Goal: Transaction & Acquisition: Purchase product/service

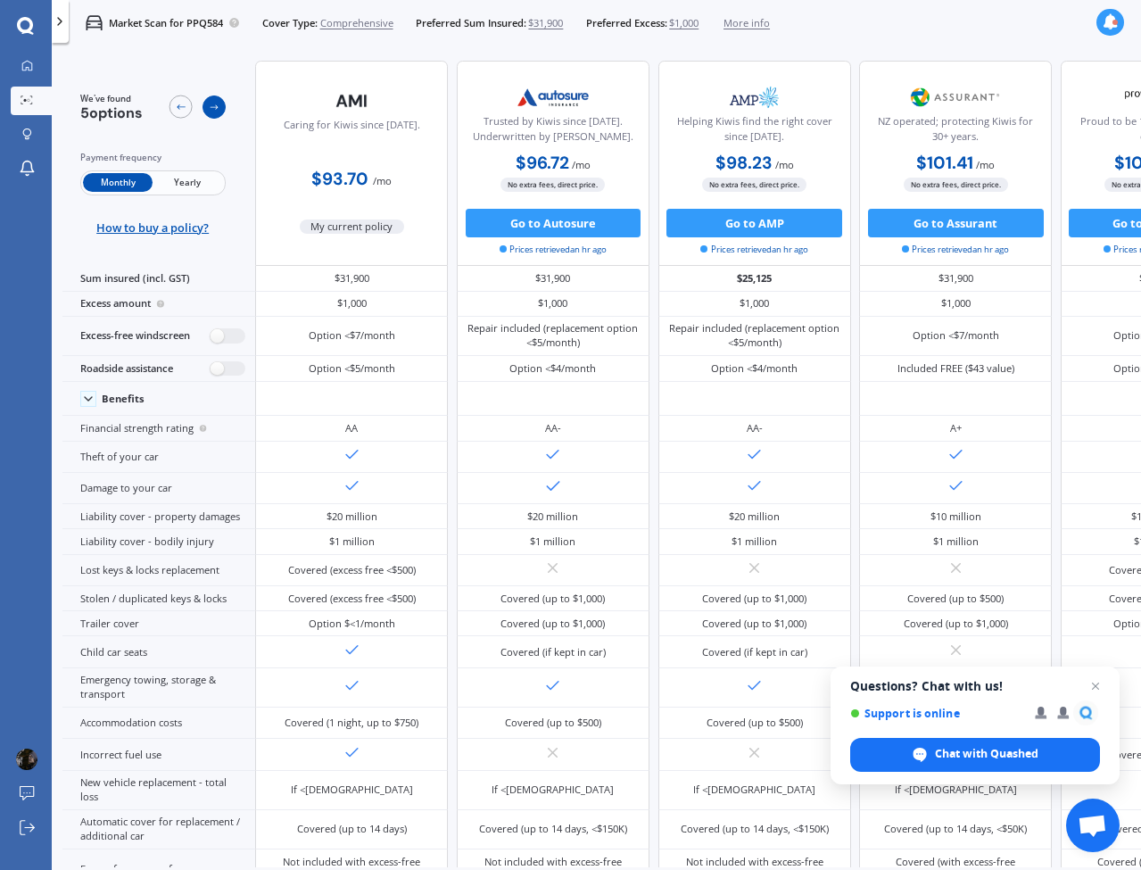
click at [217, 105] on icon at bounding box center [214, 107] width 8 height 5
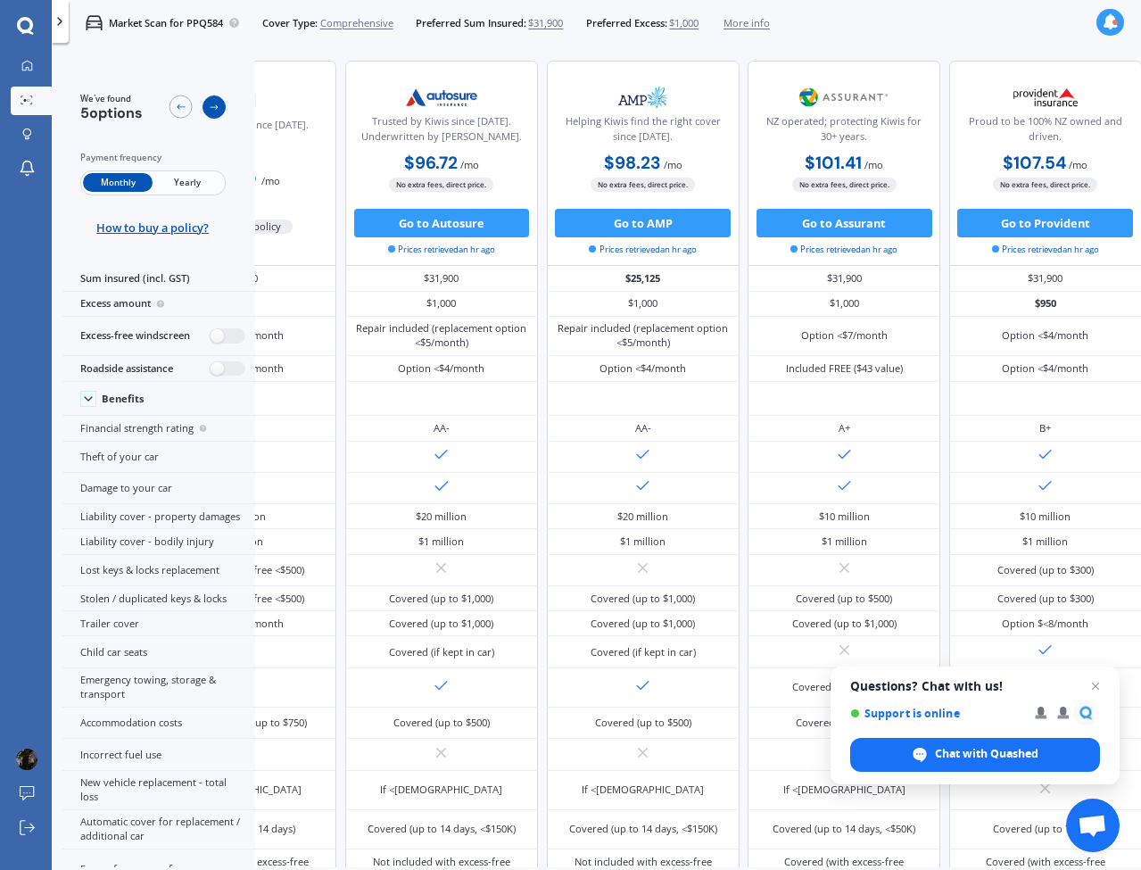
scroll to position [0, 148]
click at [217, 105] on icon at bounding box center [214, 107] width 8 height 5
click at [186, 104] on icon at bounding box center [181, 108] width 12 height 12
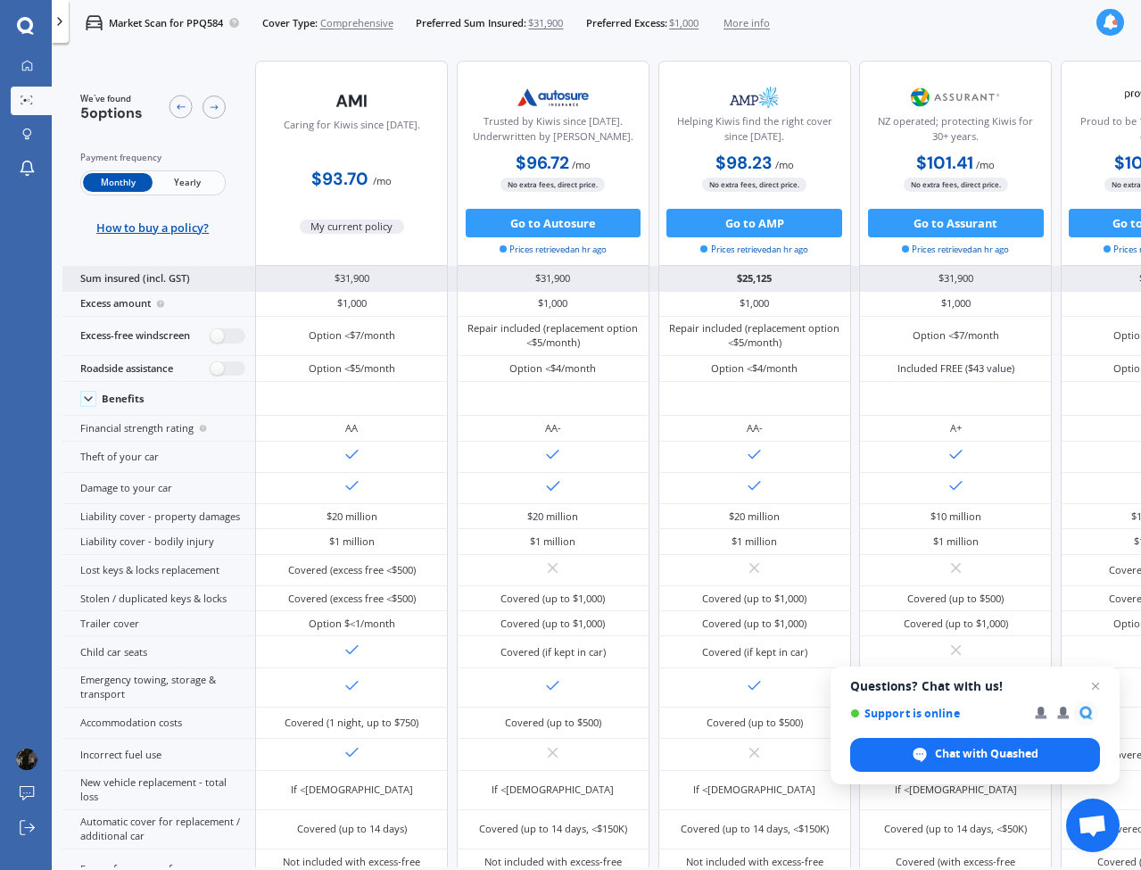
scroll to position [0, 0]
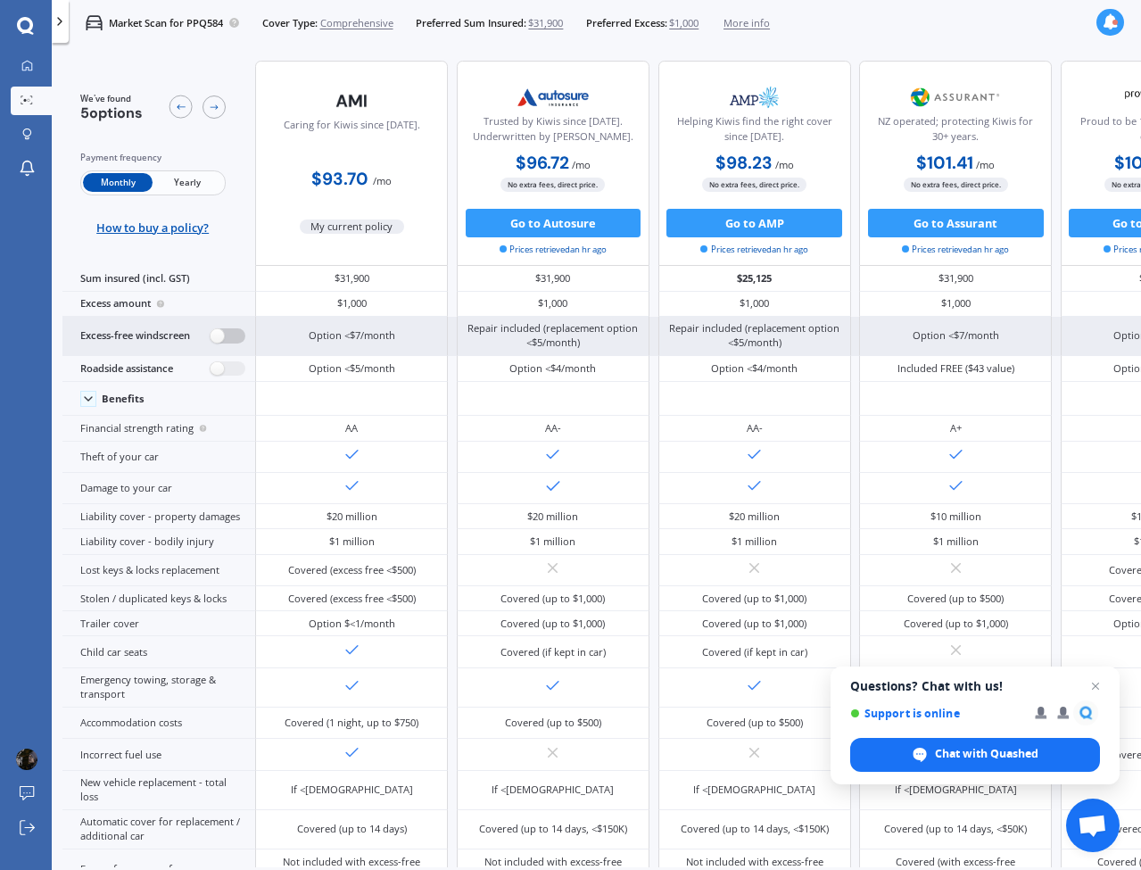
click at [210, 343] on label at bounding box center [227, 335] width 35 height 15
radio input "true"
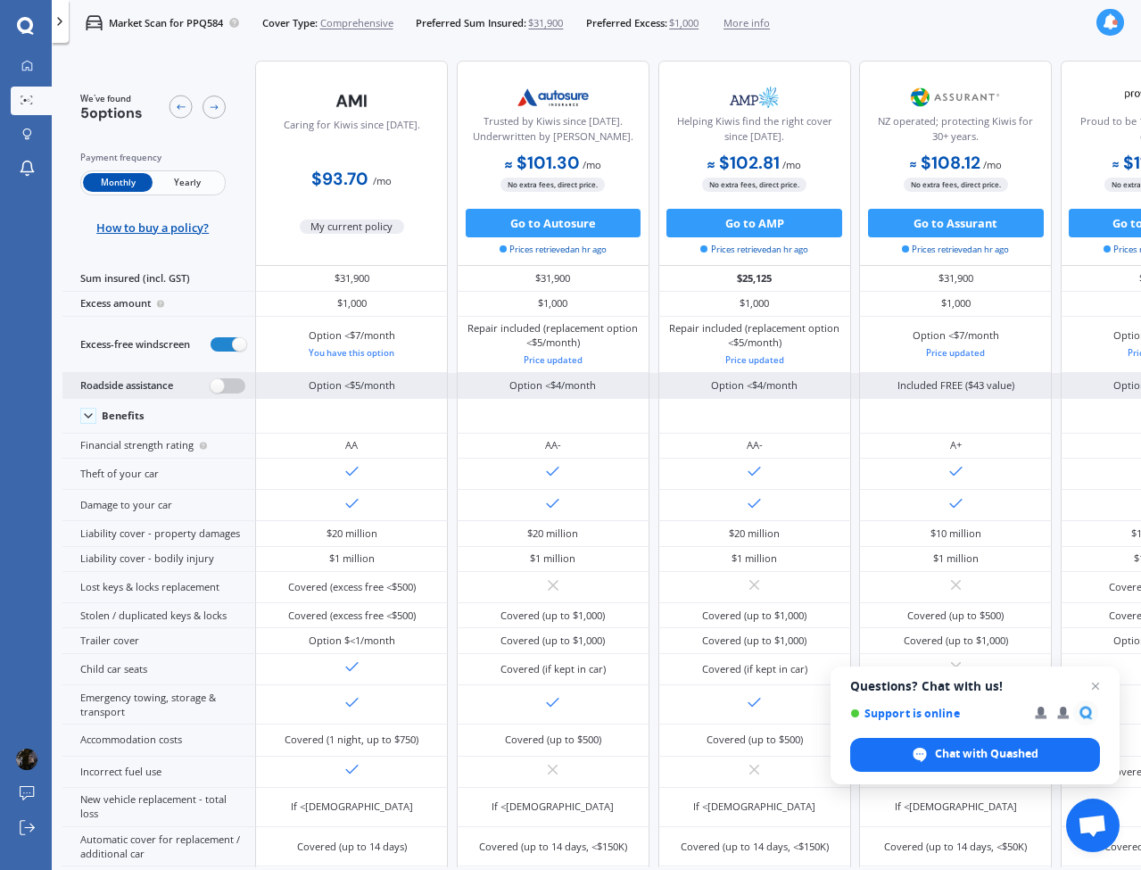
click at [216, 393] on label at bounding box center [227, 385] width 35 height 15
radio input "true"
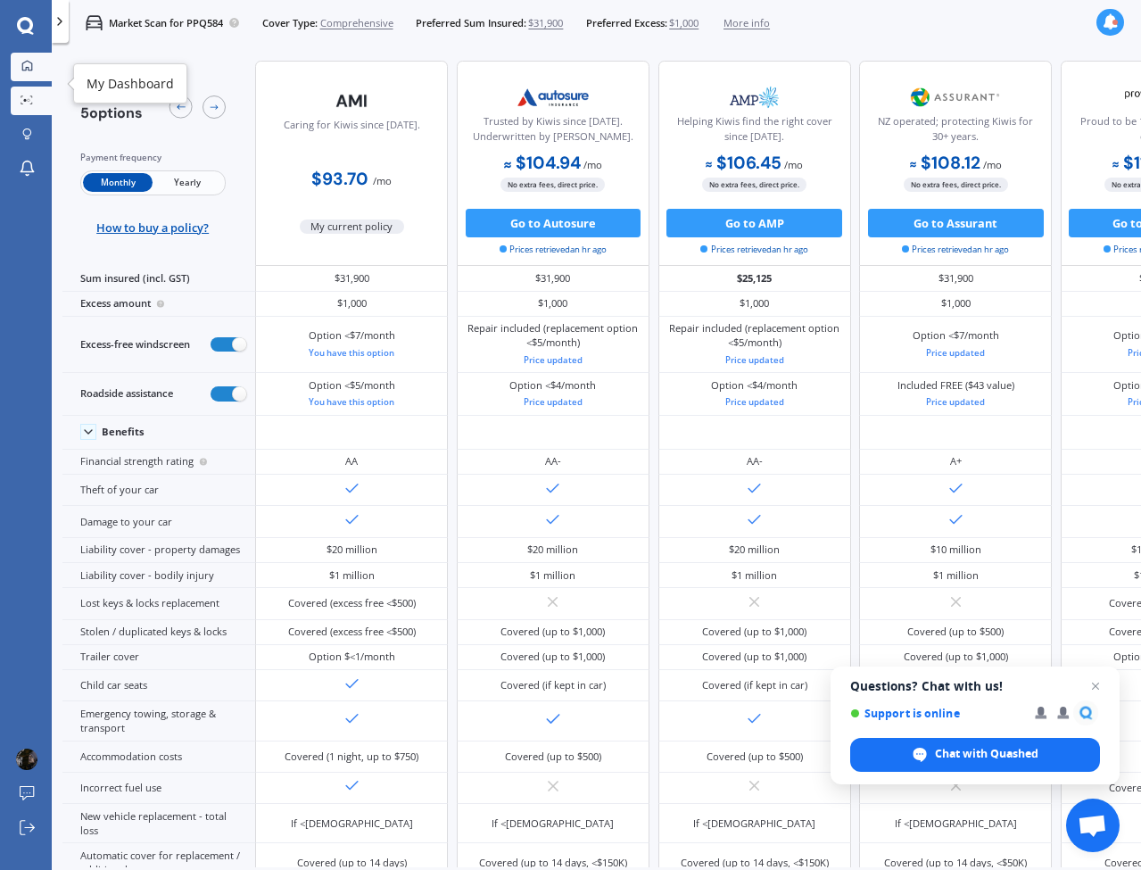
click at [29, 72] on div at bounding box center [26, 66] width 21 height 13
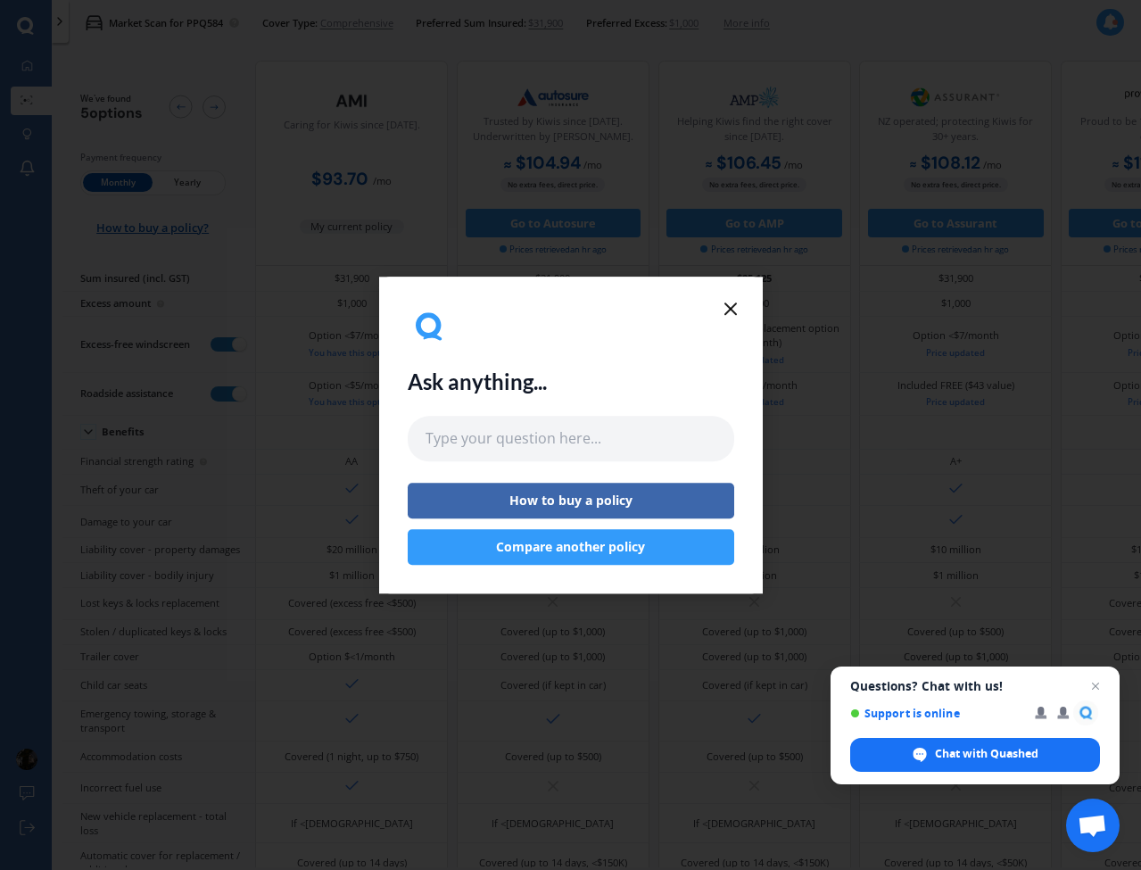
click at [592, 550] on button "Compare another policy" at bounding box center [571, 547] width 326 height 36
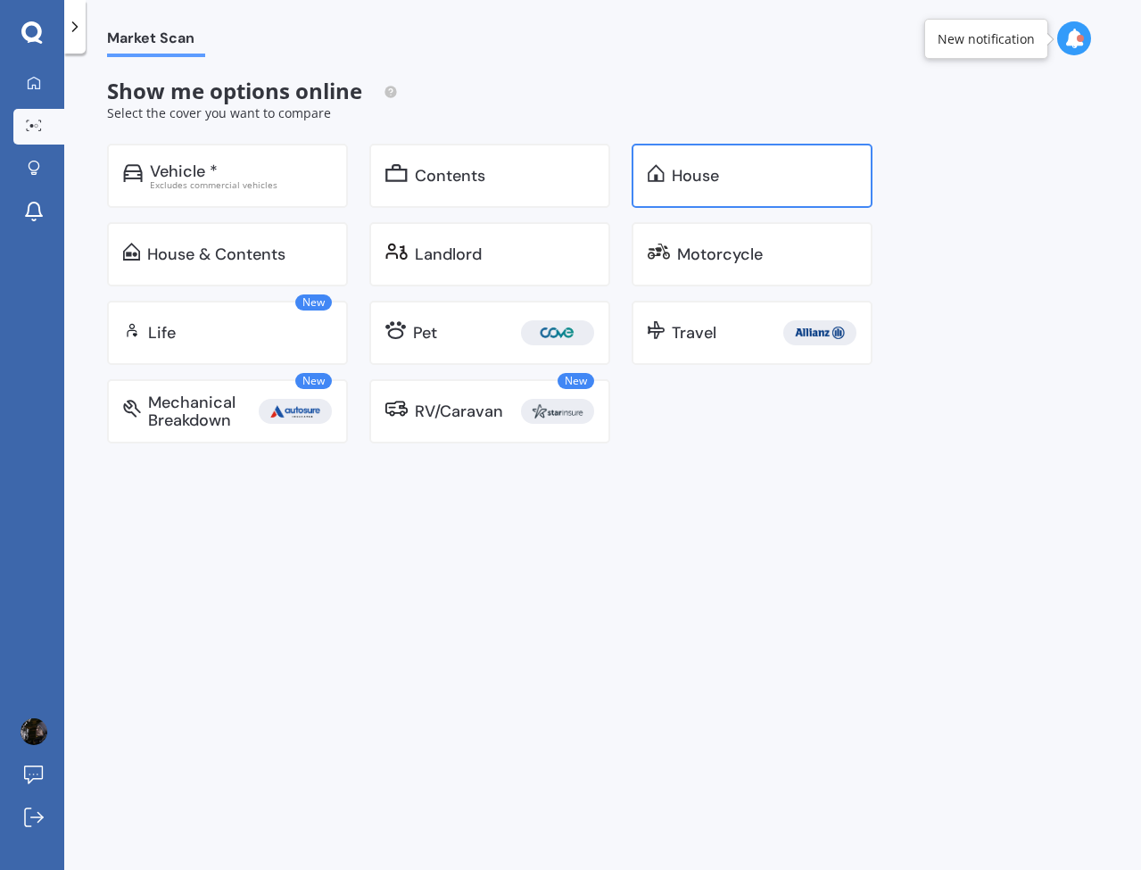
click at [696, 167] on div "House" at bounding box center [695, 176] width 47 height 18
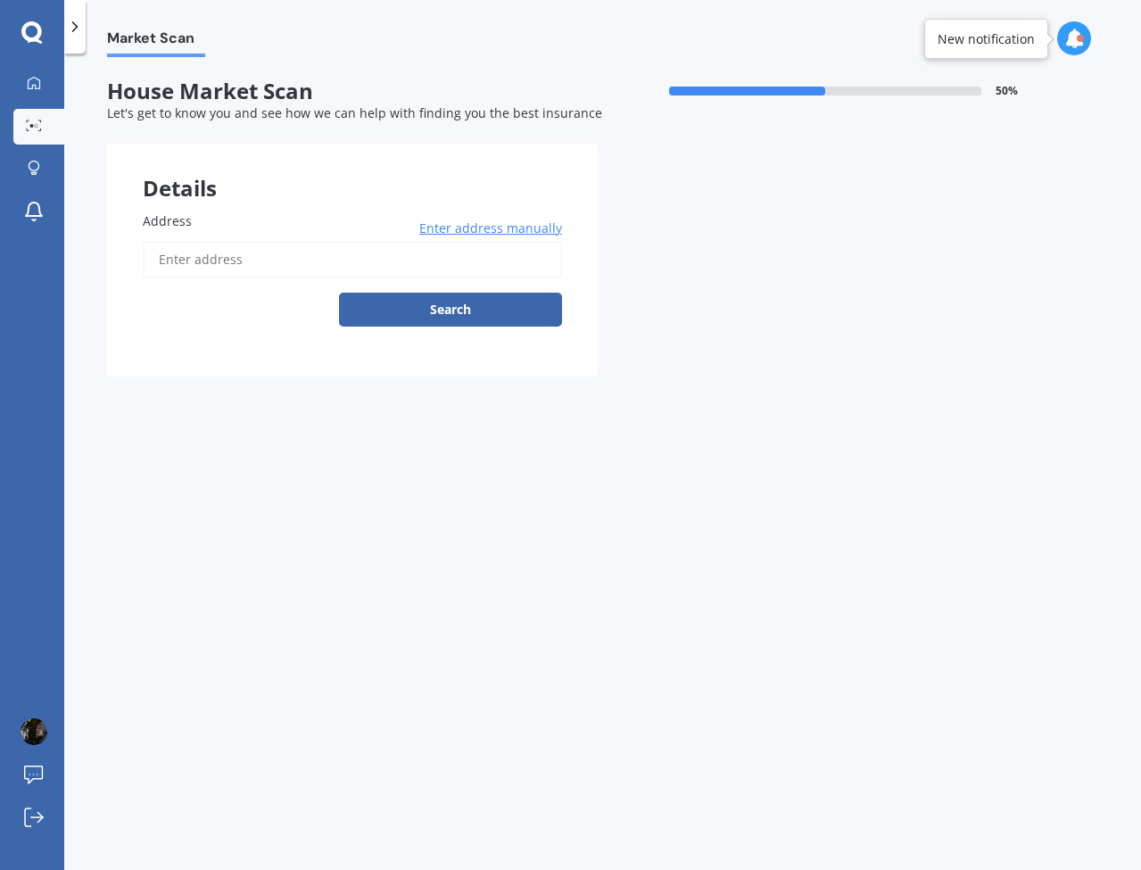
click at [437, 264] on input "Address" at bounding box center [352, 259] width 419 height 37
type input "[STREET_ADDRESS]"
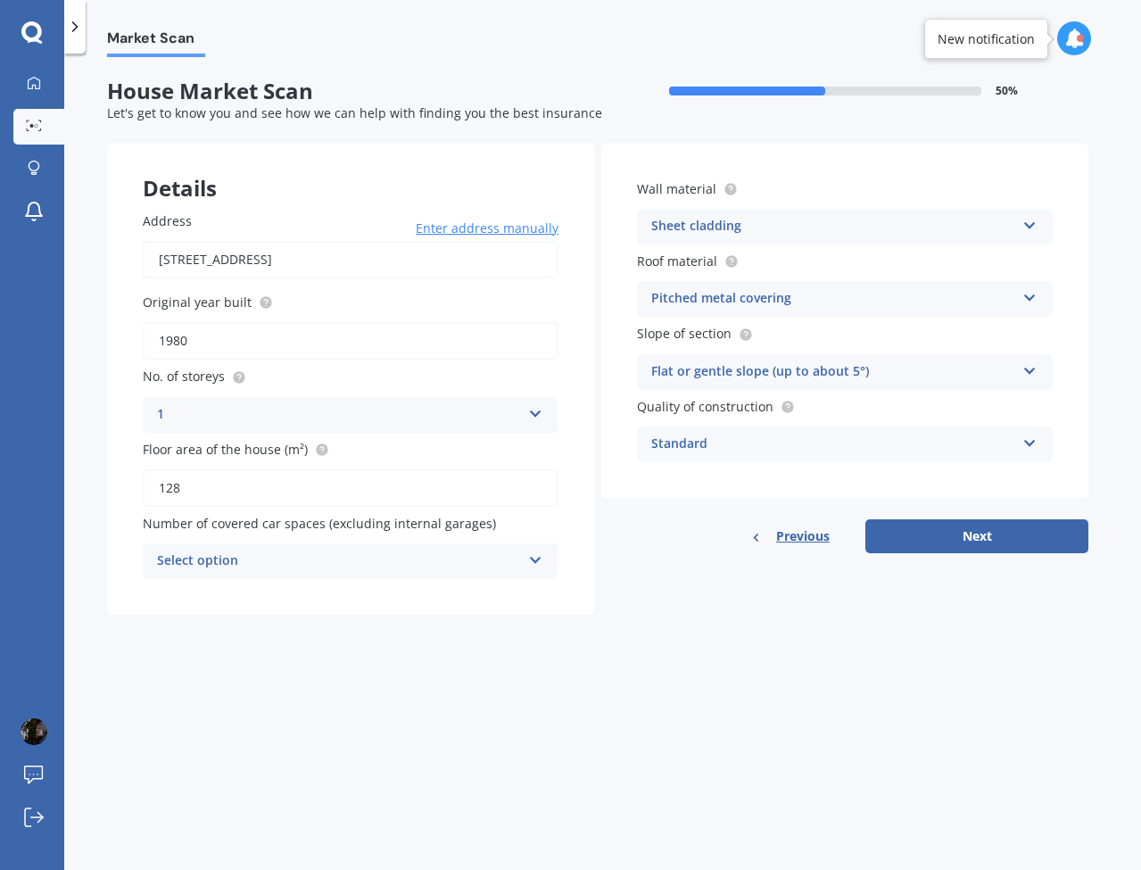
click at [507, 557] on div "Select option" at bounding box center [339, 560] width 364 height 21
click at [389, 616] on div "1" at bounding box center [351, 628] width 414 height 32
click at [785, 223] on div "Sheet cladding" at bounding box center [833, 226] width 364 height 21
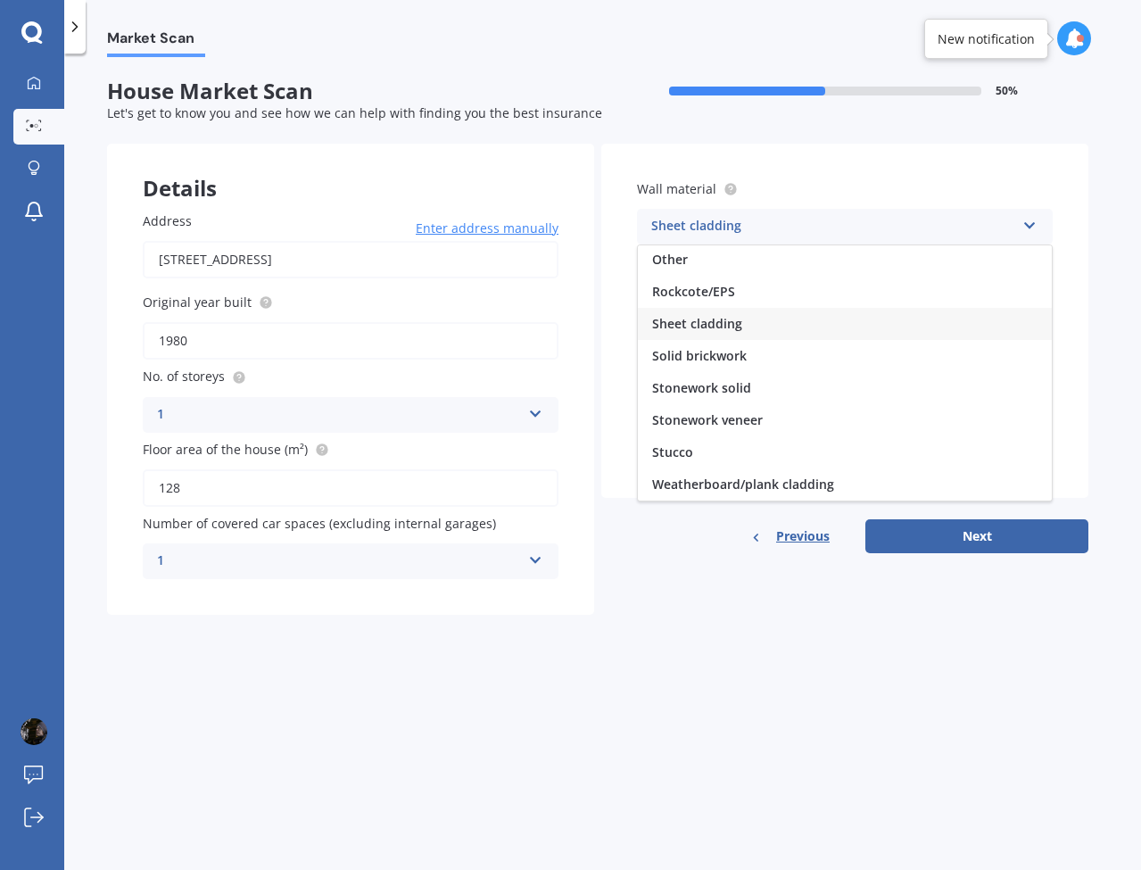
scroll to position [162, 0]
click at [763, 479] on span "Weatherboard/plank cladding" at bounding box center [743, 483] width 182 height 17
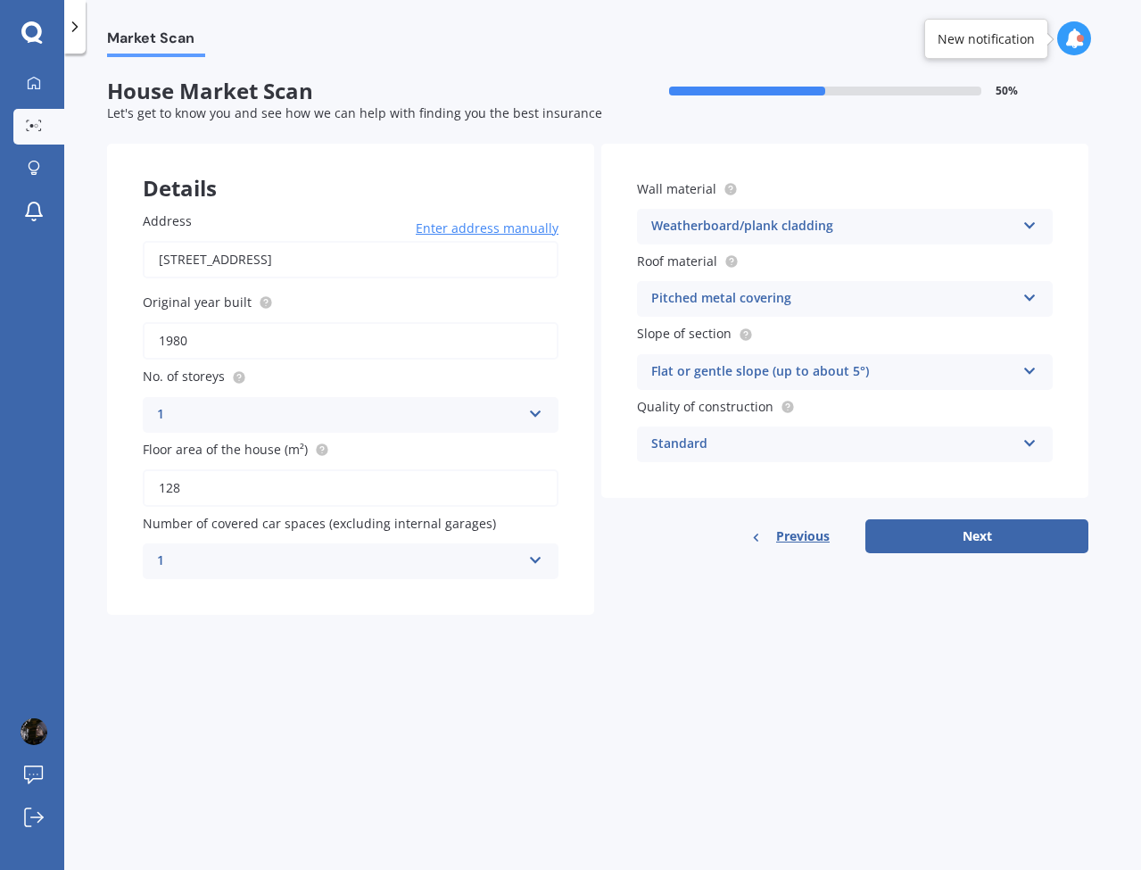
click at [745, 299] on div "Pitched metal covering" at bounding box center [833, 298] width 364 height 21
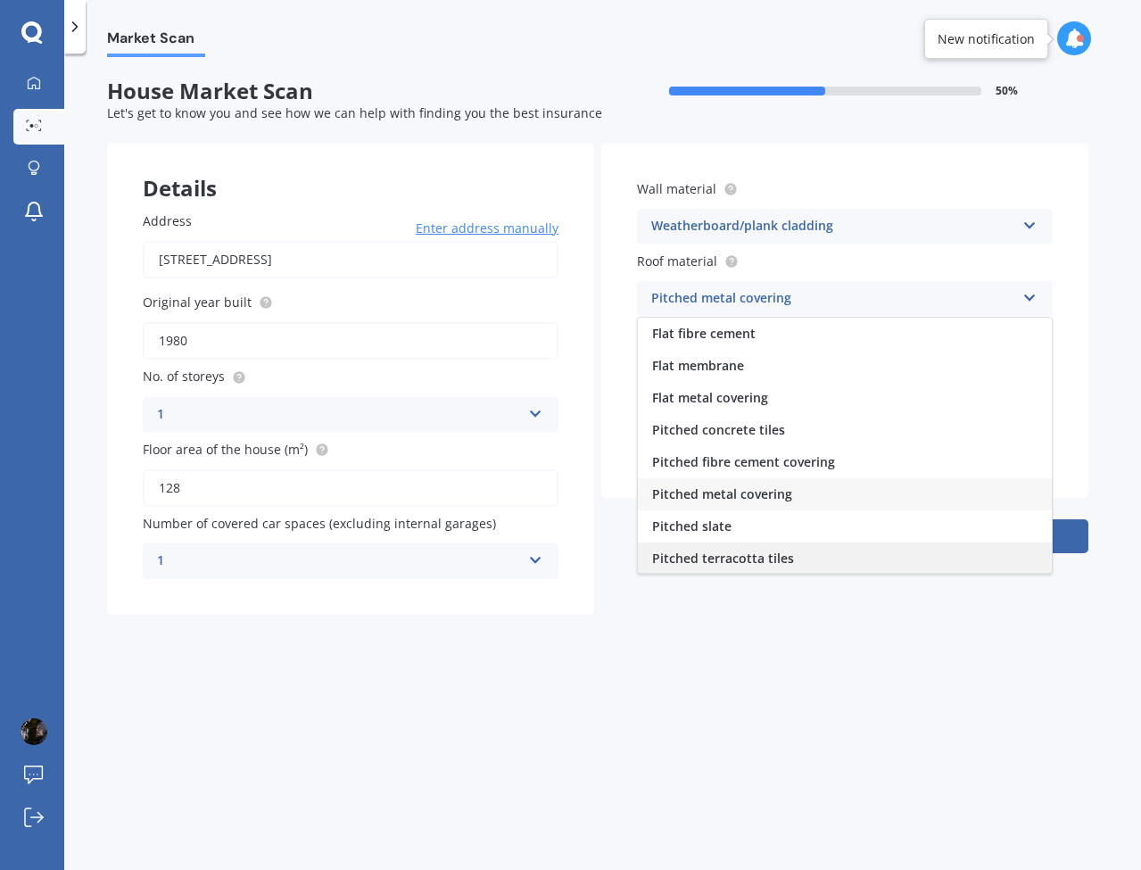
scroll to position [0, 0]
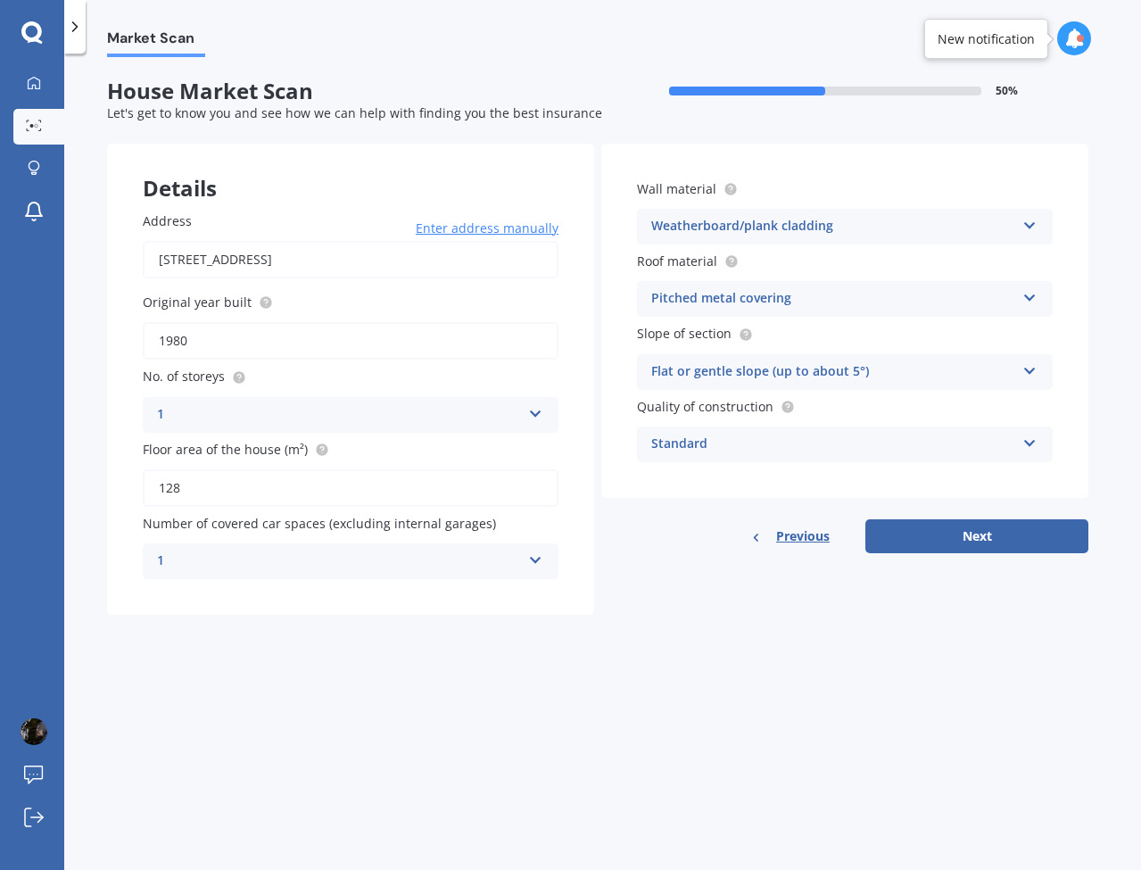
click at [737, 655] on div "Market Scan House Market Scan 50 % Let's get to know you and see how we can hel…" at bounding box center [602, 465] width 1076 height 816
click at [743, 369] on div "Flat or gentle slope (up to about 5°)" at bounding box center [833, 371] width 364 height 21
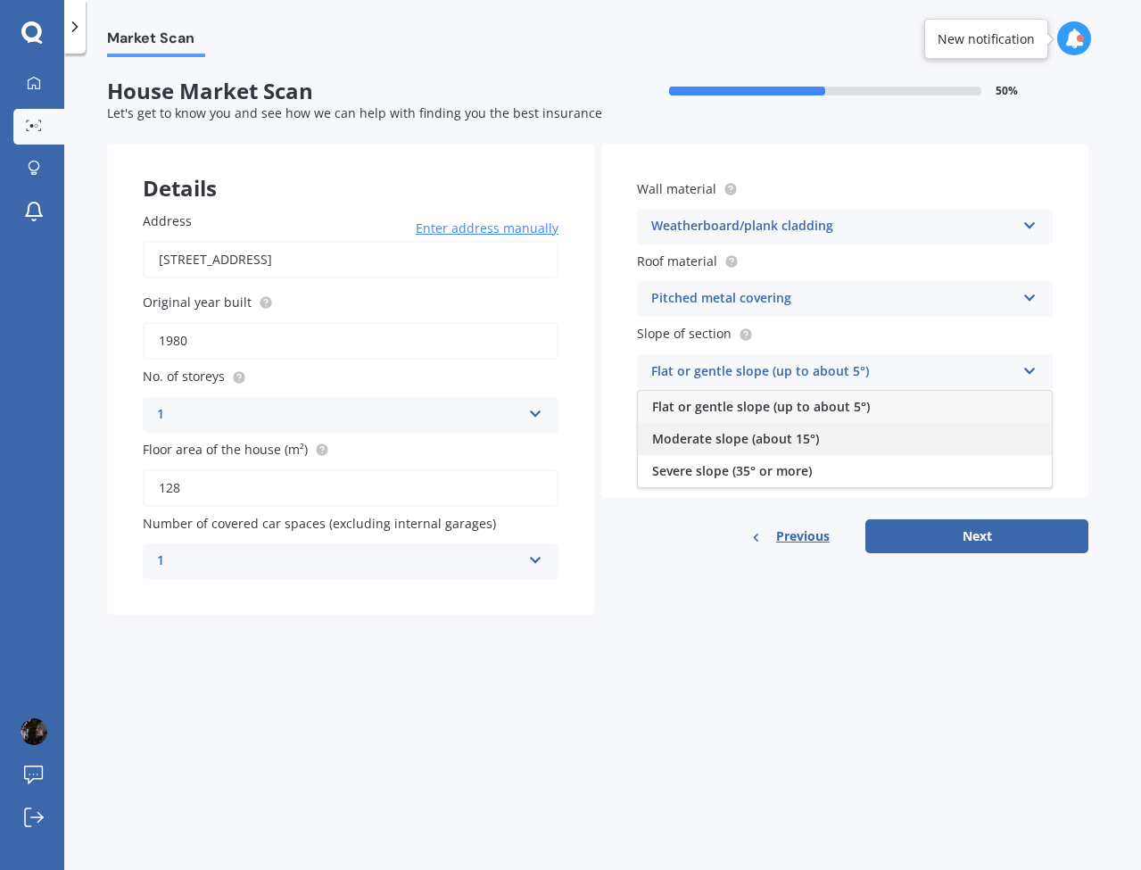
click at [721, 437] on span "Moderate slope (about 15°)" at bounding box center [735, 438] width 167 height 17
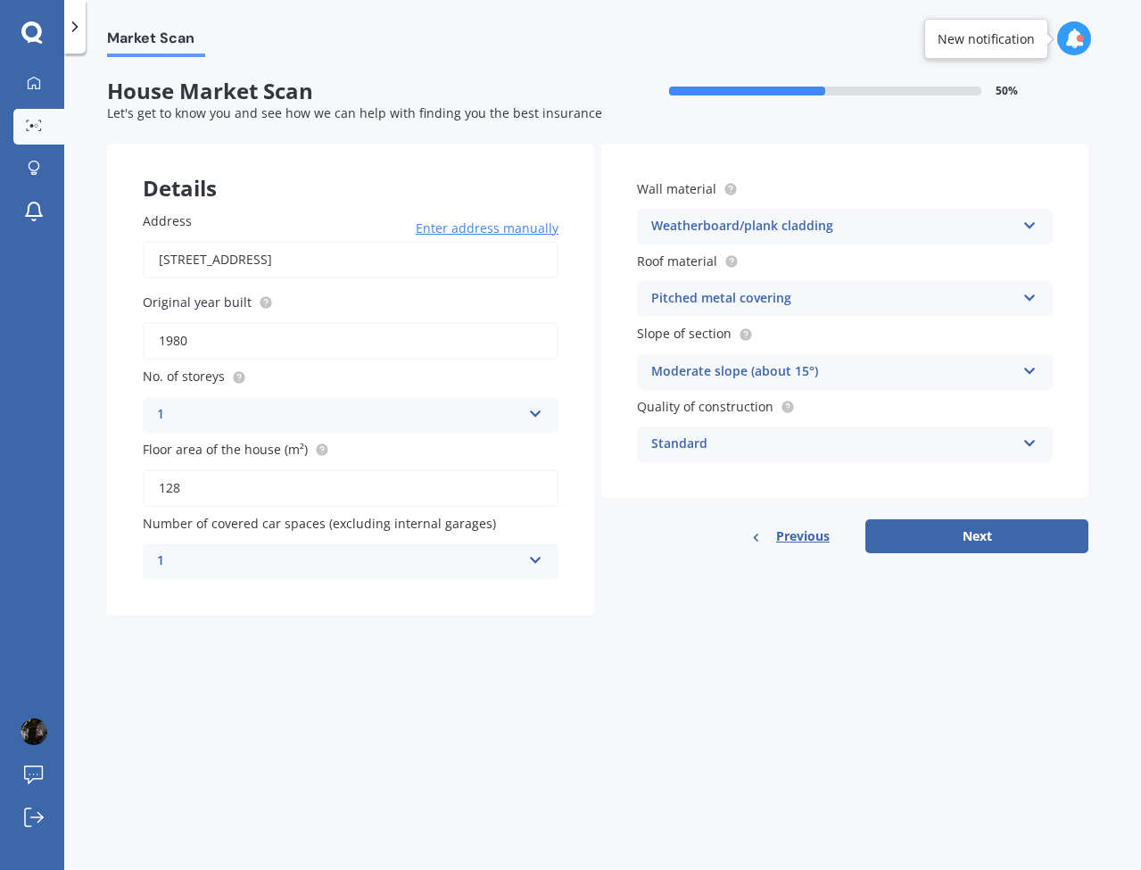
click at [950, 372] on div "Moderate slope (about 15°)" at bounding box center [833, 371] width 364 height 21
click at [688, 572] on div "Details Address [STREET_ADDRESS] Enter address manually Search Original year bu…" at bounding box center [597, 379] width 981 height 471
click at [785, 445] on div "Standard" at bounding box center [833, 443] width 364 height 21
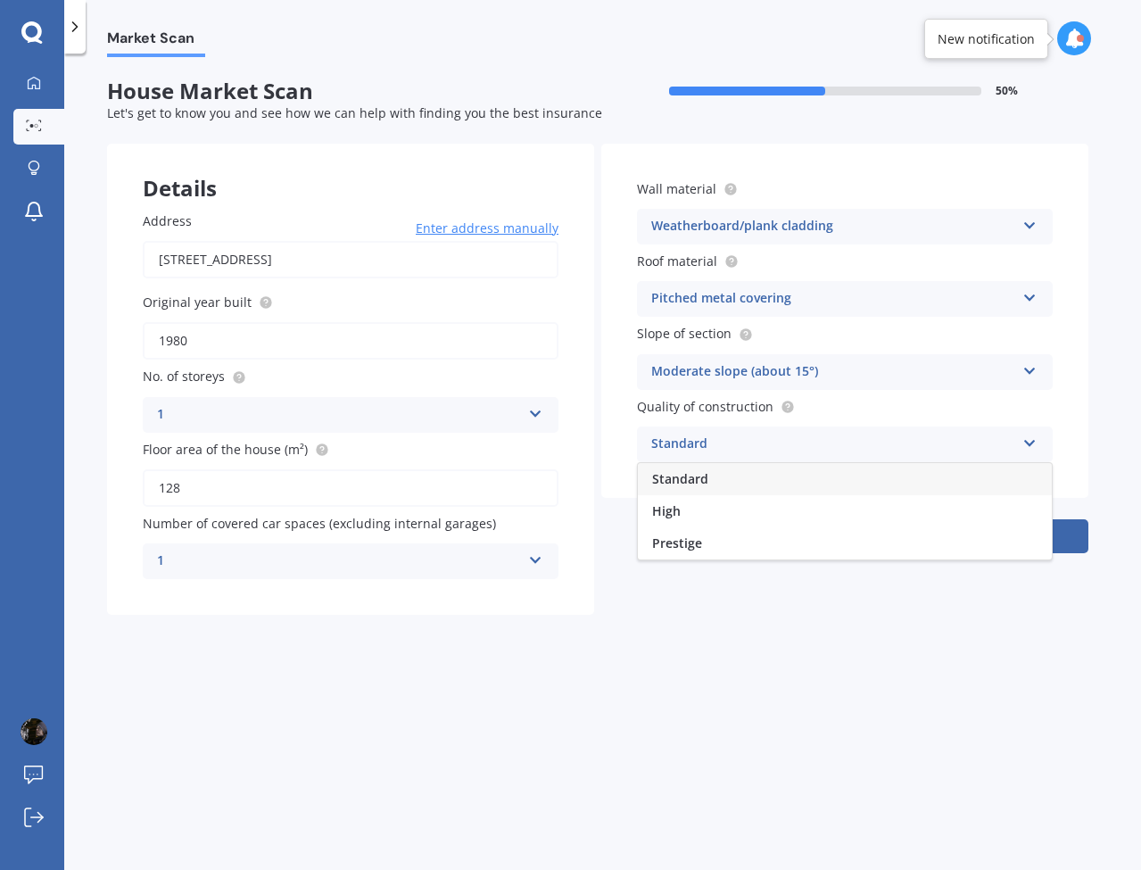
click at [716, 474] on div "Standard" at bounding box center [845, 479] width 414 height 32
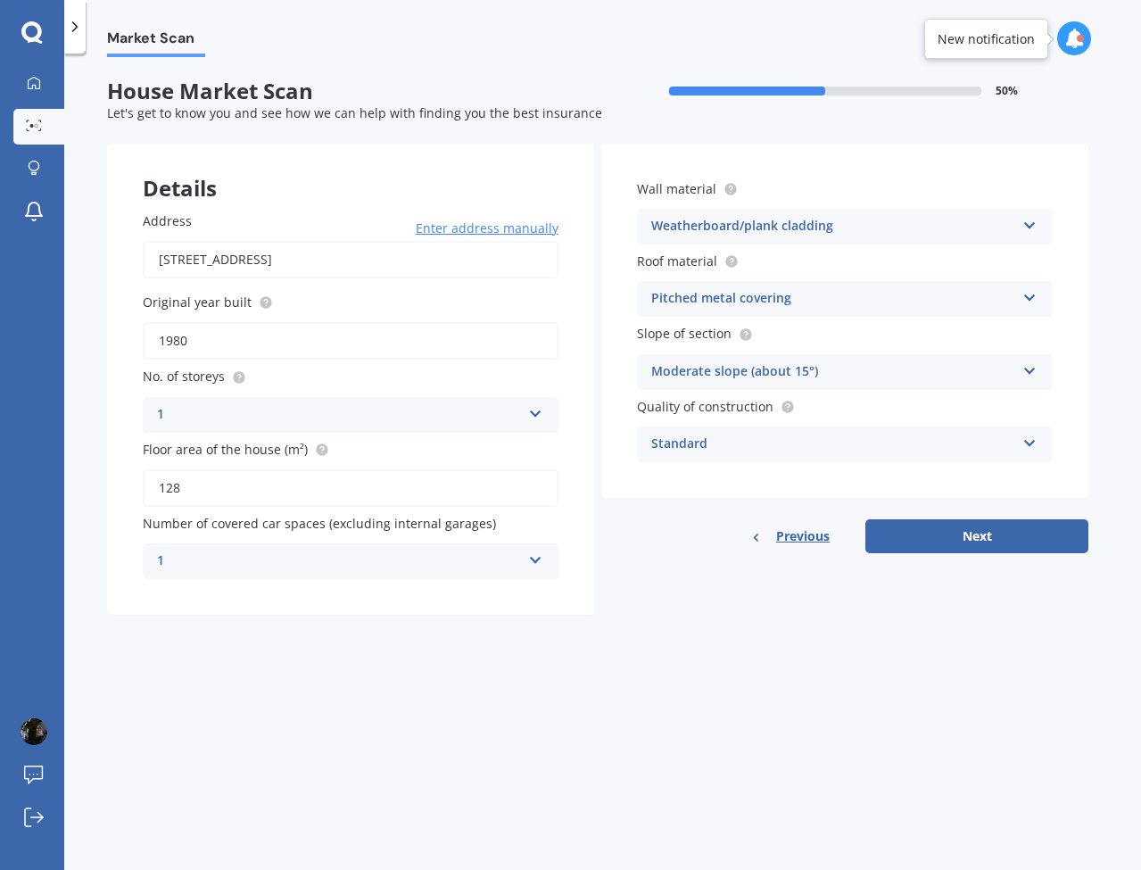
click at [745, 433] on div "Standard" at bounding box center [833, 443] width 364 height 21
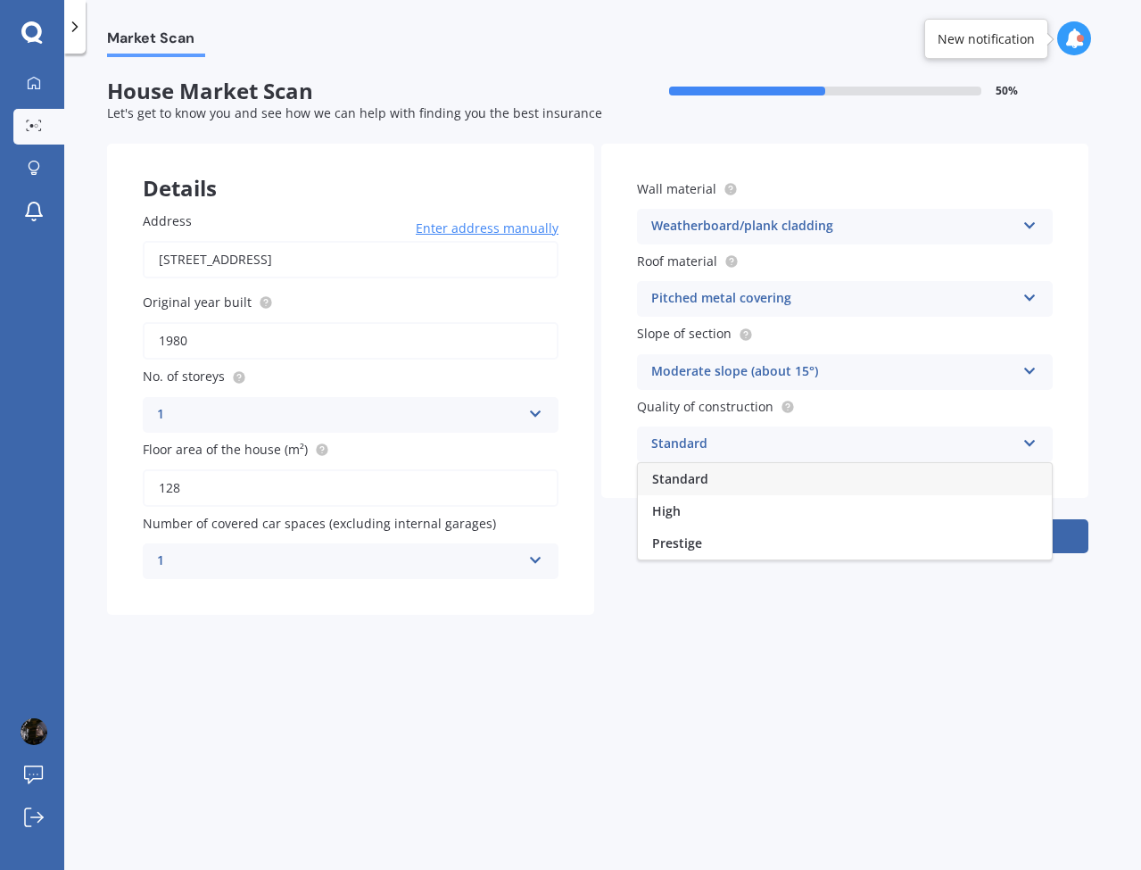
click at [727, 632] on div "Market Scan House Market Scan 50 % Let's get to know you and see how we can hel…" at bounding box center [602, 465] width 1076 height 816
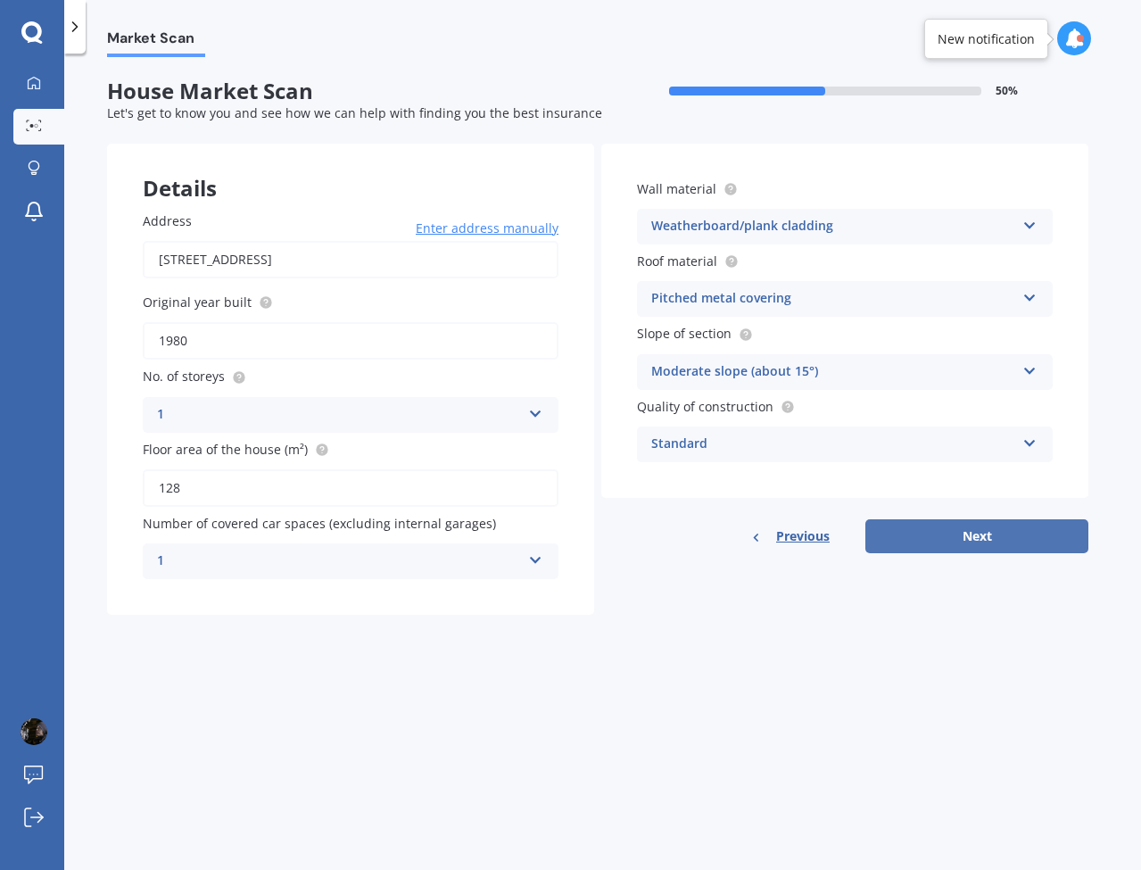
click at [923, 531] on button "Next" at bounding box center [976, 536] width 223 height 34
select select "22"
select select "06"
select select "1984"
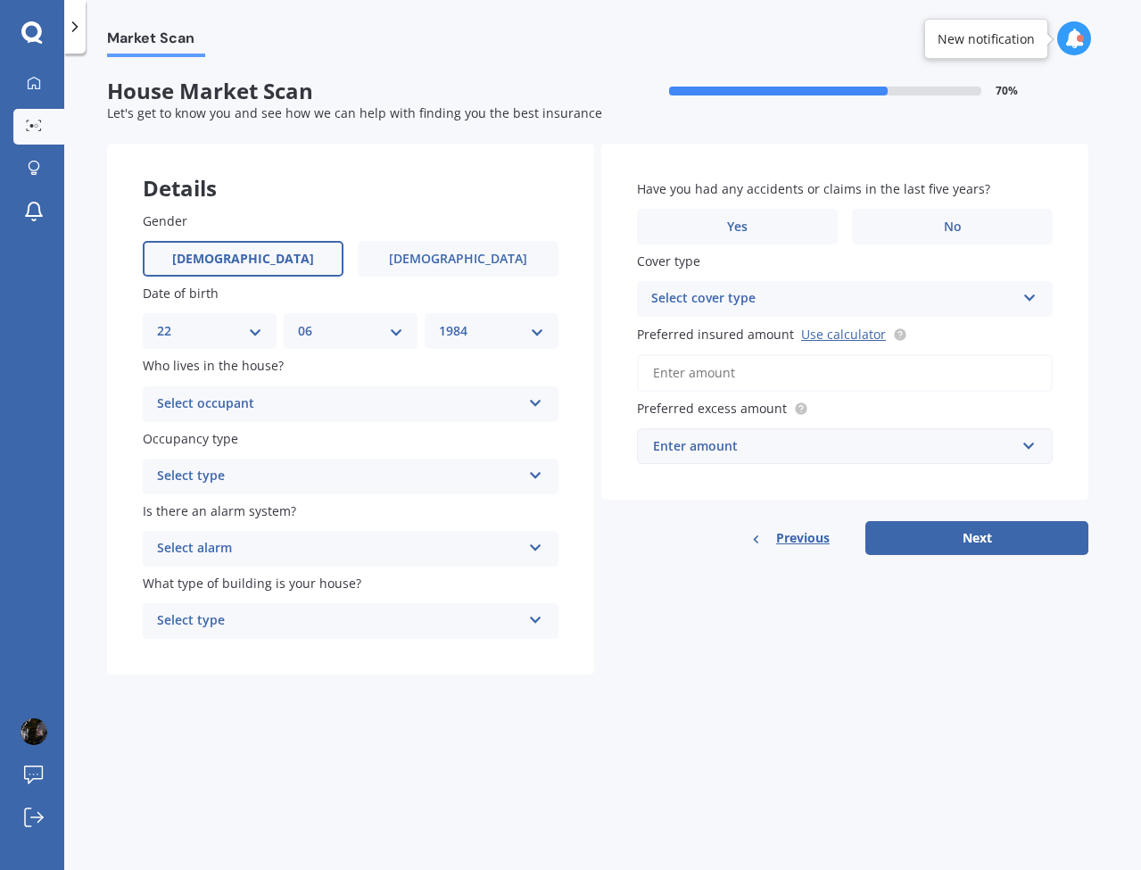
click at [529, 405] on div "Select occupant Owner Owner + Boarder" at bounding box center [351, 404] width 416 height 36
click at [331, 435] on div "Owner" at bounding box center [351, 439] width 414 height 32
click at [330, 469] on div "Select type" at bounding box center [339, 476] width 364 height 21
click at [249, 506] on div "Permanent" at bounding box center [351, 511] width 414 height 32
click at [282, 547] on div "Select alarm" at bounding box center [339, 548] width 364 height 21
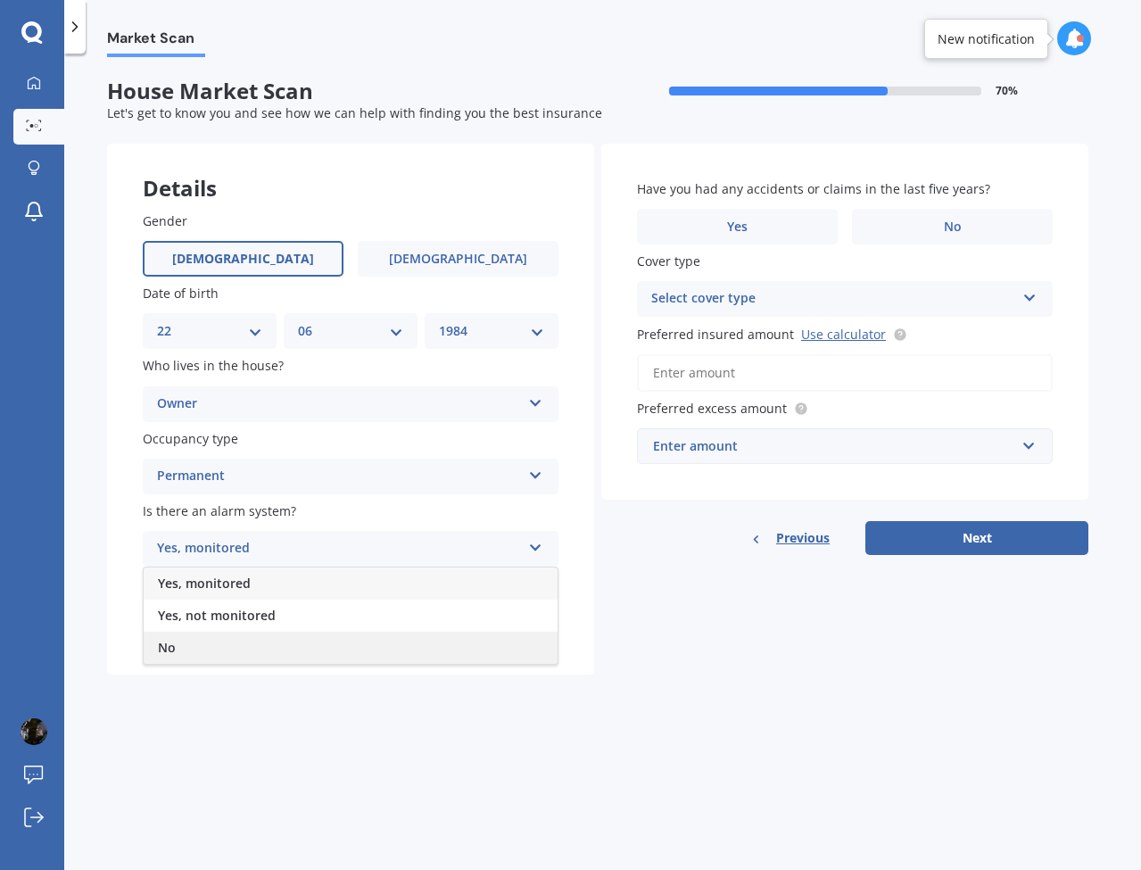
click at [231, 644] on div "No" at bounding box center [351, 647] width 414 height 32
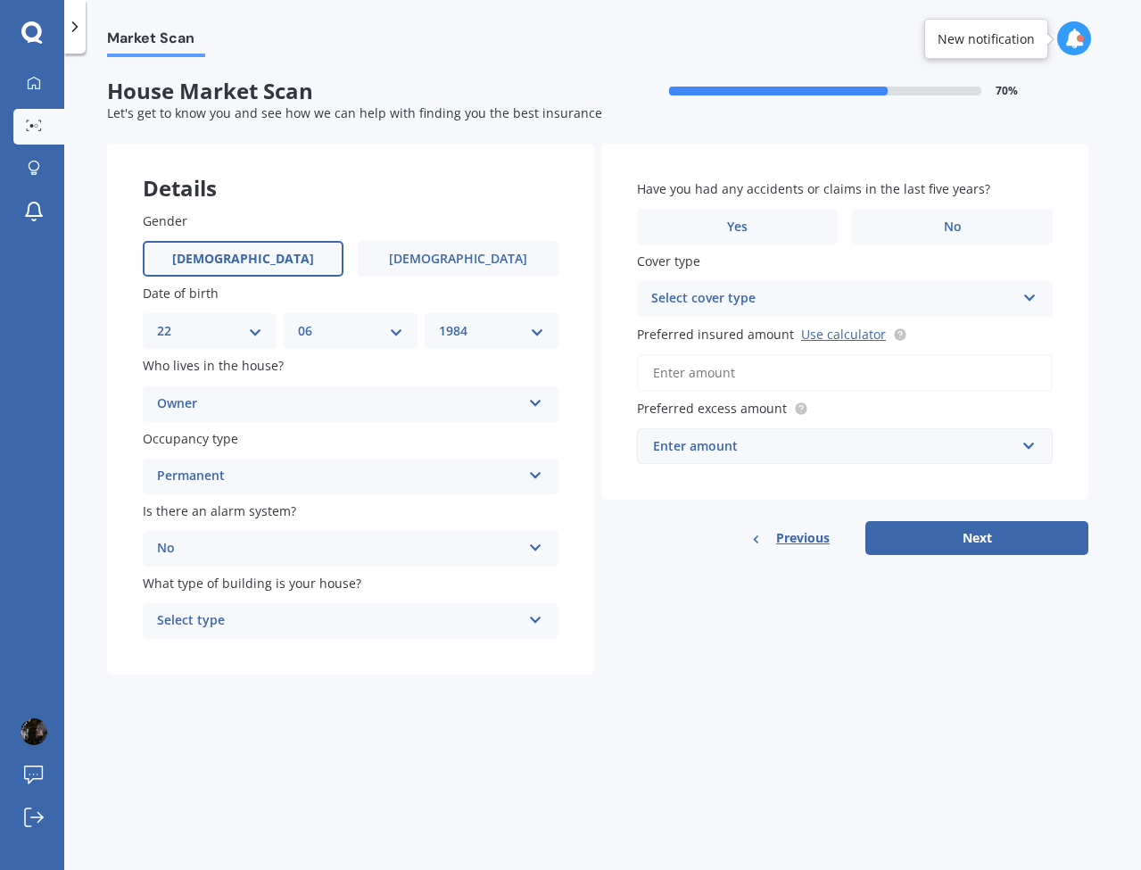
click at [250, 618] on div "Select type" at bounding box center [339, 620] width 364 height 21
click at [248, 653] on div "Freestanding" at bounding box center [351, 655] width 414 height 32
click at [934, 230] on label "No" at bounding box center [952, 227] width 201 height 36
click at [0, 0] on input "No" at bounding box center [0, 0] width 0 height 0
click at [859, 293] on div "Select cover type" at bounding box center [833, 298] width 364 height 21
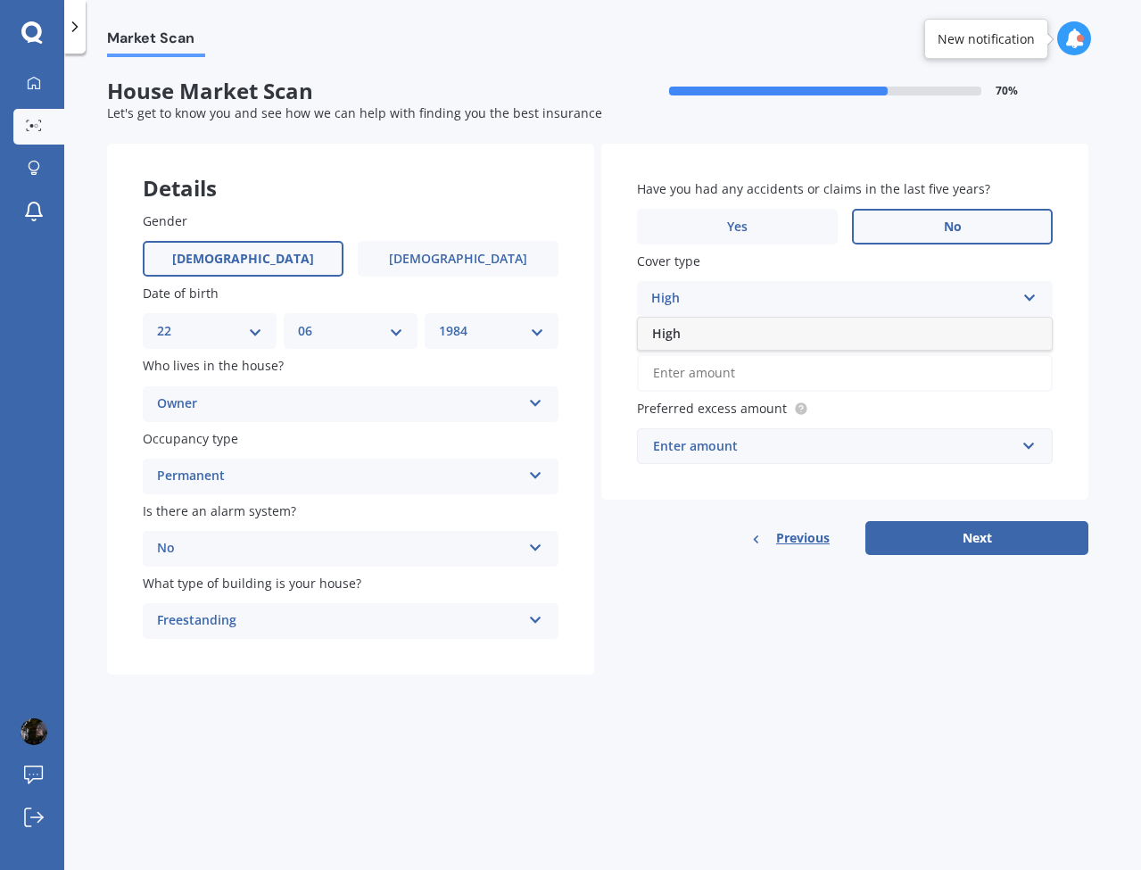
click at [773, 335] on div "High" at bounding box center [845, 333] width 414 height 32
click at [789, 370] on input "Preferred insured amount Use calculator" at bounding box center [845, 372] width 416 height 37
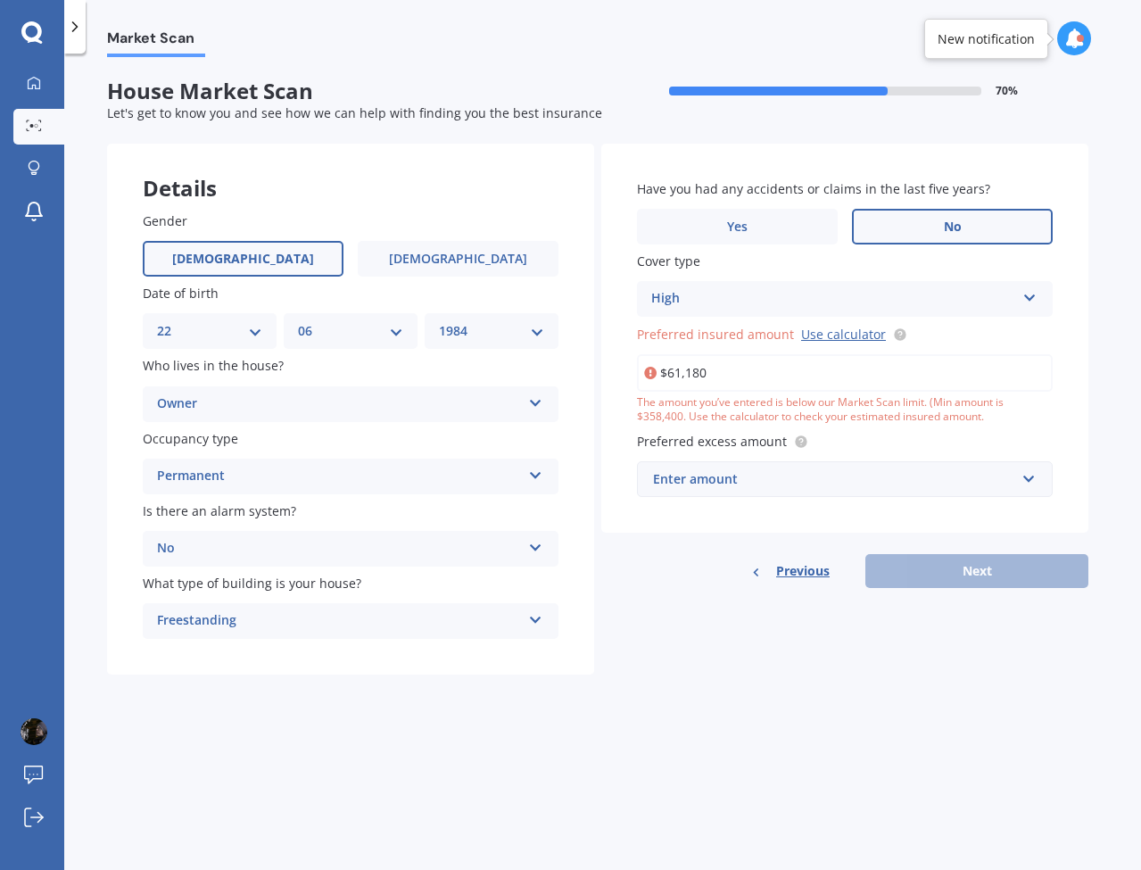
type input "$611,800"
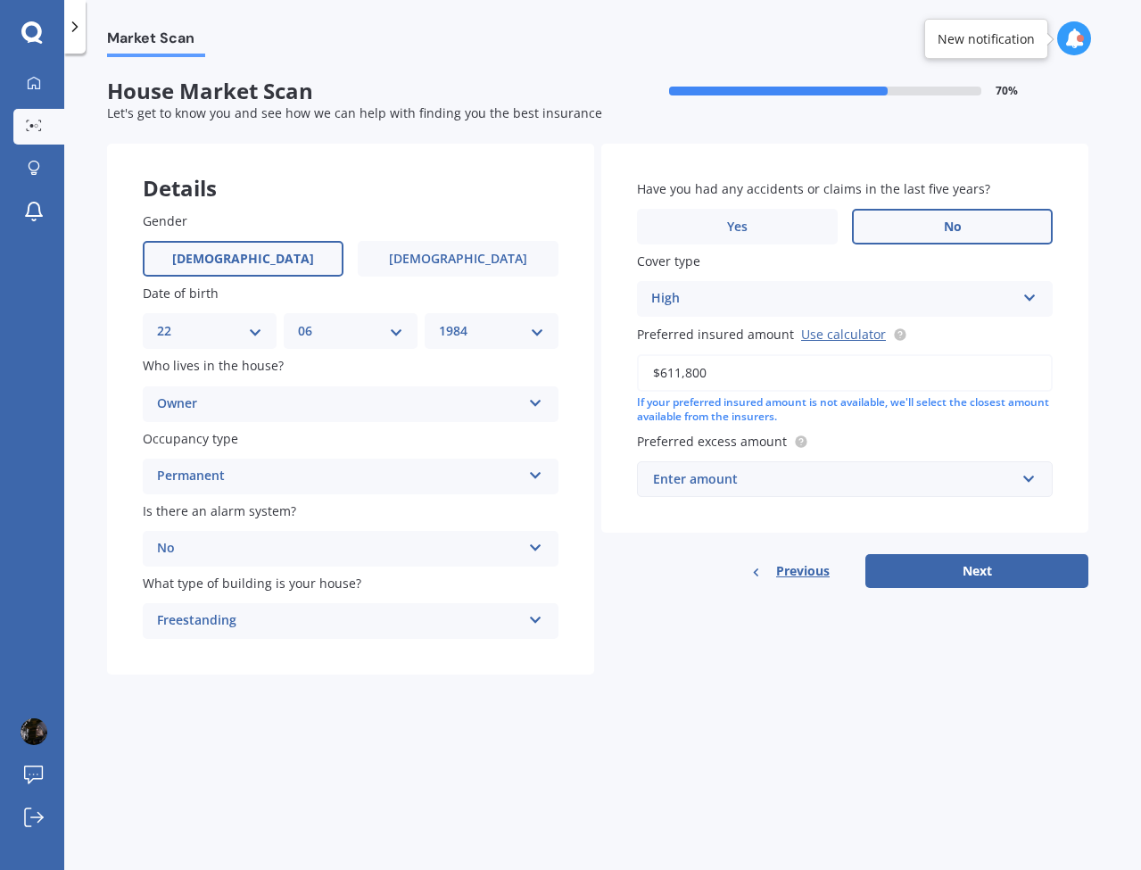
click at [806, 478] on div "Enter amount" at bounding box center [834, 479] width 362 height 20
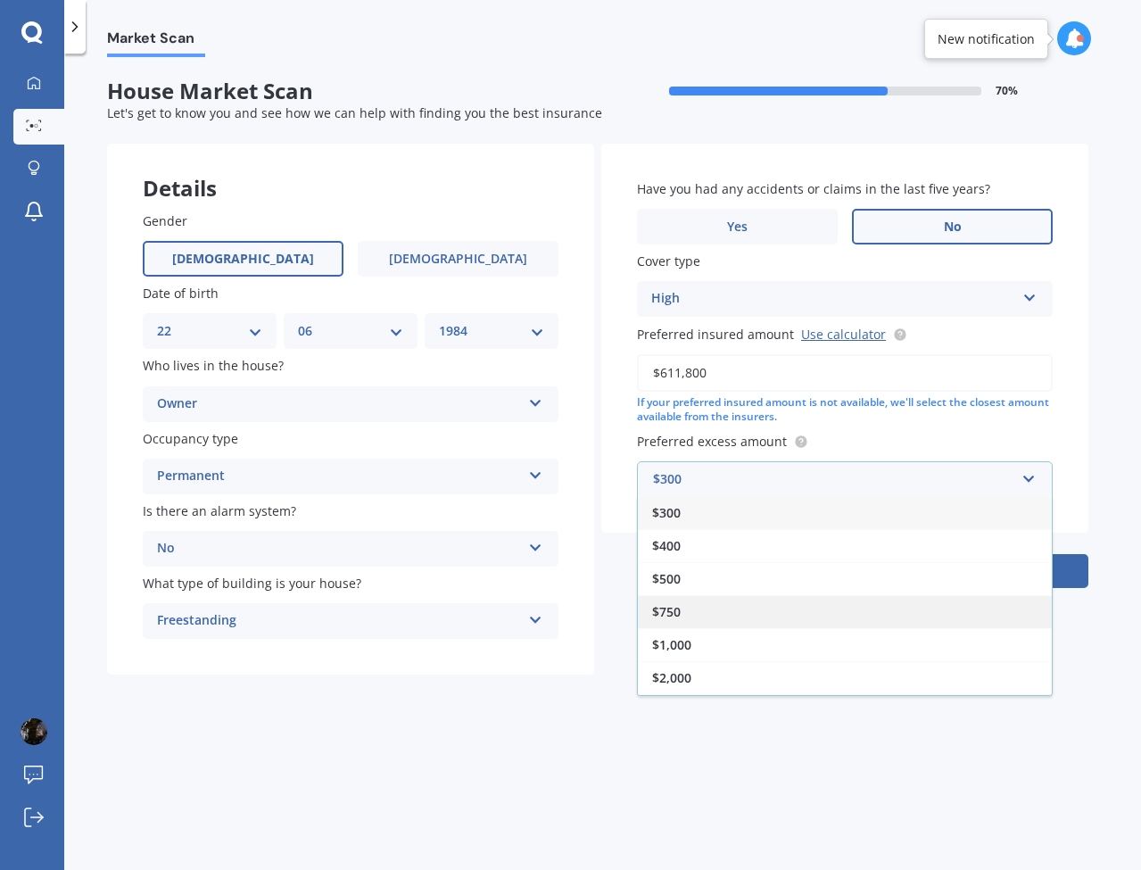
click at [711, 607] on div "$750" at bounding box center [845, 611] width 414 height 33
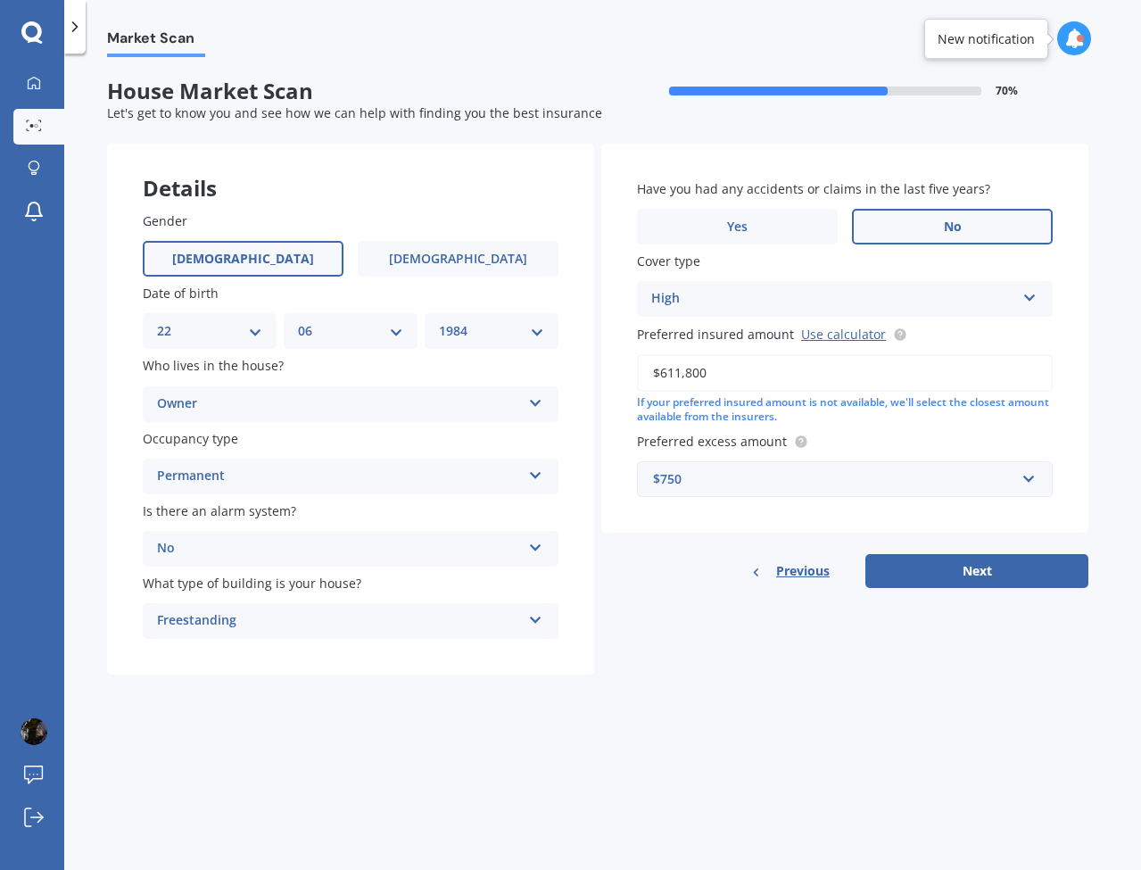
click at [849, 441] on label "Preferred excess amount" at bounding box center [841, 441] width 408 height 19
click at [843, 474] on div "$750" at bounding box center [834, 479] width 362 height 20
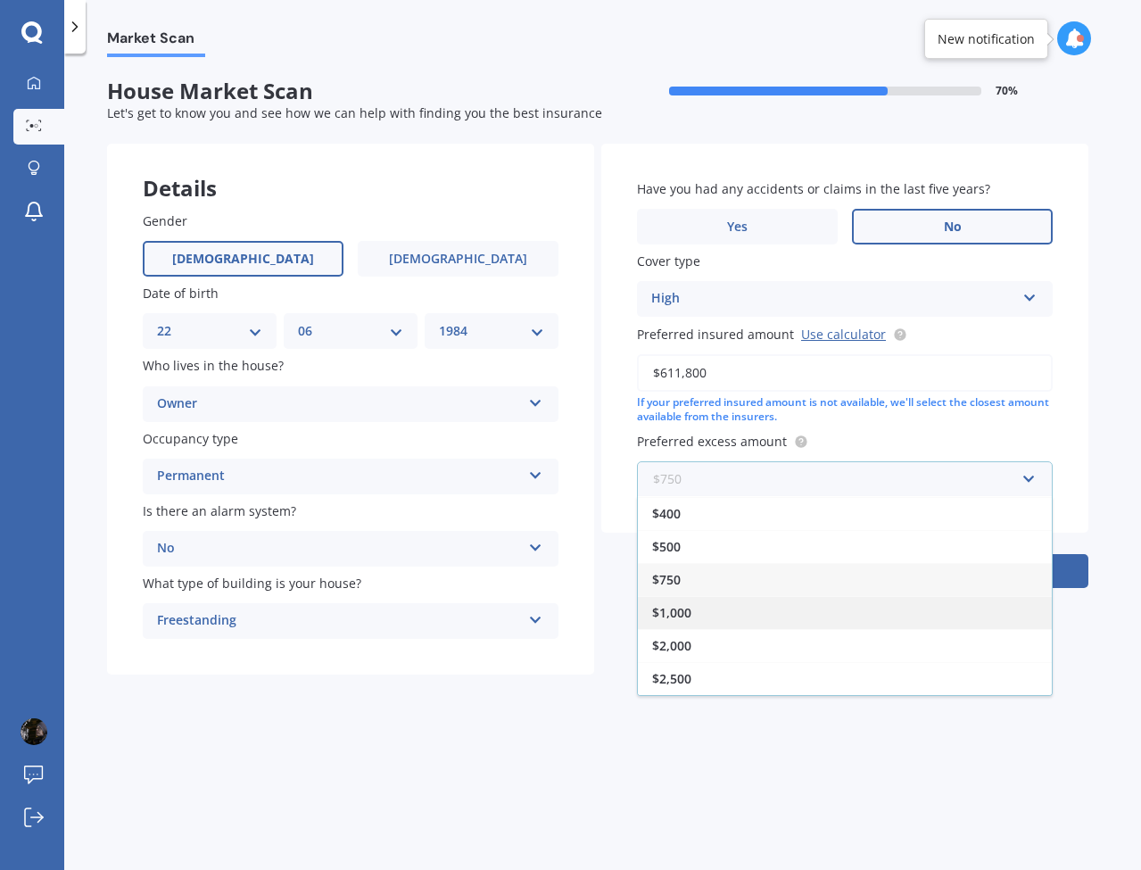
scroll to position [32, 0]
click at [725, 611] on div "$1,000" at bounding box center [845, 612] width 414 height 33
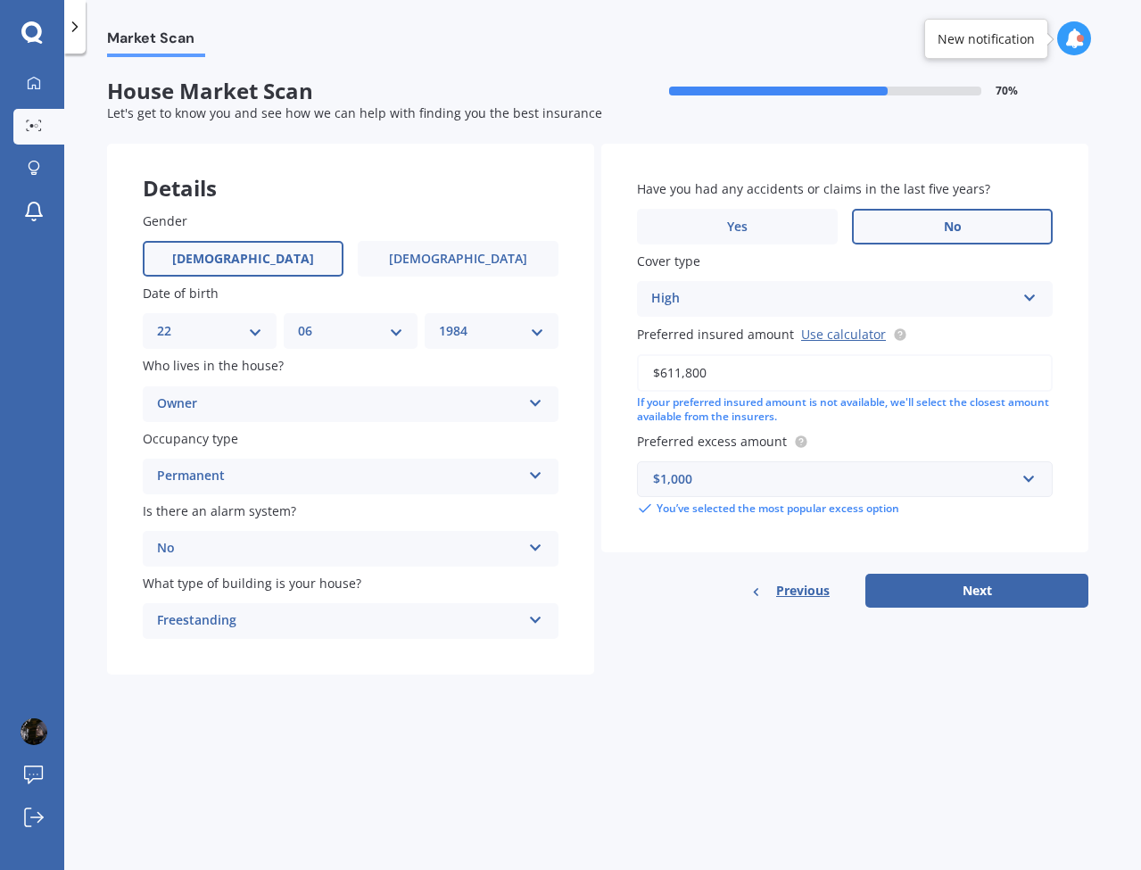
click at [920, 478] on div "$1,000" at bounding box center [834, 479] width 362 height 20
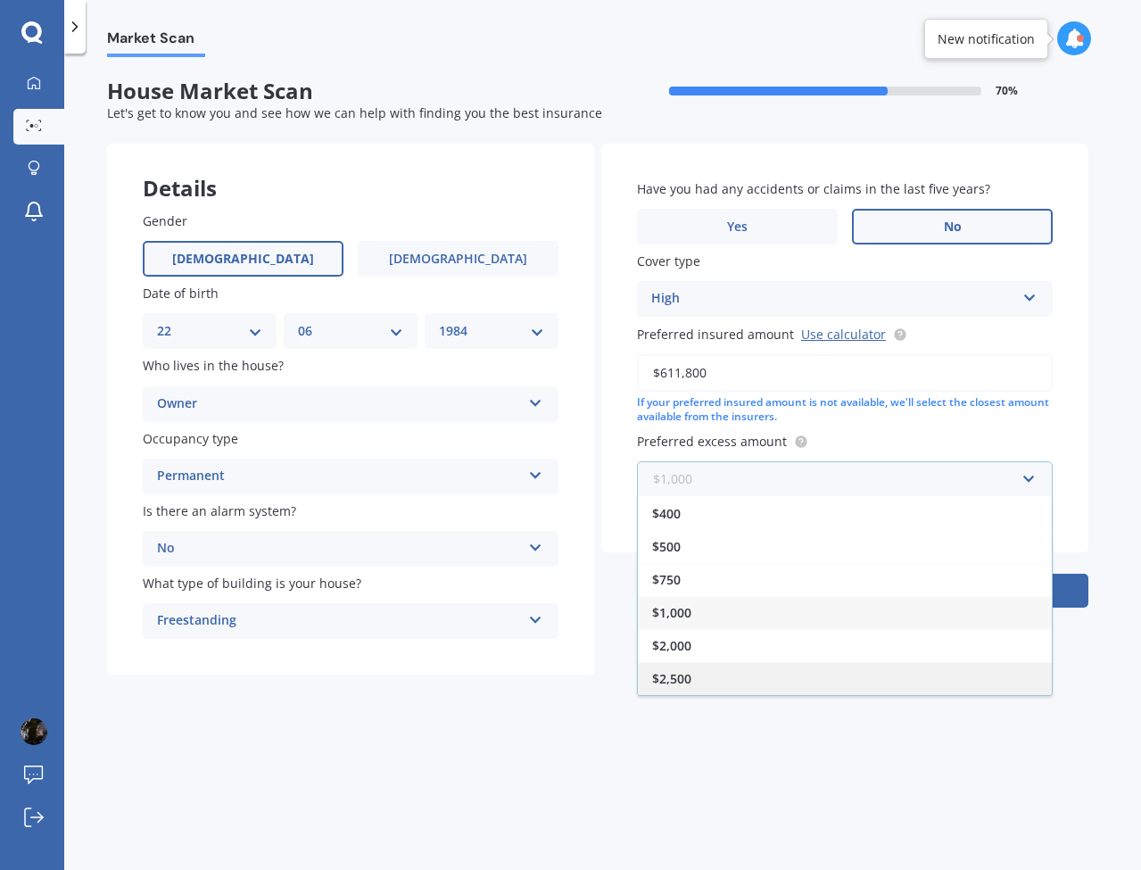
scroll to position [0, 0]
click at [701, 671] on div "$2,500" at bounding box center [845, 678] width 414 height 33
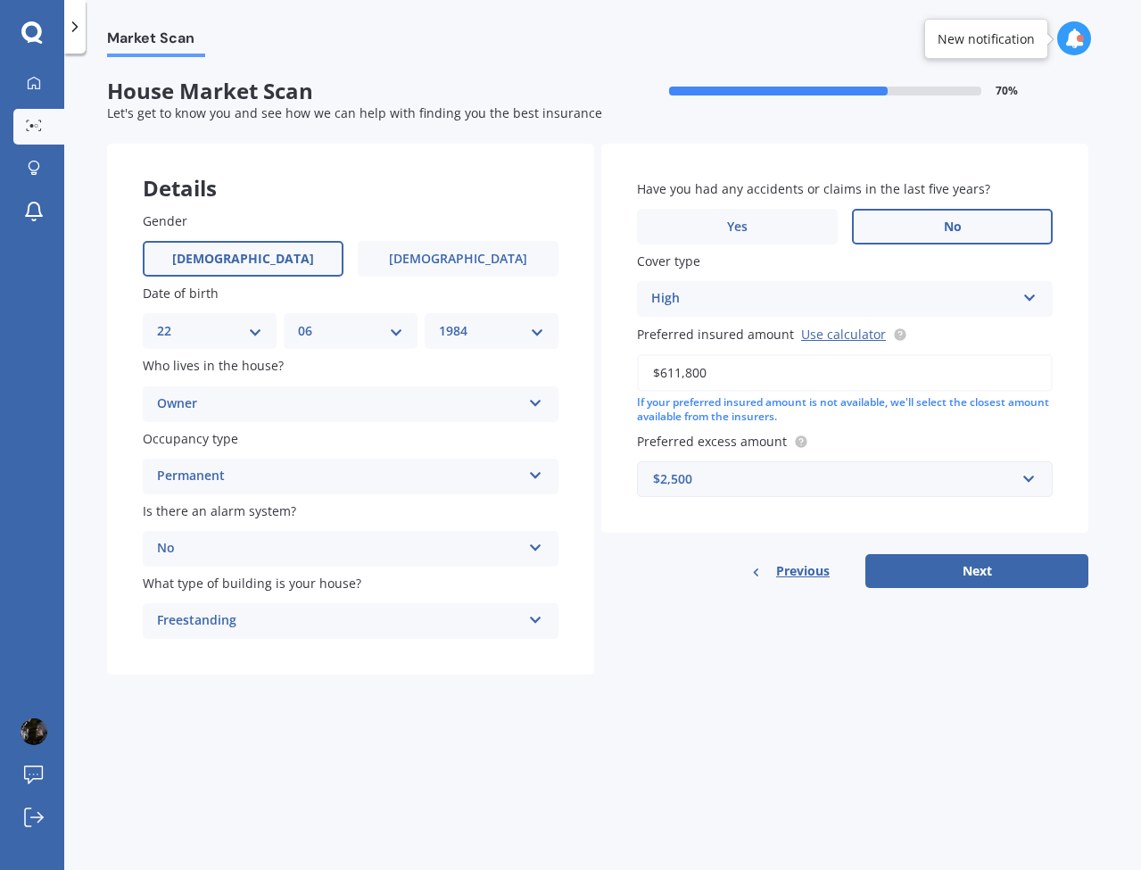
click at [870, 469] on div "$2,500" at bounding box center [834, 479] width 362 height 20
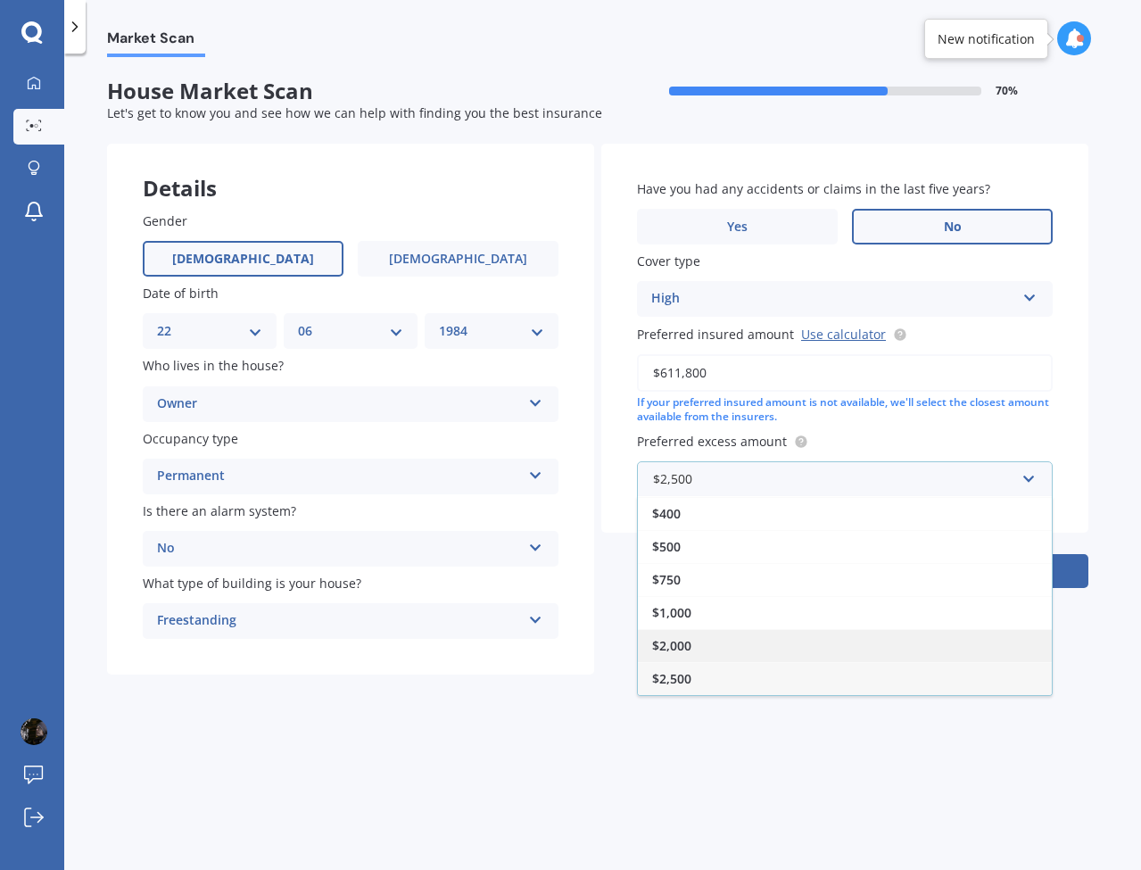
click at [724, 638] on div "$2,000" at bounding box center [845, 645] width 414 height 33
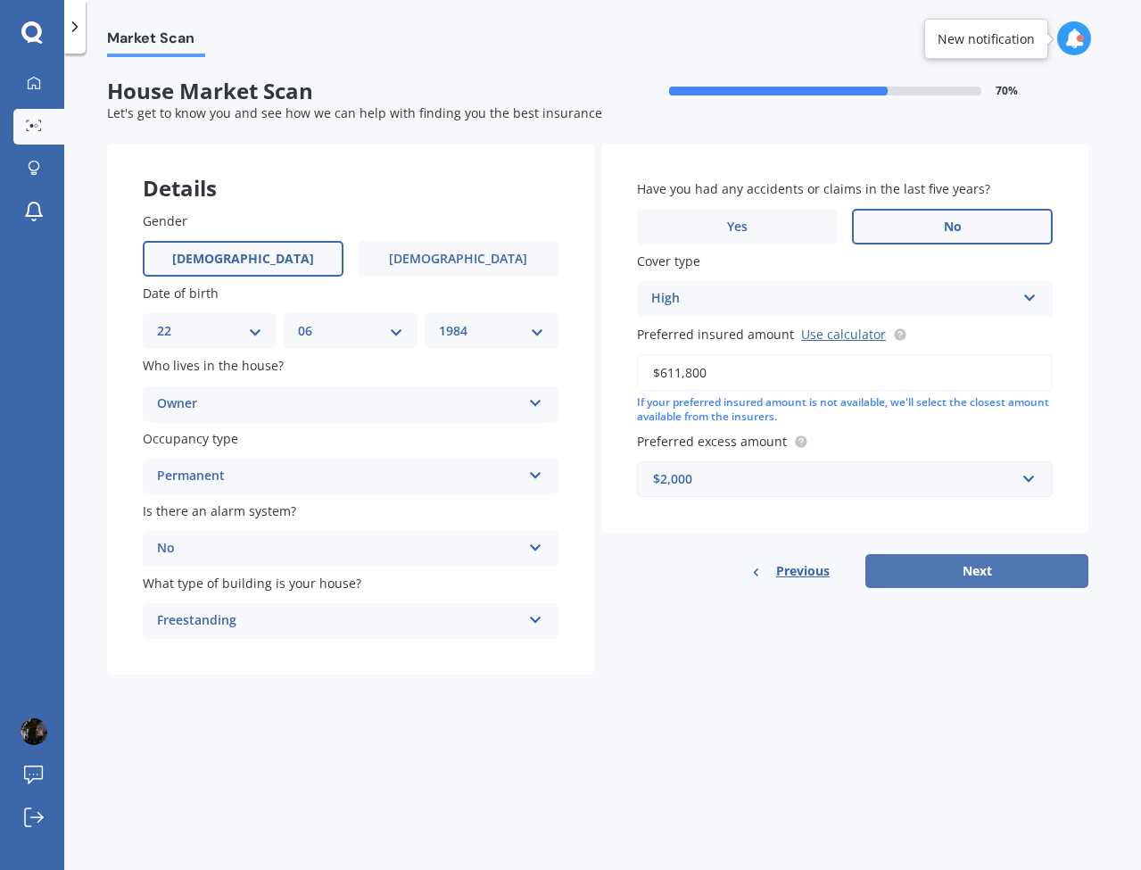
click at [934, 566] on button "Next" at bounding box center [976, 571] width 223 height 34
select select "22"
select select "06"
select select "1984"
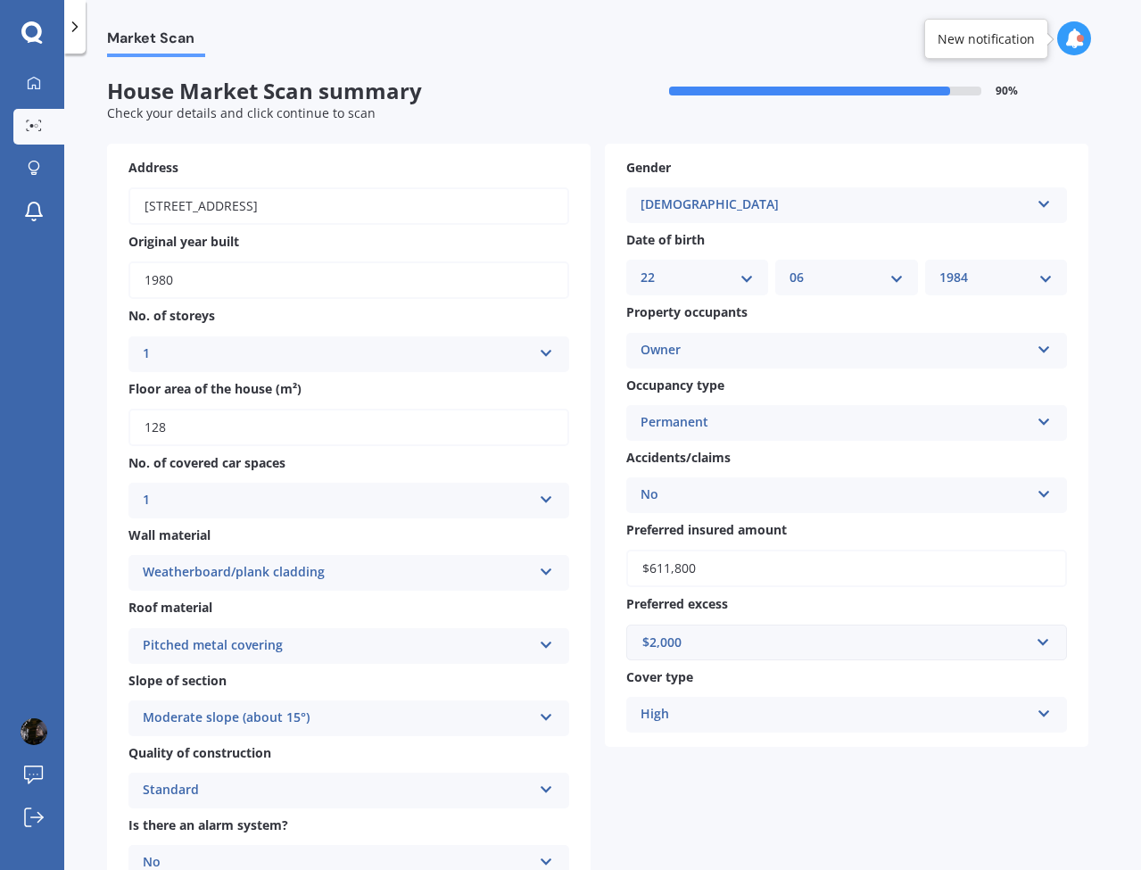
click at [799, 705] on div "High" at bounding box center [834, 714] width 389 height 21
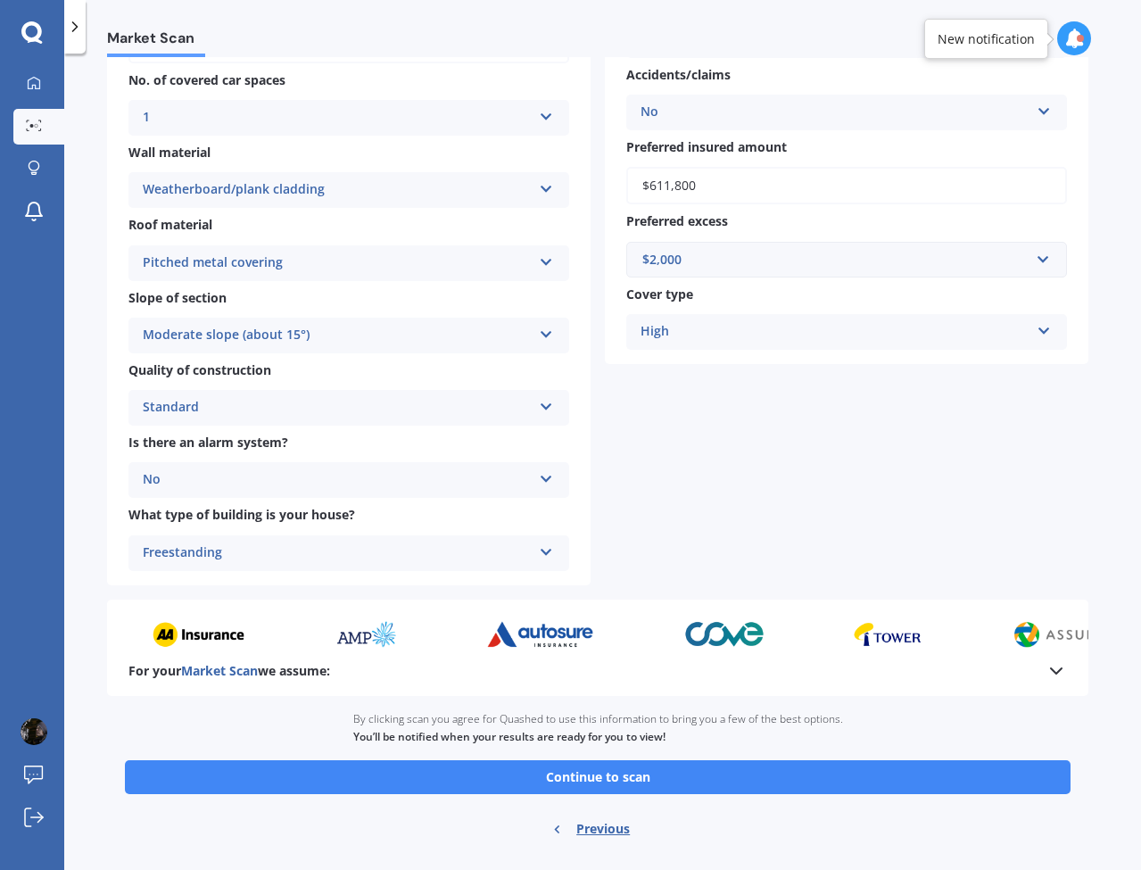
scroll to position [386, 0]
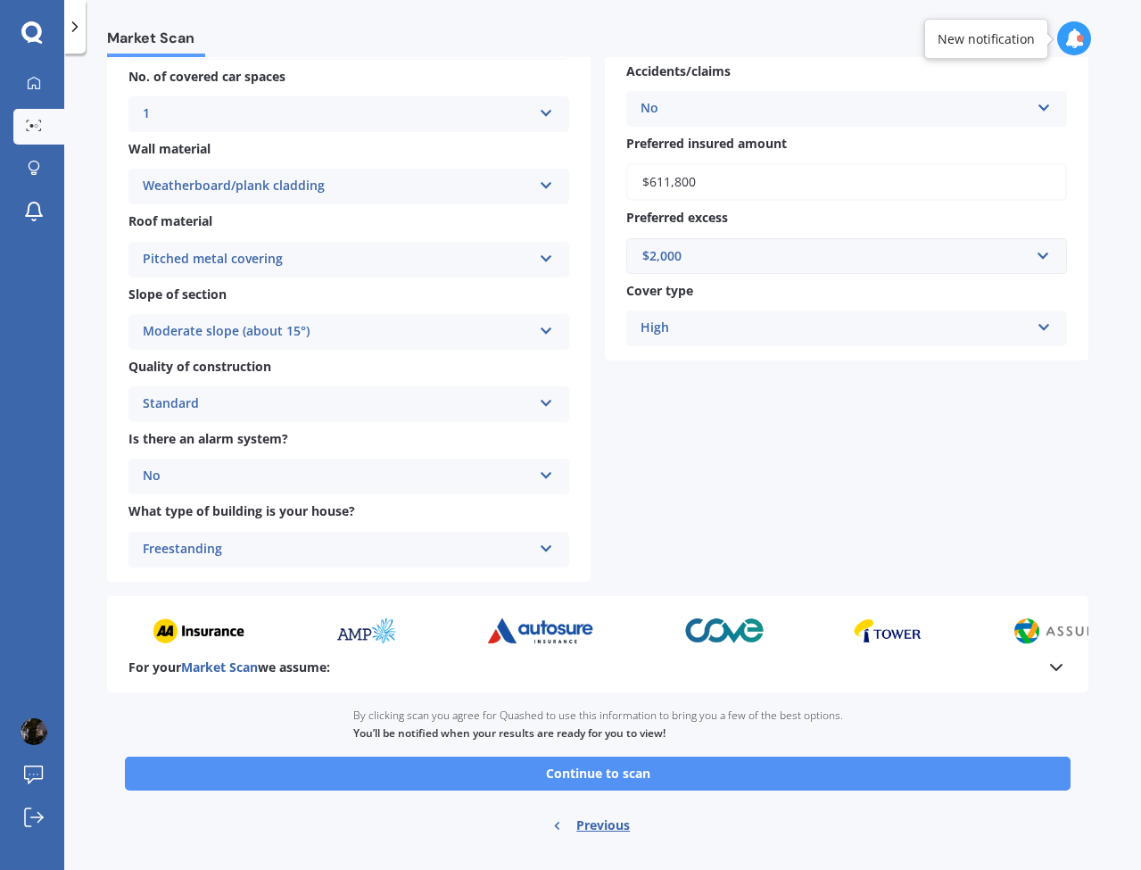
click at [681, 766] on button "Continue to scan" at bounding box center [597, 773] width 945 height 34
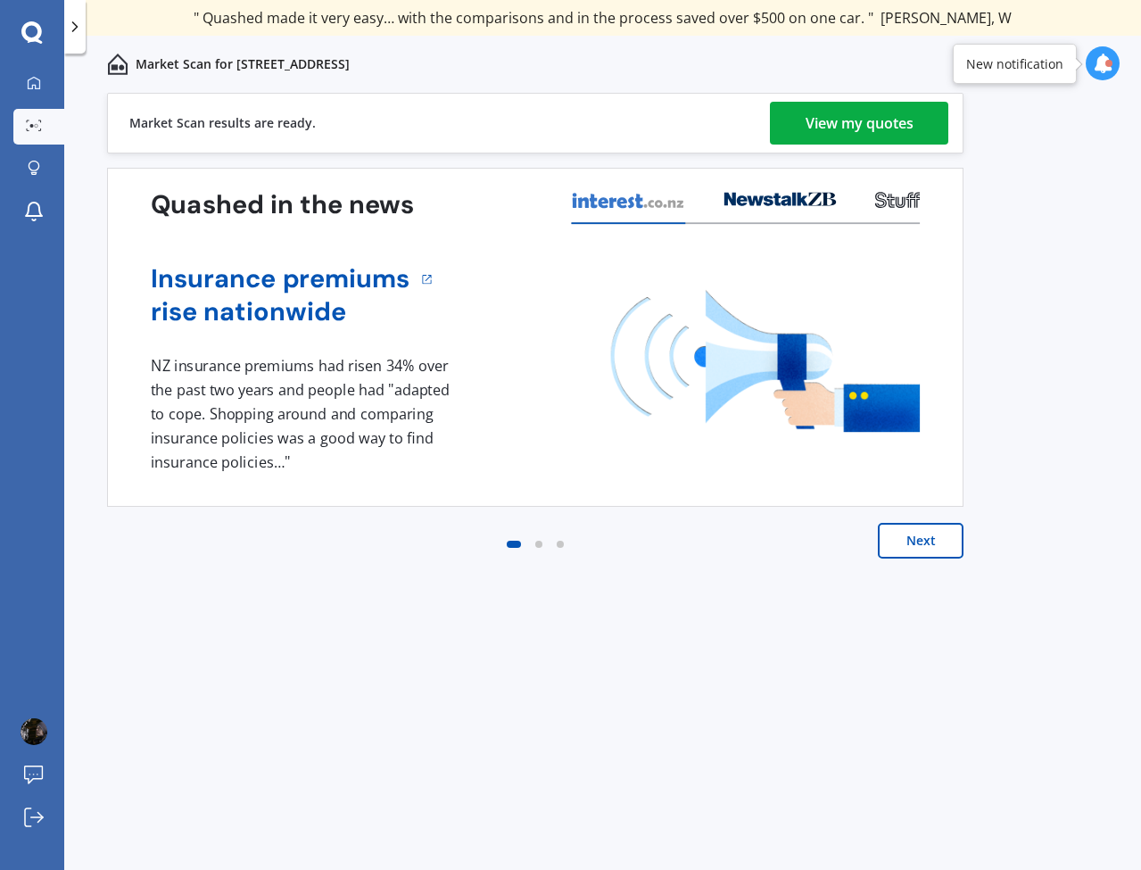
click at [878, 119] on div "View my quotes" at bounding box center [859, 123] width 108 height 43
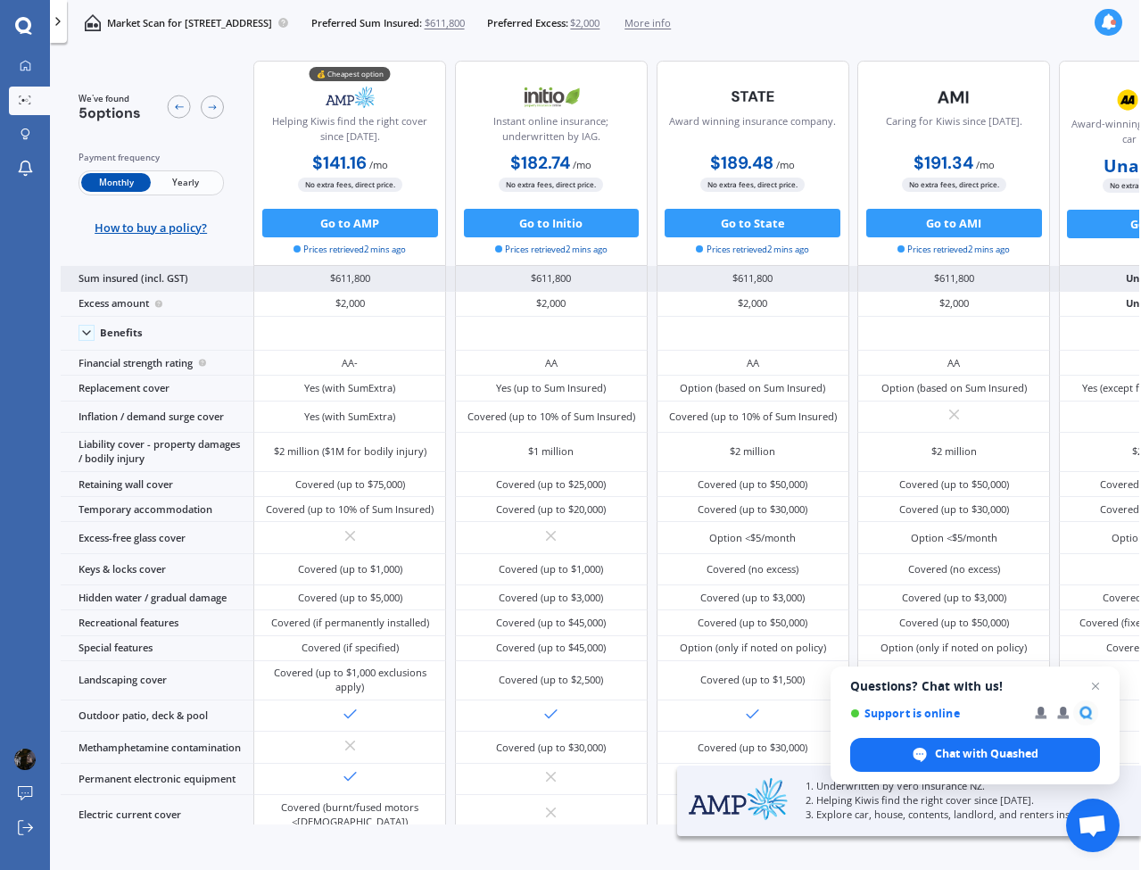
scroll to position [0, 4]
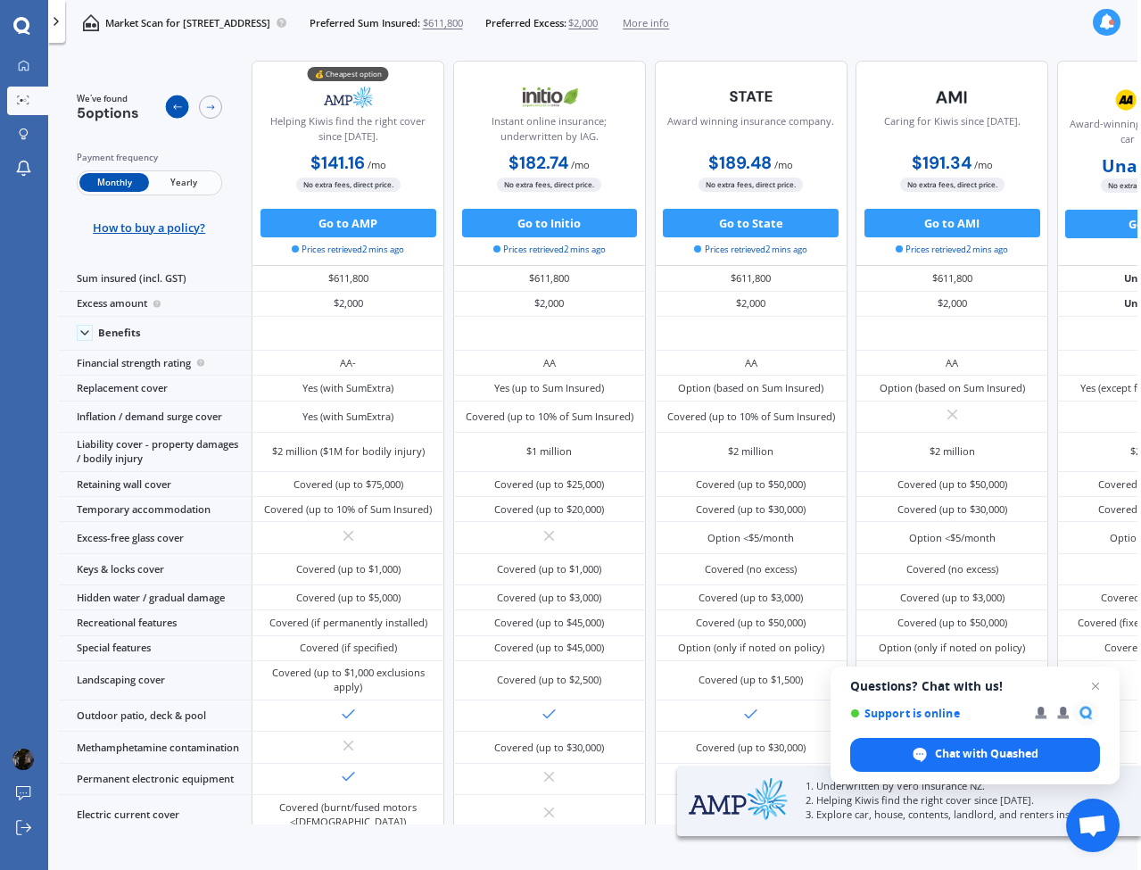
click at [170, 101] on div at bounding box center [177, 106] width 23 height 23
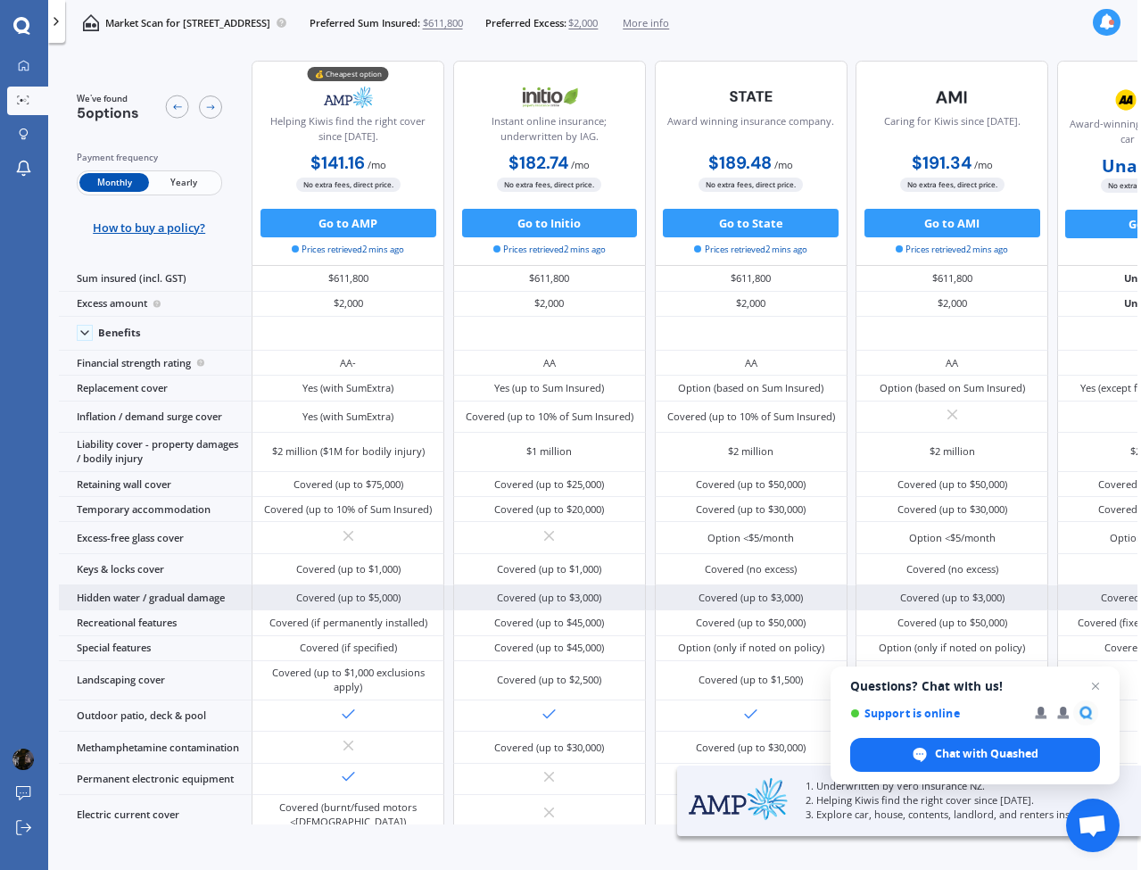
click at [1092, 685] on span "Close chat" at bounding box center [1094, 685] width 21 height 21
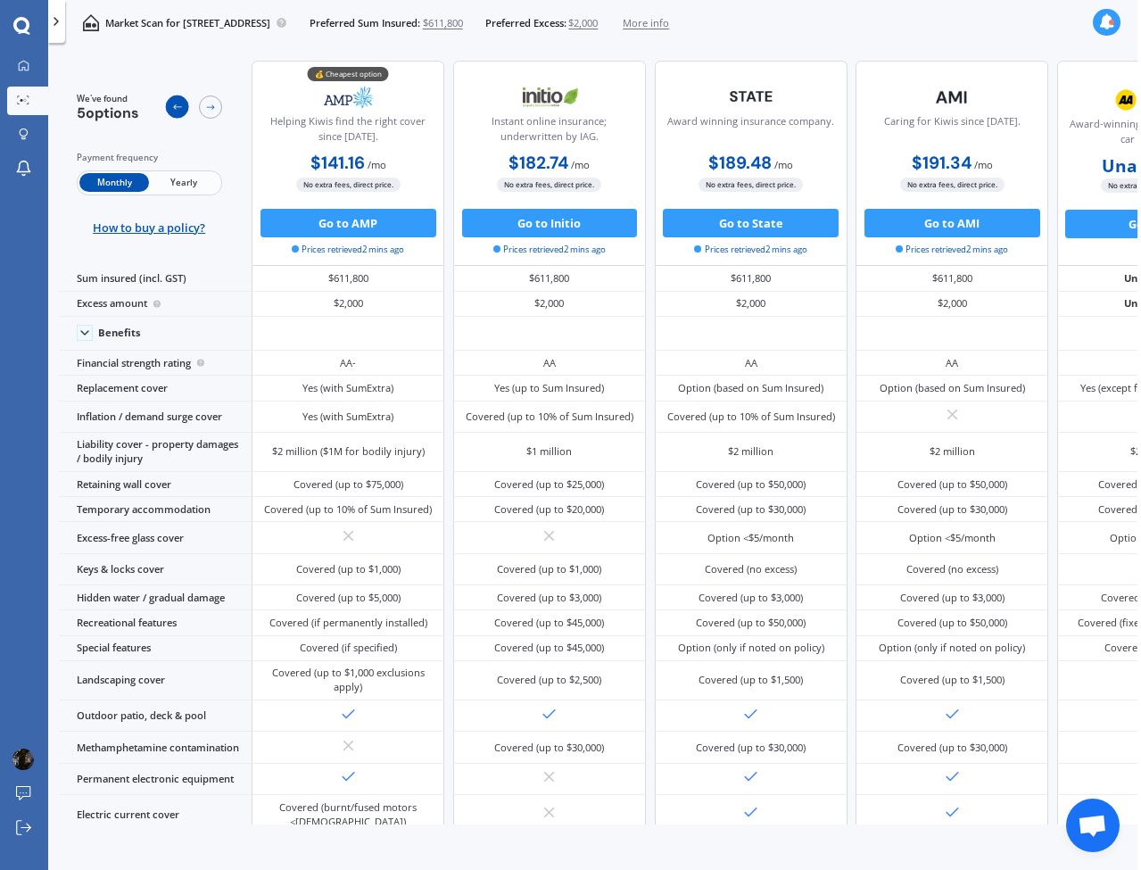
click at [174, 104] on icon at bounding box center [177, 108] width 12 height 12
click at [221, 101] on div at bounding box center [210, 106] width 23 height 23
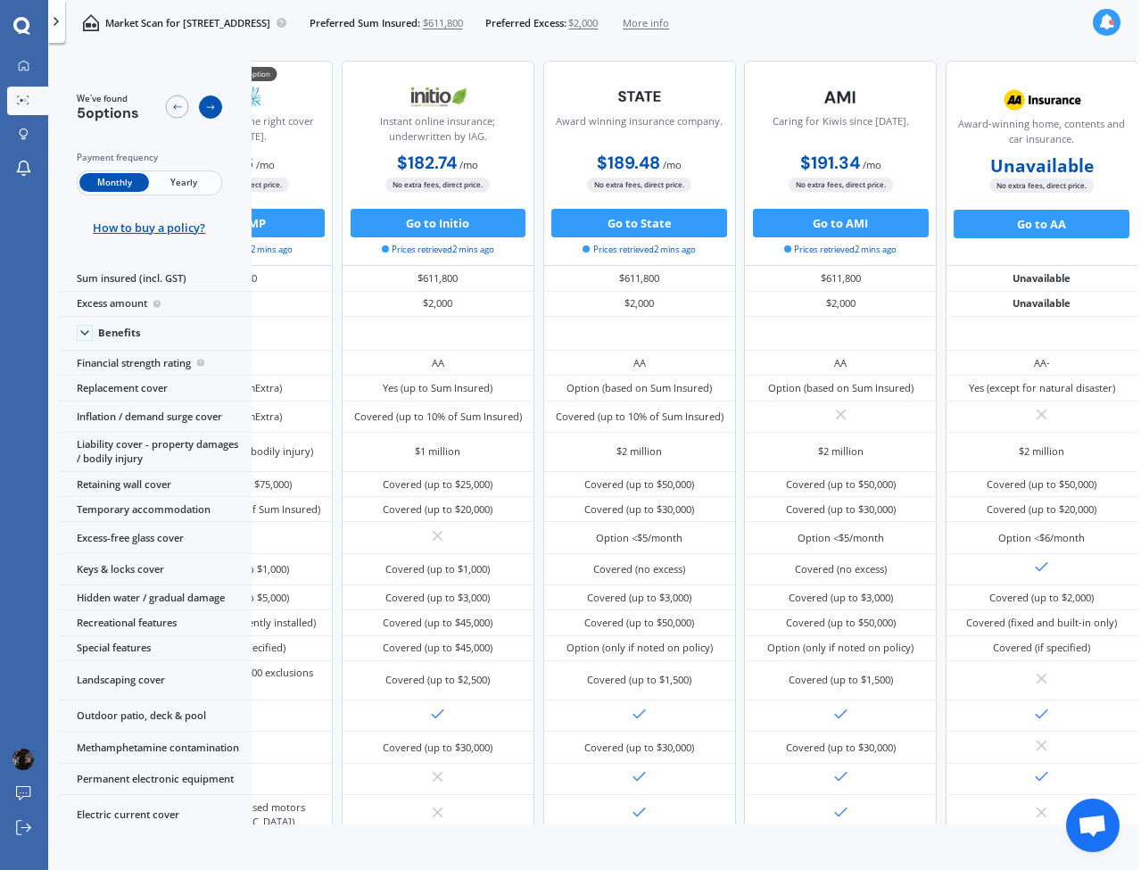
scroll to position [0, 148]
click at [221, 101] on div at bounding box center [210, 106] width 23 height 23
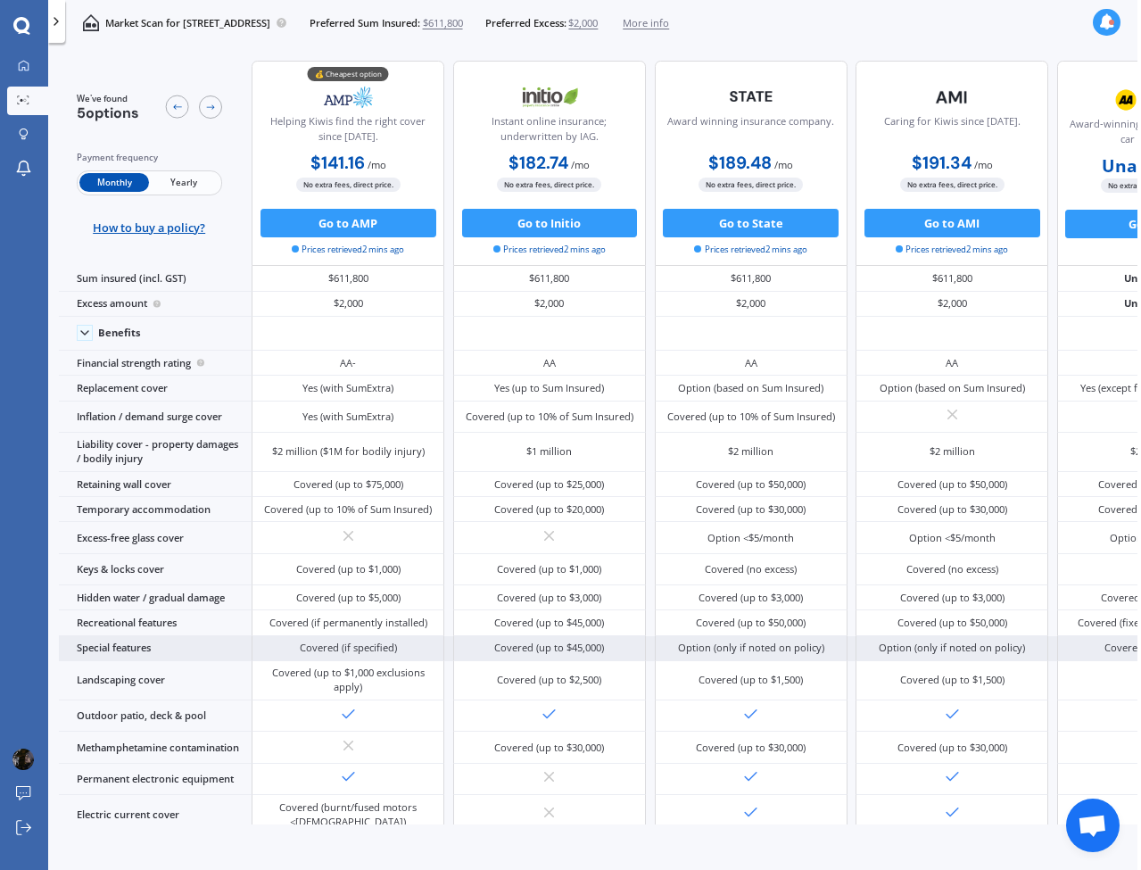
scroll to position [0, 4]
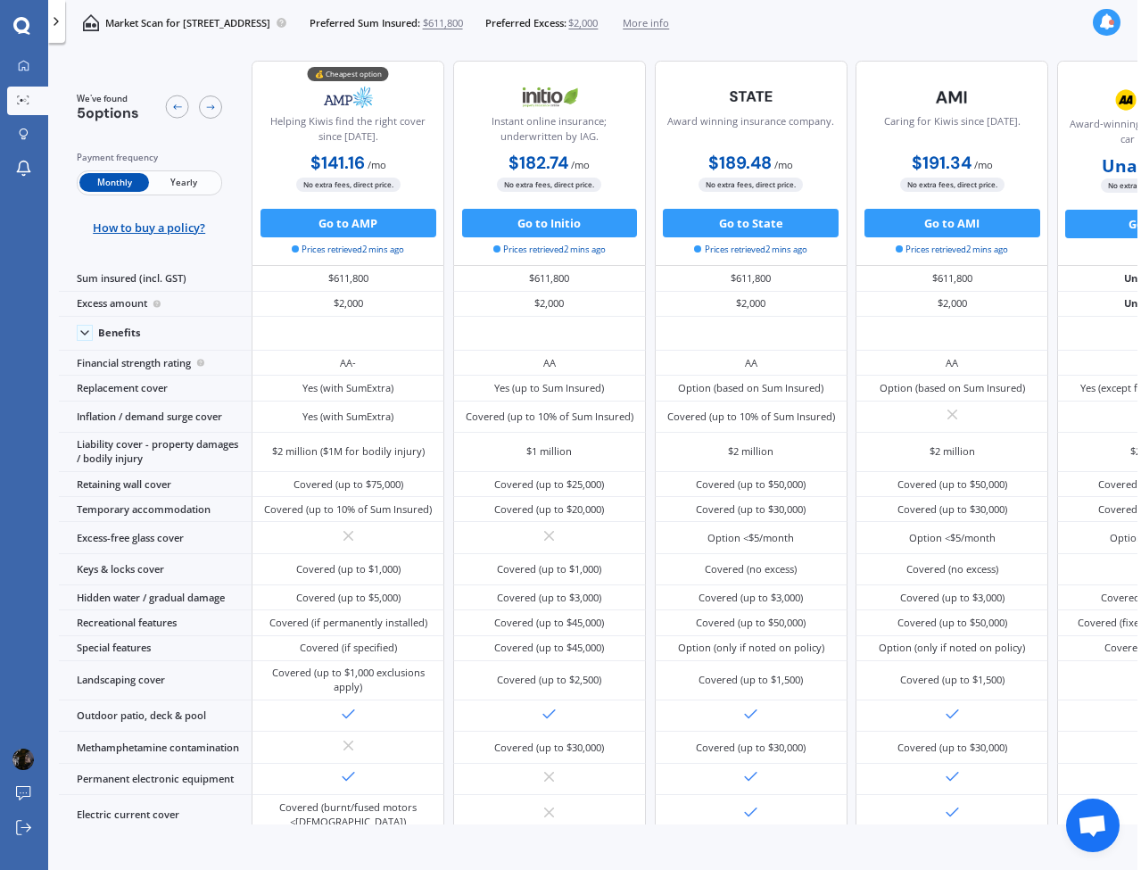
click at [598, 21] on span "$2,000" at bounding box center [582, 23] width 29 height 14
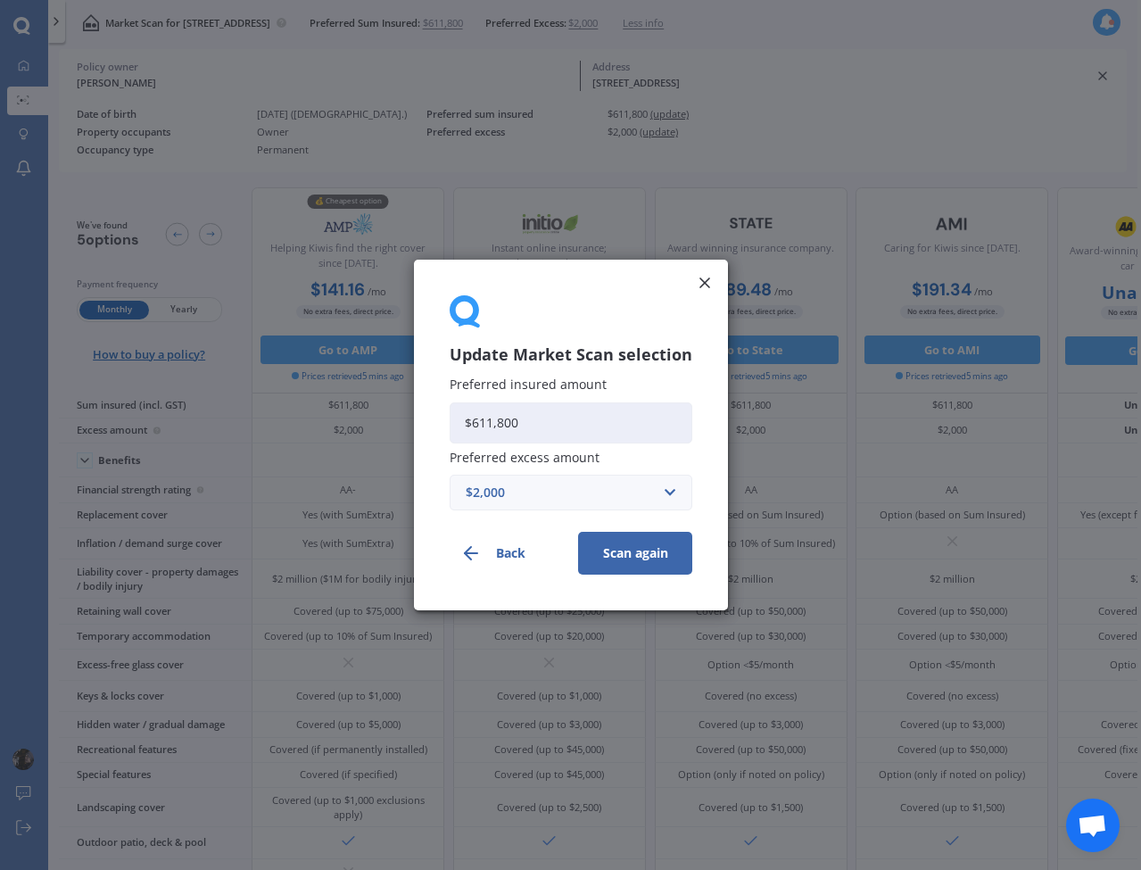
click at [694, 23] on div "Update Market Scan selection Preferred insured amount $611,800 Preferred excess…" at bounding box center [570, 435] width 1141 height 870
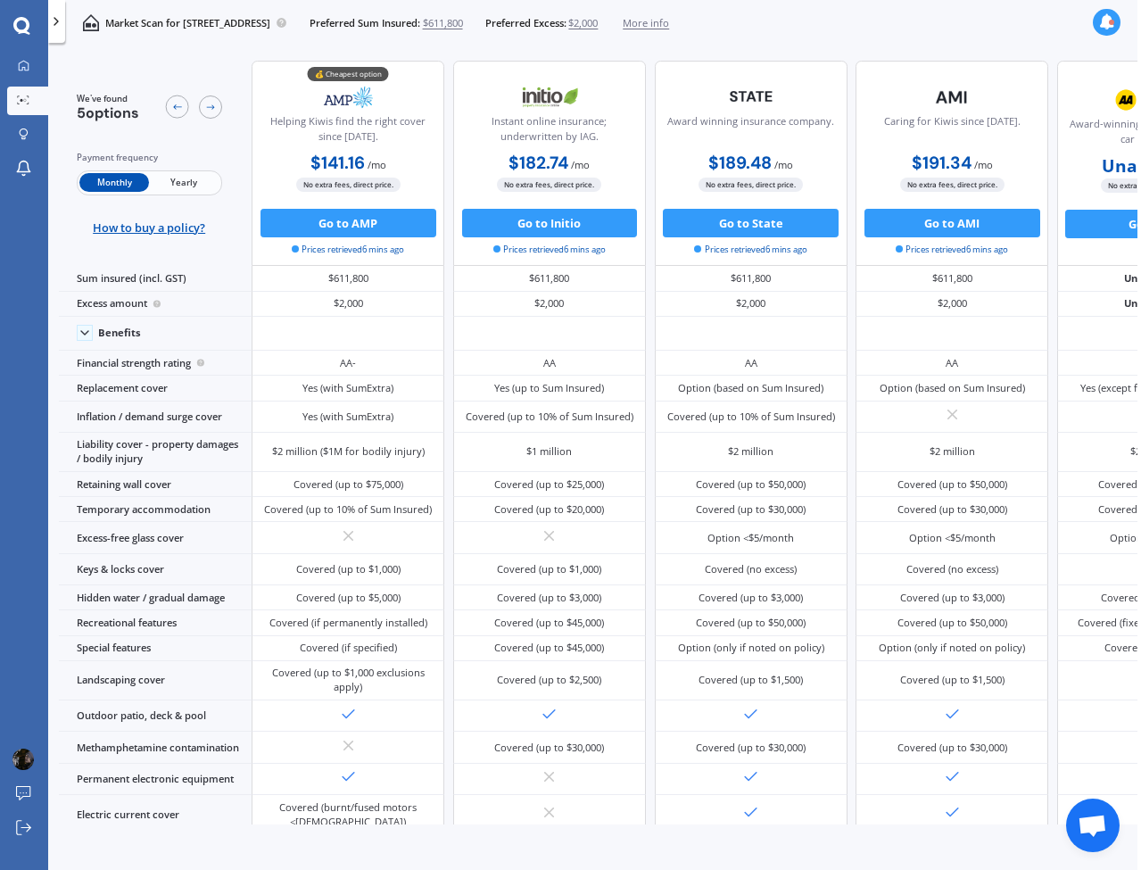
click at [463, 24] on span "$611,800" at bounding box center [443, 23] width 40 height 14
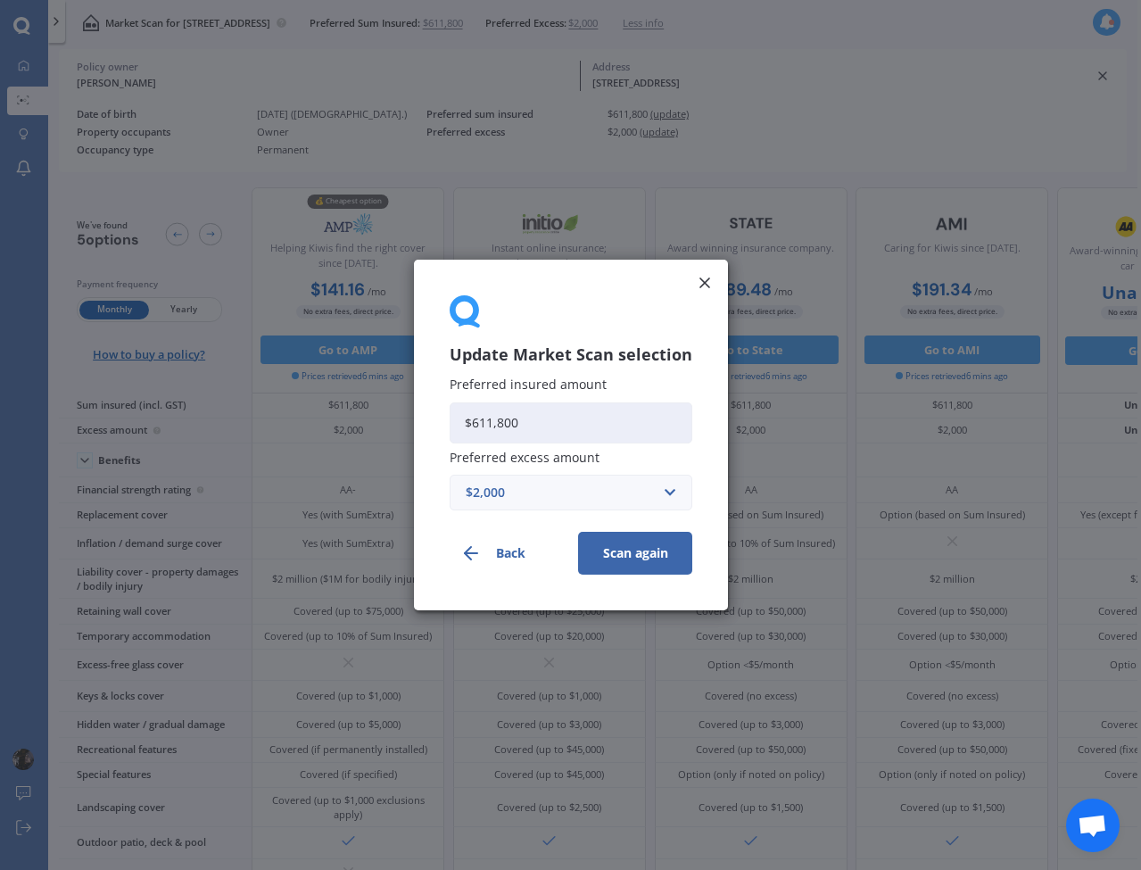
click at [548, 24] on div "Update Market Scan selection Preferred insured amount $611,800 Preferred excess…" at bounding box center [570, 435] width 1141 height 870
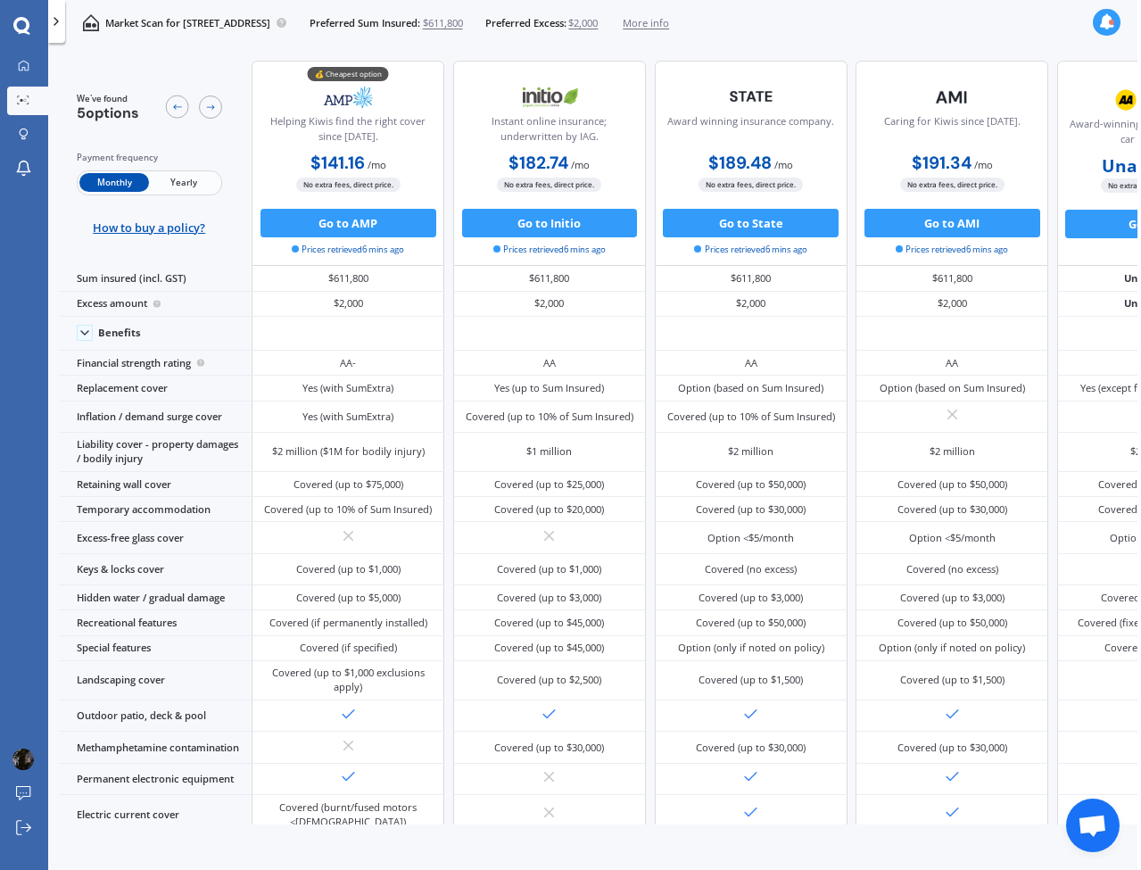
click at [463, 24] on span "$611,800" at bounding box center [443, 23] width 40 height 14
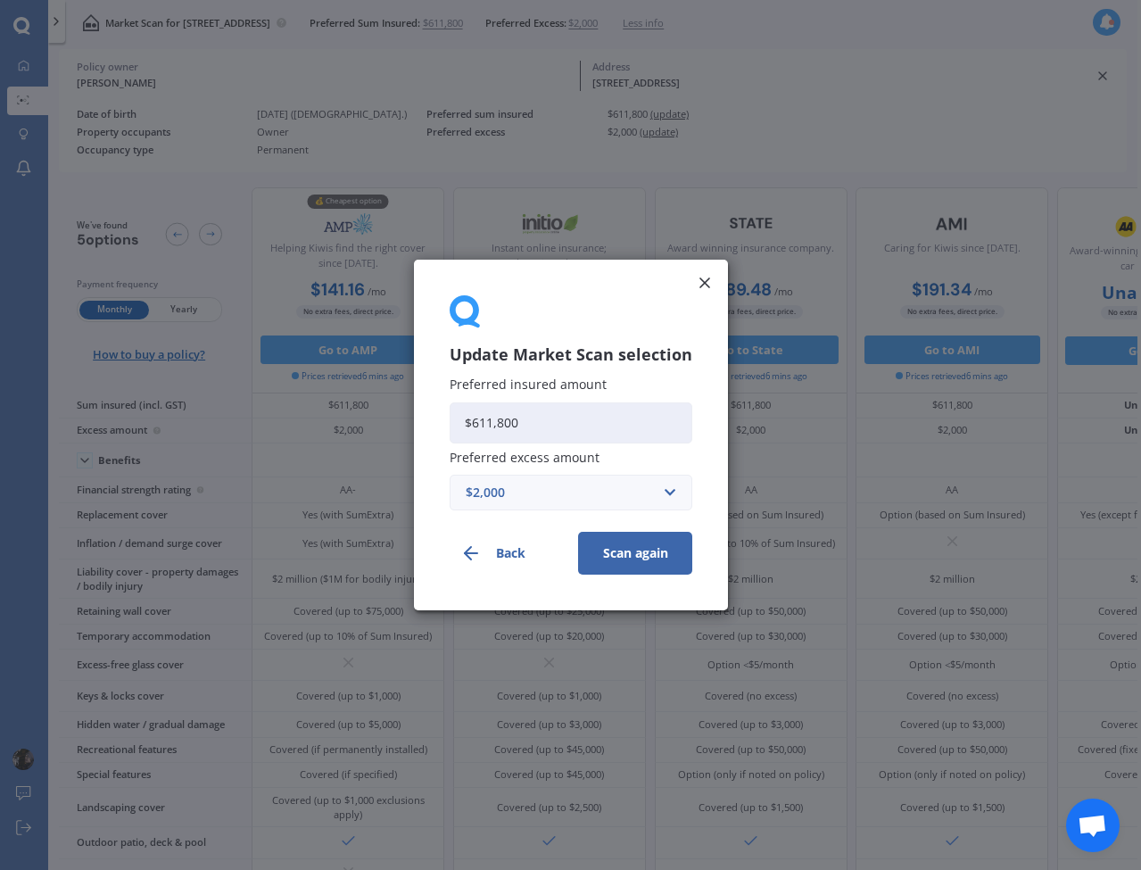
scroll to position [0, 3]
click at [742, 21] on div "Update Market Scan selection Preferred insured amount $611,800 Preferred excess…" at bounding box center [570, 435] width 1141 height 870
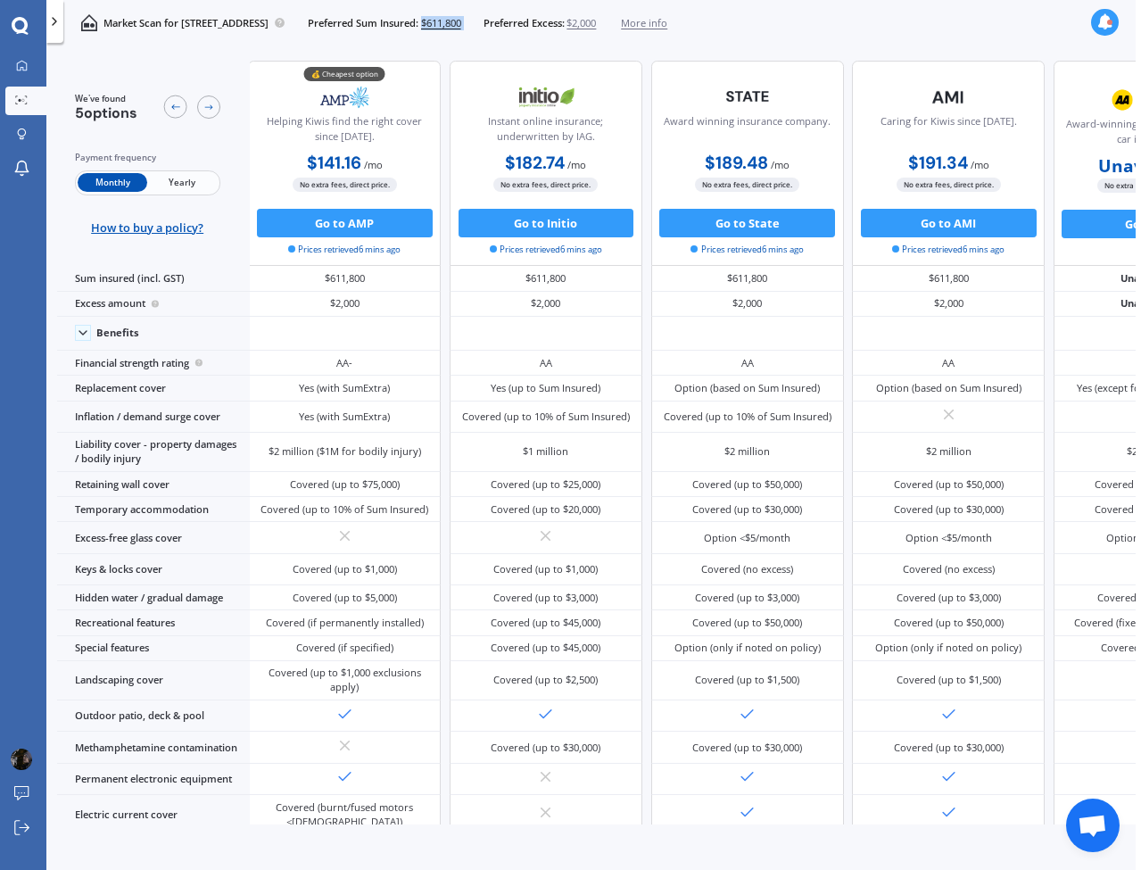
scroll to position [0, 5]
click at [660, 472] on div "$2 million" at bounding box center [747, 452] width 193 height 39
click at [667, 472] on div "$2 million" at bounding box center [747, 452] width 193 height 39
click at [543, 458] on div "$1 million" at bounding box center [545, 451] width 45 height 14
click at [491, 472] on div "$1 million" at bounding box center [545, 452] width 193 height 39
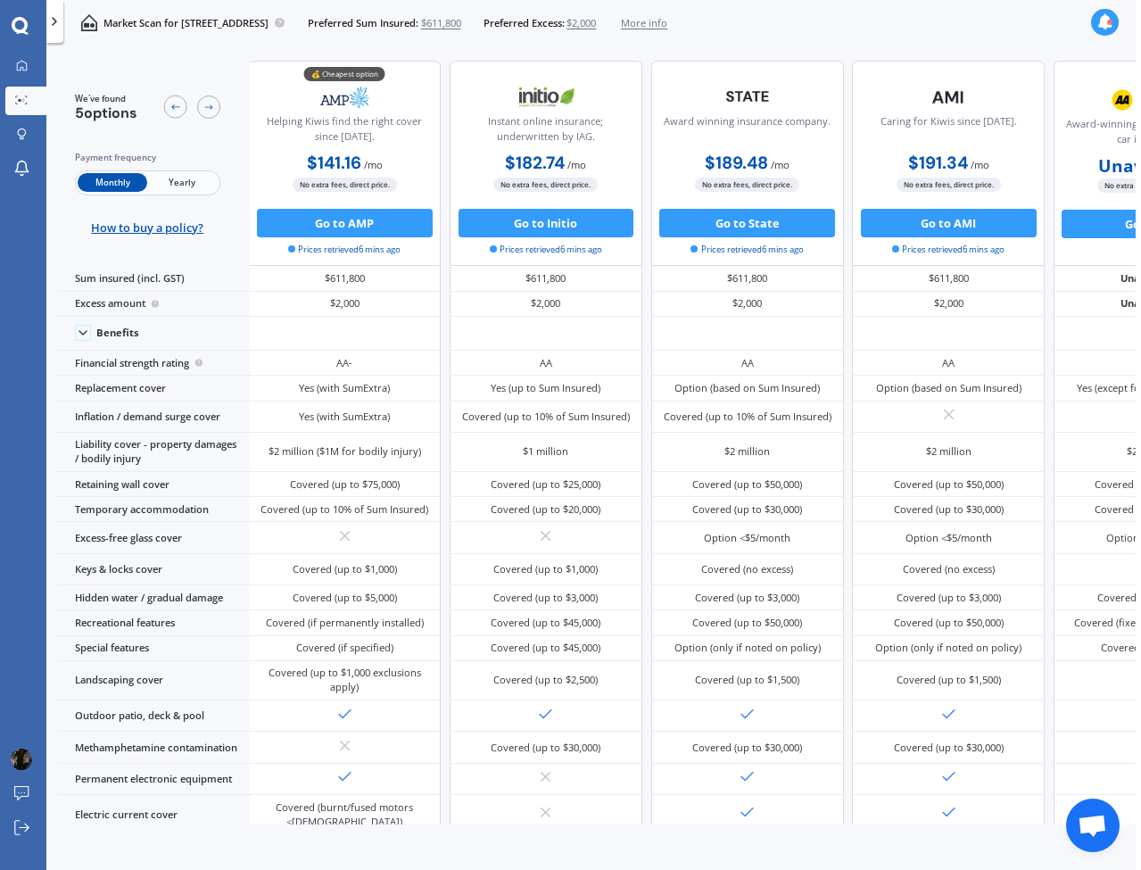
click at [596, 21] on span "$2,000" at bounding box center [580, 23] width 29 height 14
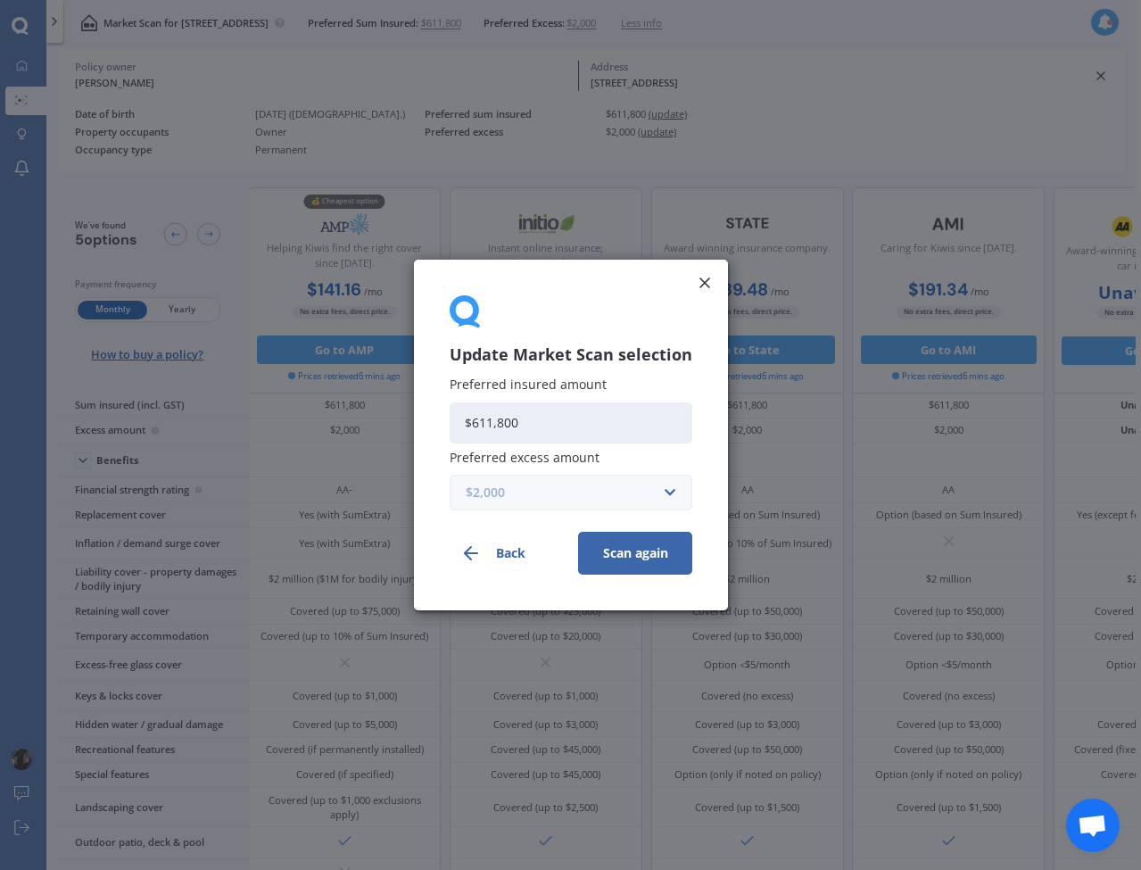
scroll to position [0, 6]
click at [661, 491] on input "text" at bounding box center [564, 492] width 227 height 34
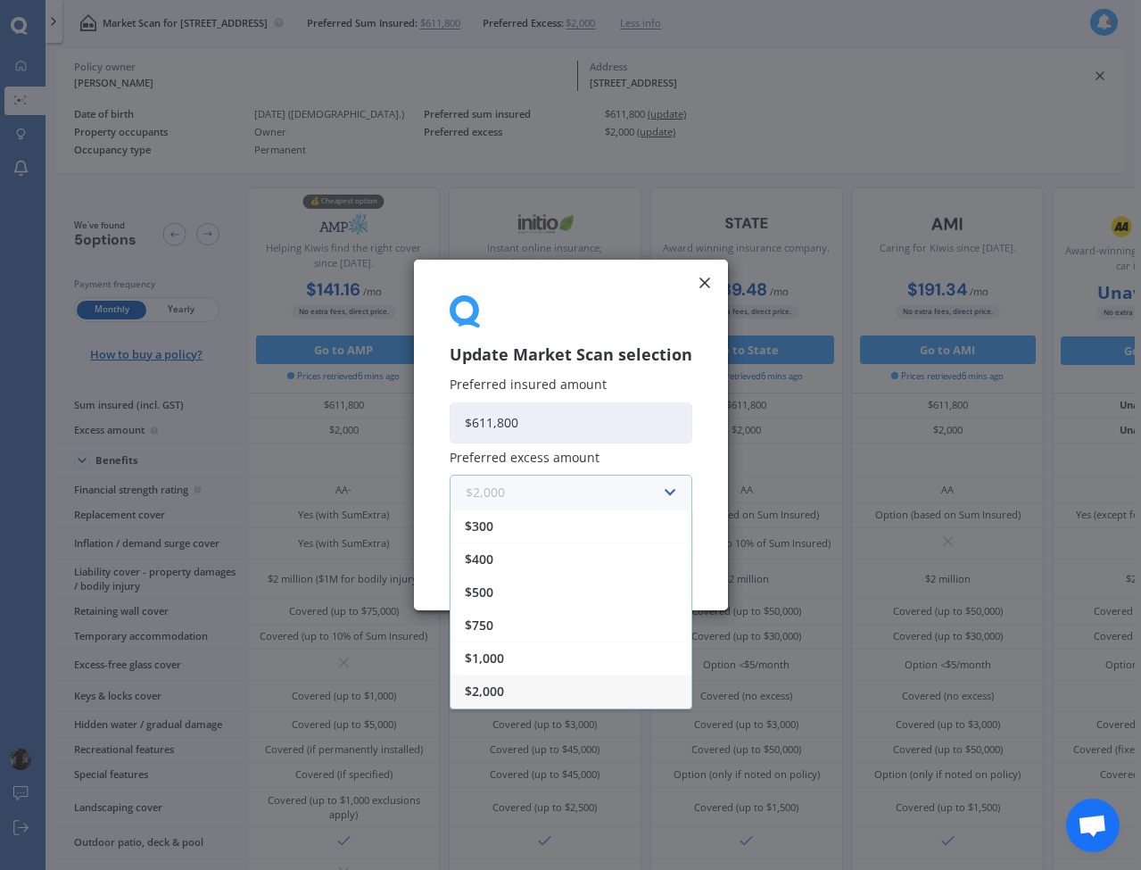
click at [672, 490] on input "text" at bounding box center [564, 492] width 227 height 34
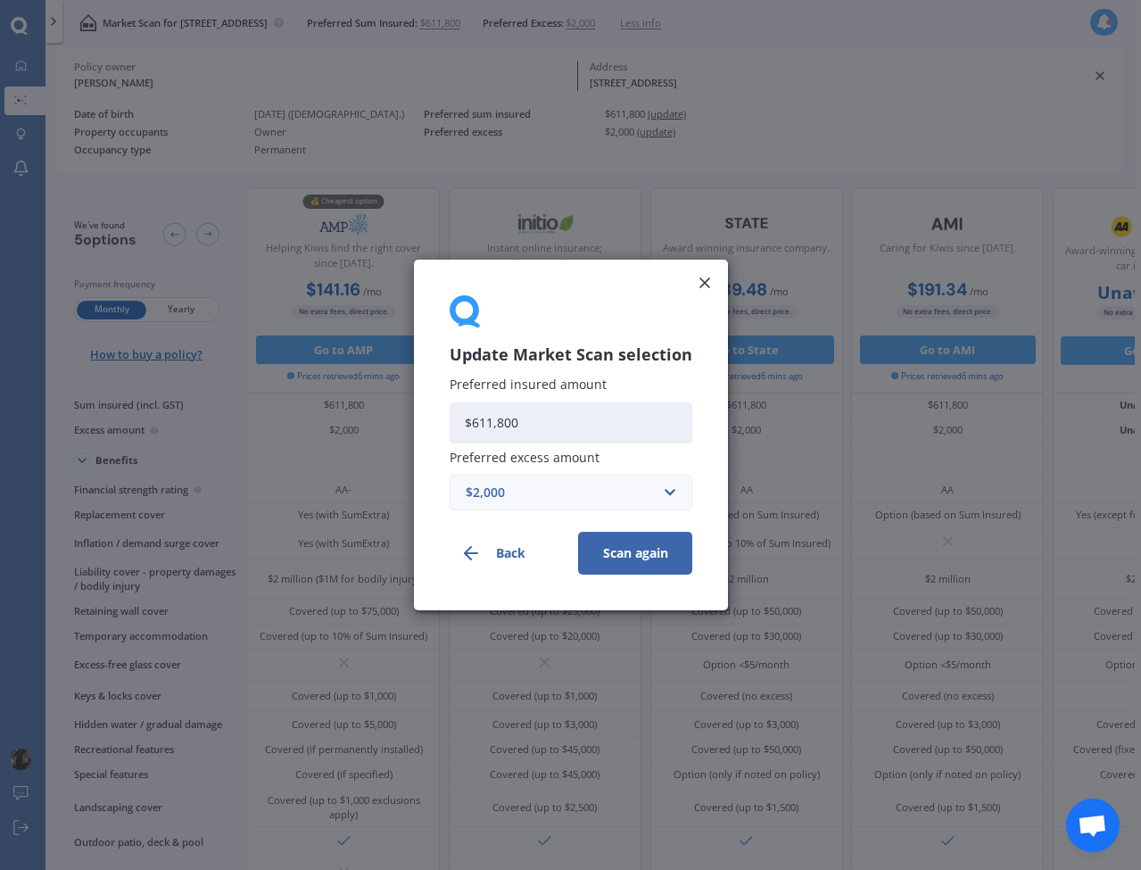
click at [684, 24] on div "Update Market Scan selection Preferred insured amount $611,800 Preferred excess…" at bounding box center [570, 435] width 1141 height 870
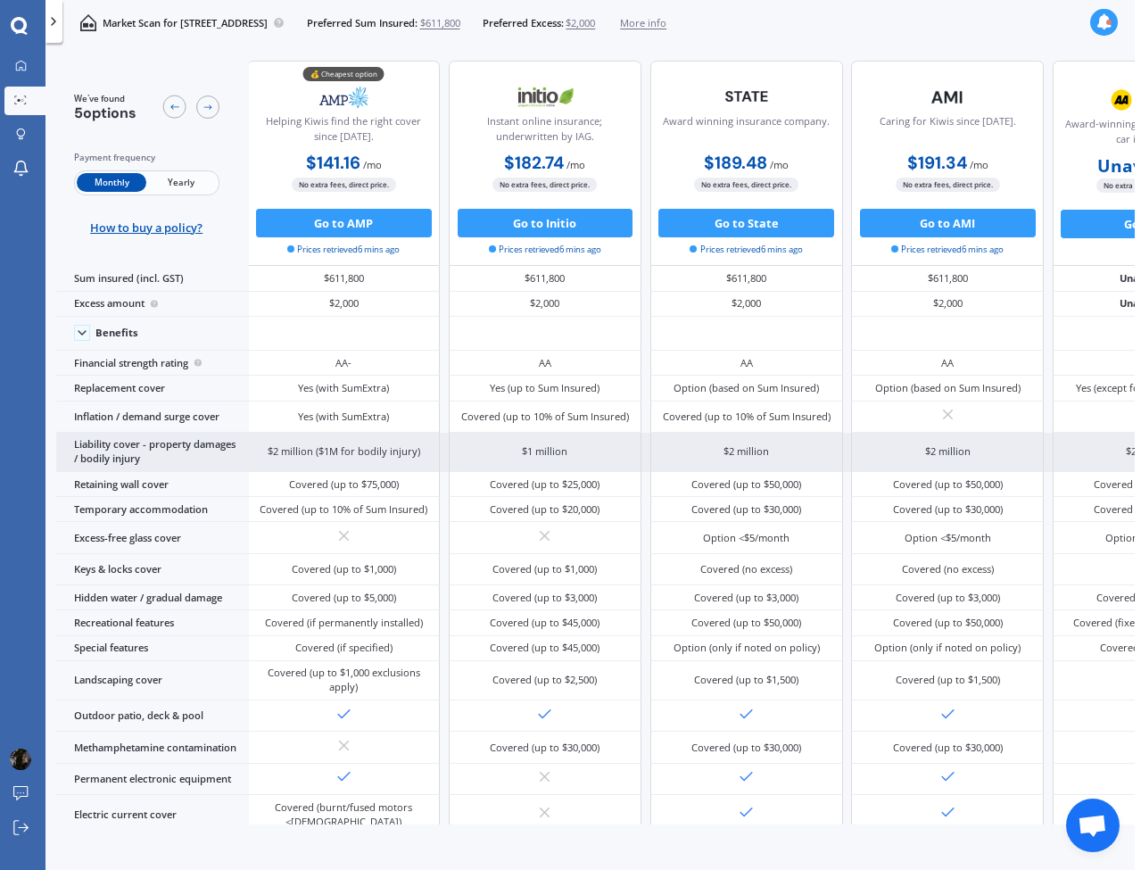
click at [472, 472] on div "$1 million" at bounding box center [545, 452] width 193 height 39
click at [56, 19] on icon at bounding box center [53, 21] width 14 height 14
click at [53, 21] on icon at bounding box center [53, 21] width 14 height 14
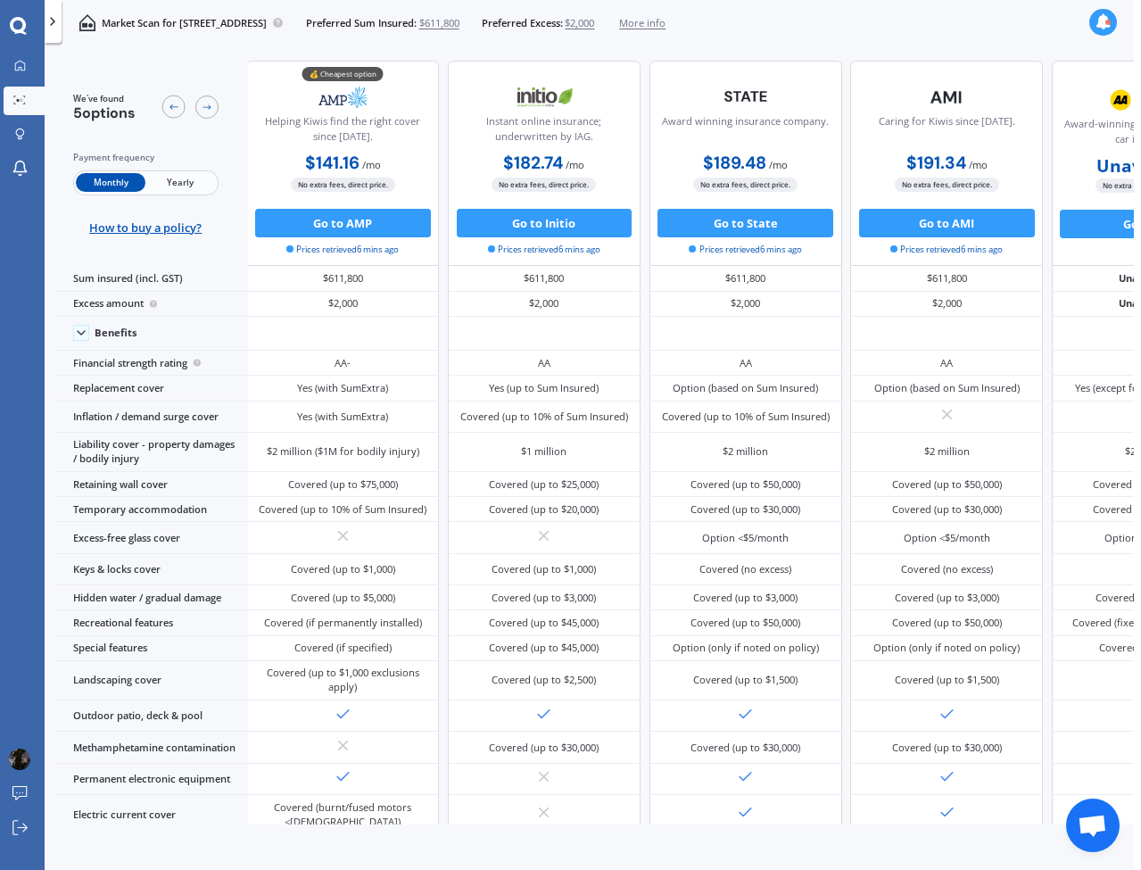
scroll to position [0, 9]
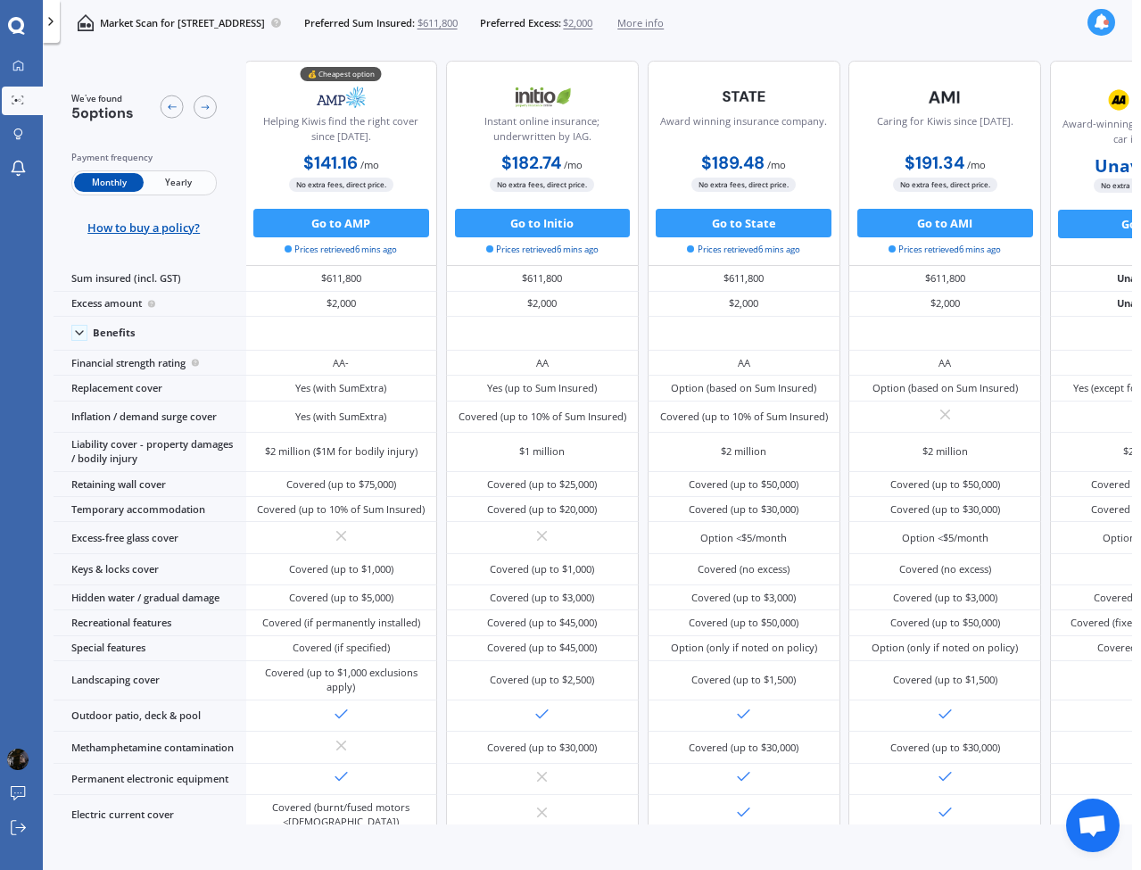
click at [55, 21] on icon at bounding box center [51, 21] width 14 height 14
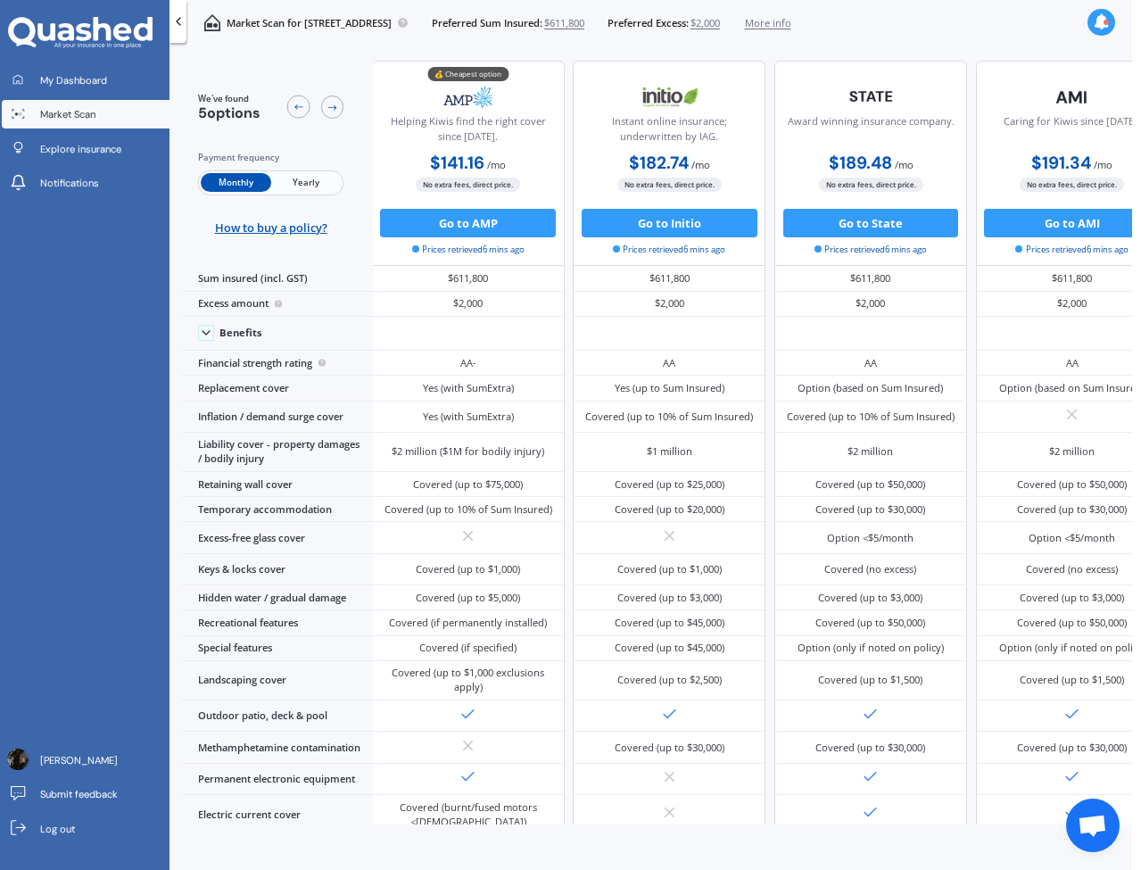
scroll to position [0, 12]
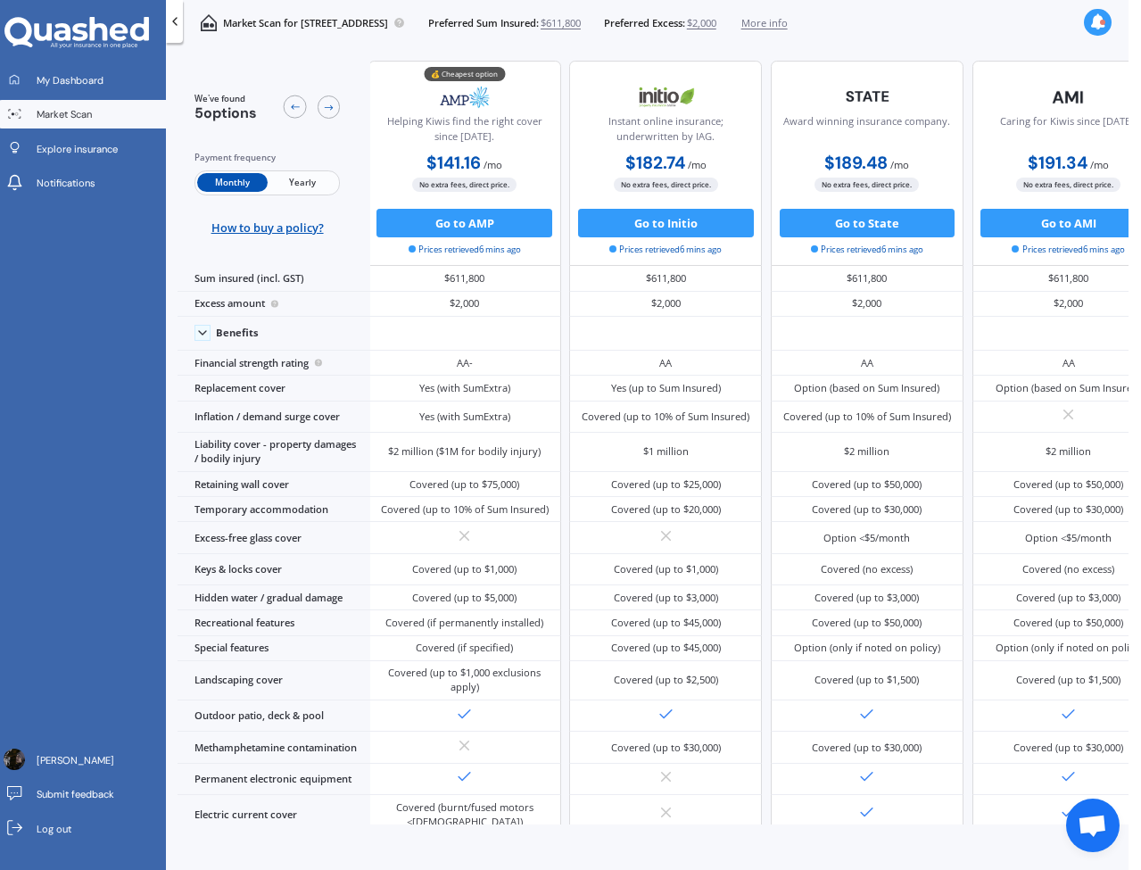
click at [581, 24] on span "$611,800" at bounding box center [560, 23] width 40 height 14
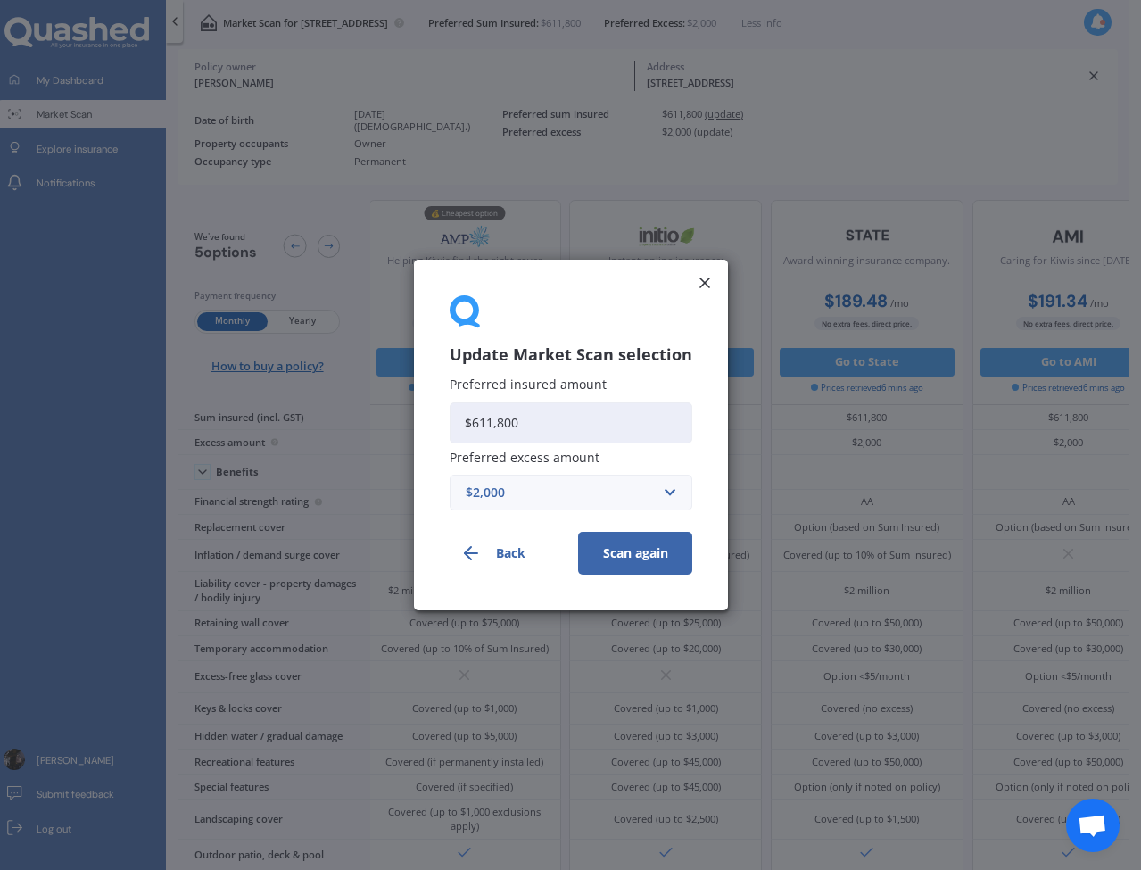
click at [553, 494] on div "$2,000" at bounding box center [560, 492] width 189 height 20
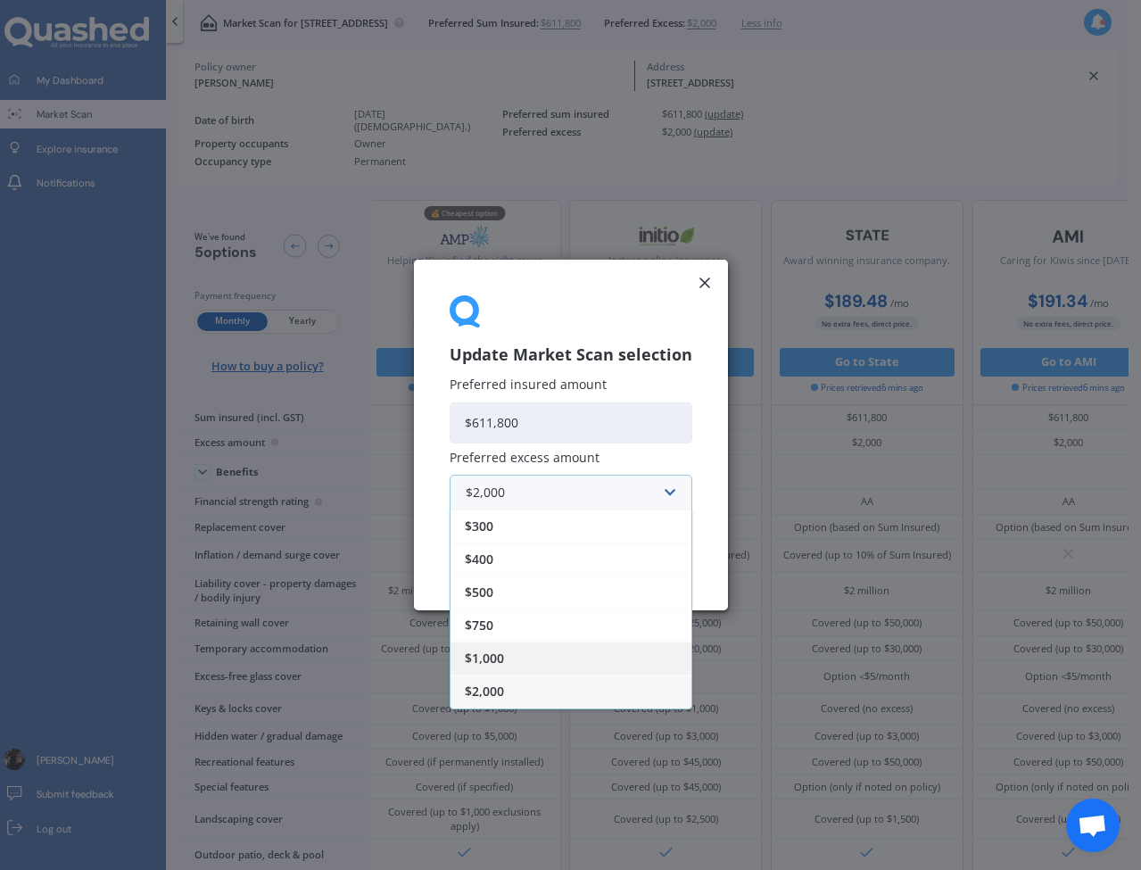
click at [494, 657] on span "$1,000" at bounding box center [484, 658] width 39 height 12
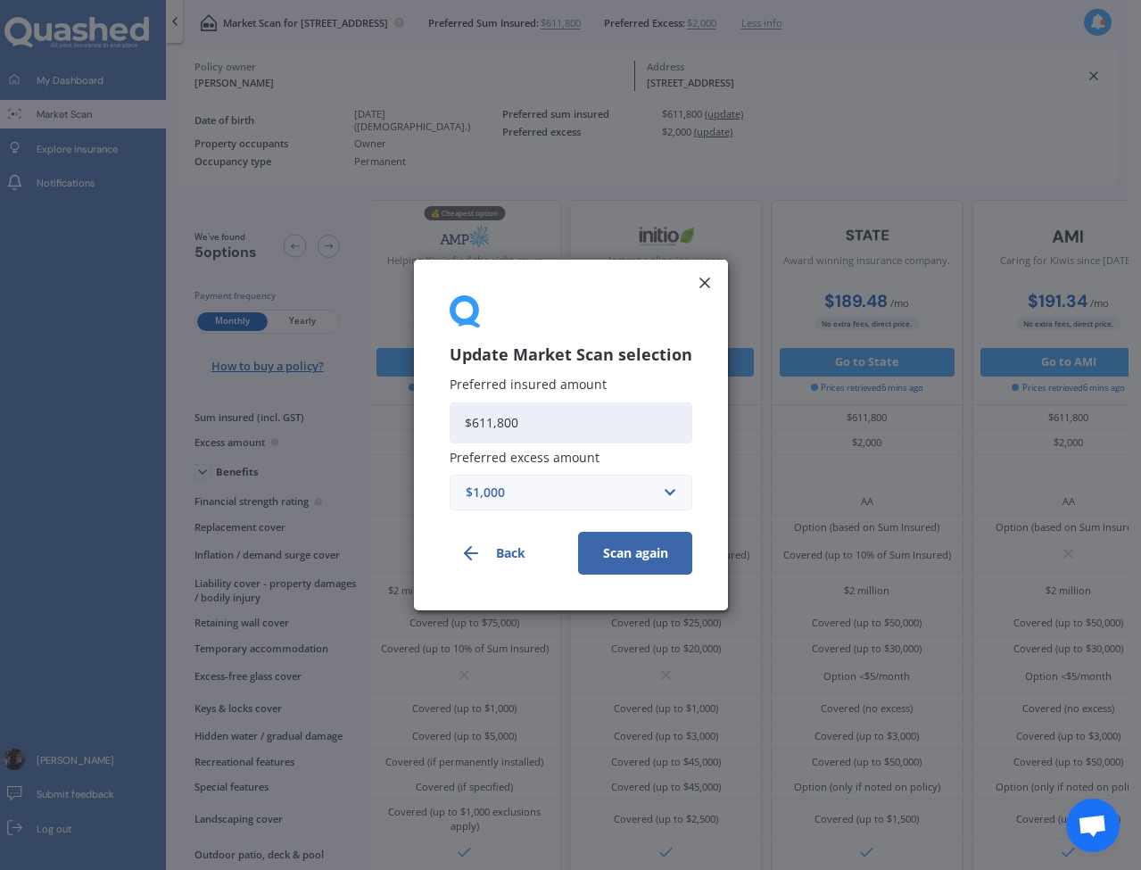
click at [614, 560] on button "Scan again" at bounding box center [635, 553] width 114 height 43
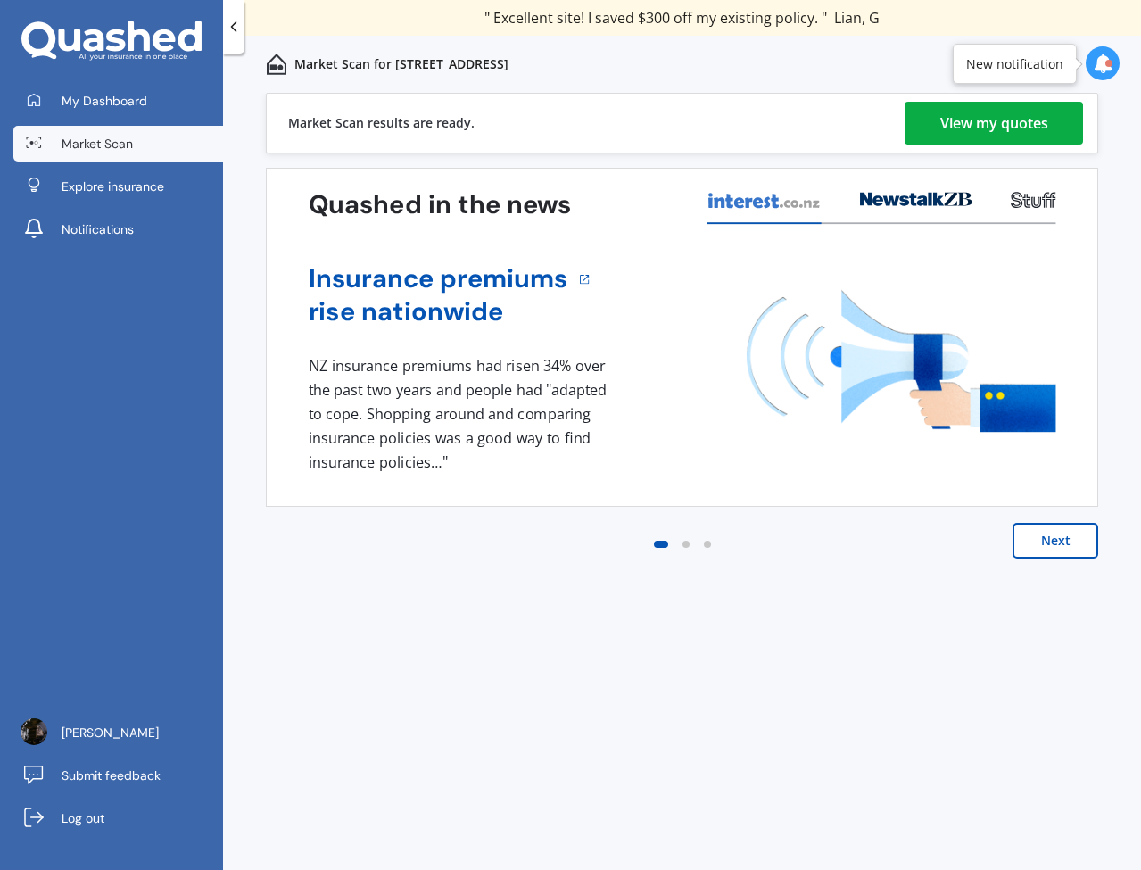
click at [937, 103] on link "View my quotes" at bounding box center [993, 123] width 178 height 43
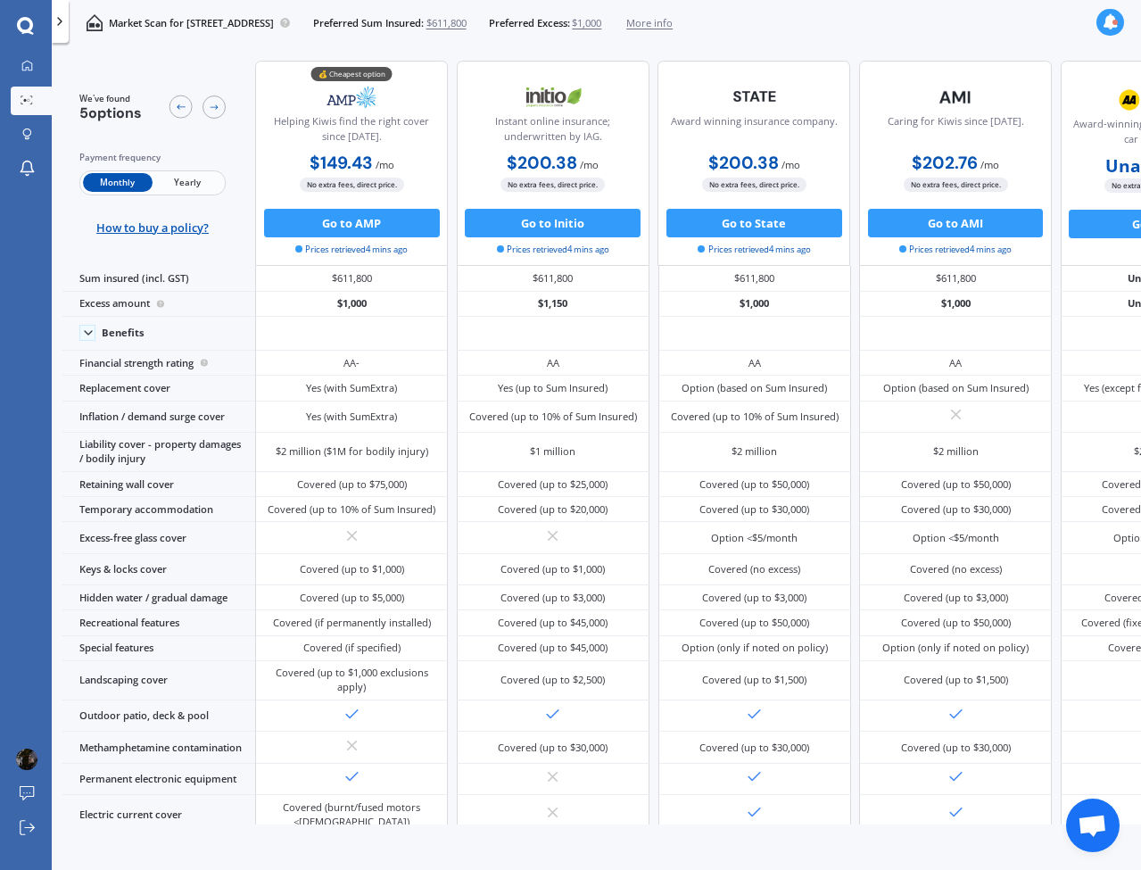
click at [601, 22] on span "$1,000" at bounding box center [586, 23] width 29 height 14
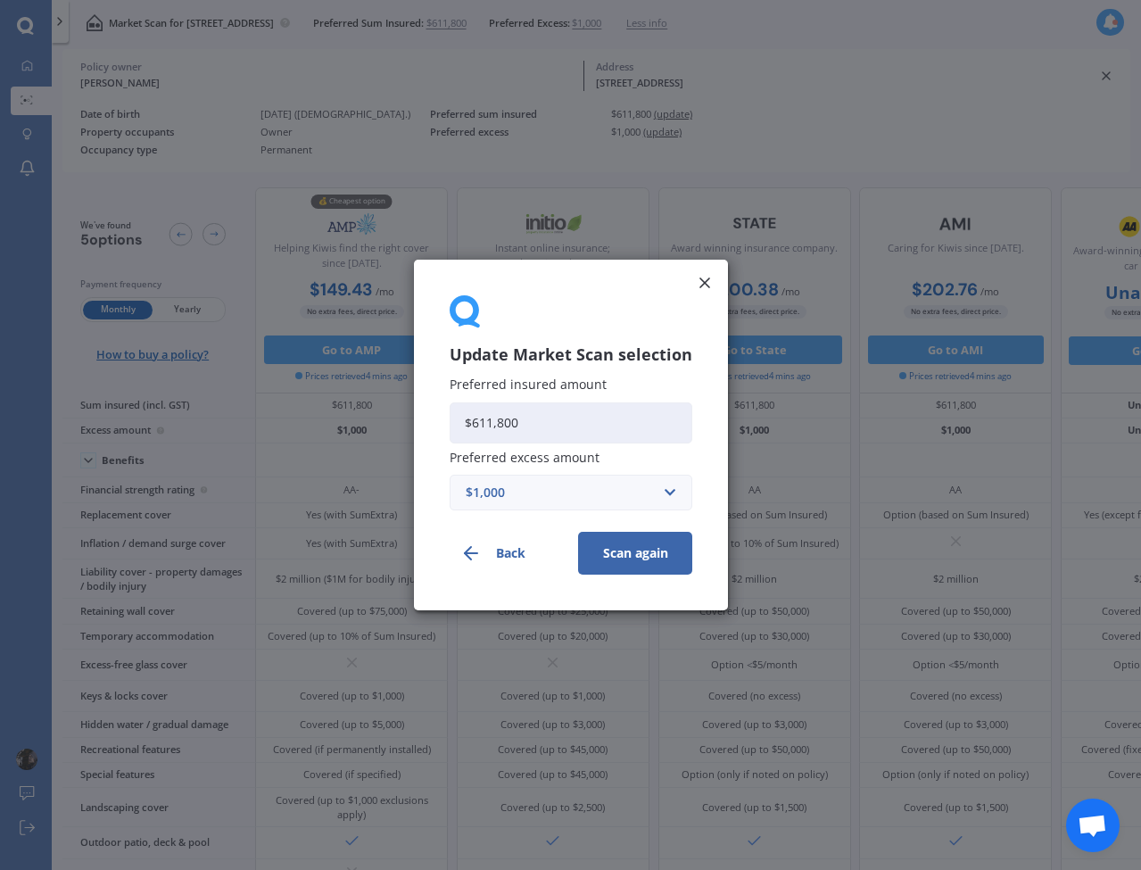
click at [482, 496] on div "$1,000" at bounding box center [560, 492] width 189 height 20
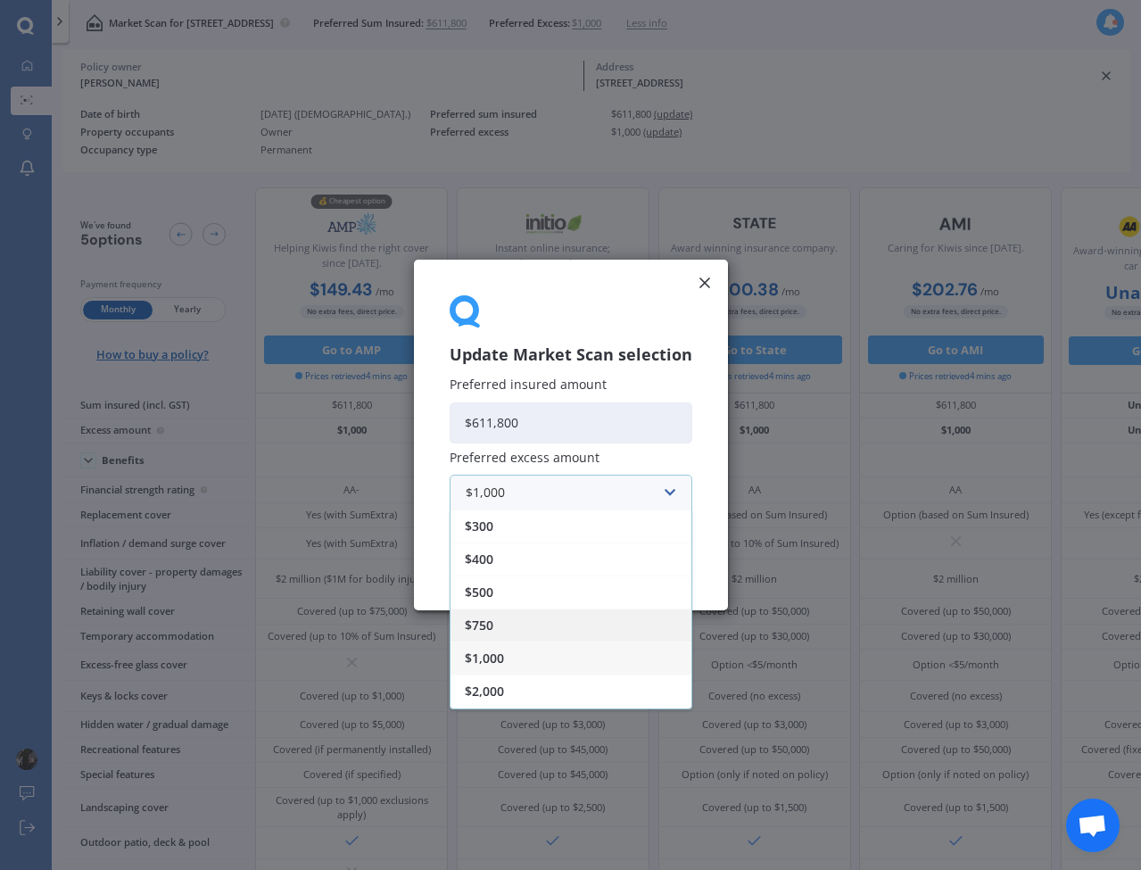
click at [499, 625] on div "$750" at bounding box center [570, 624] width 241 height 33
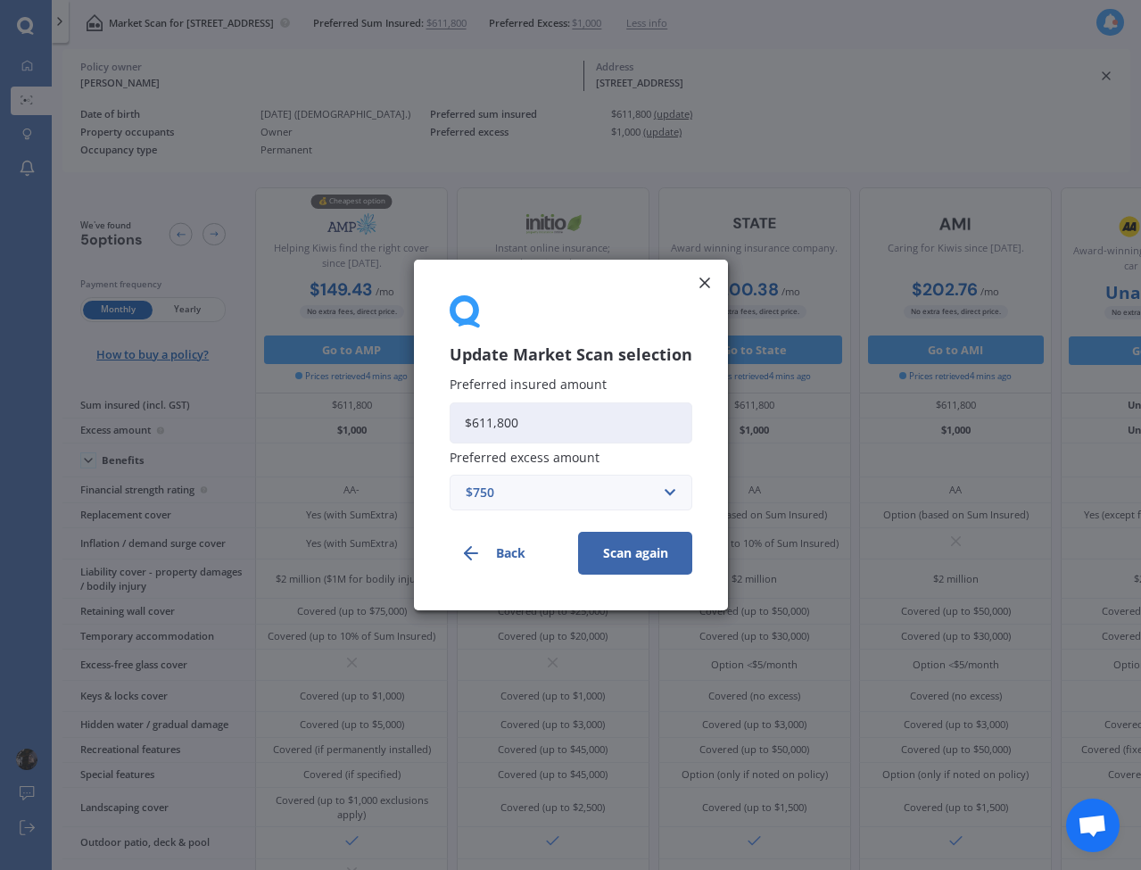
click at [618, 548] on button "Scan again" at bounding box center [635, 553] width 114 height 43
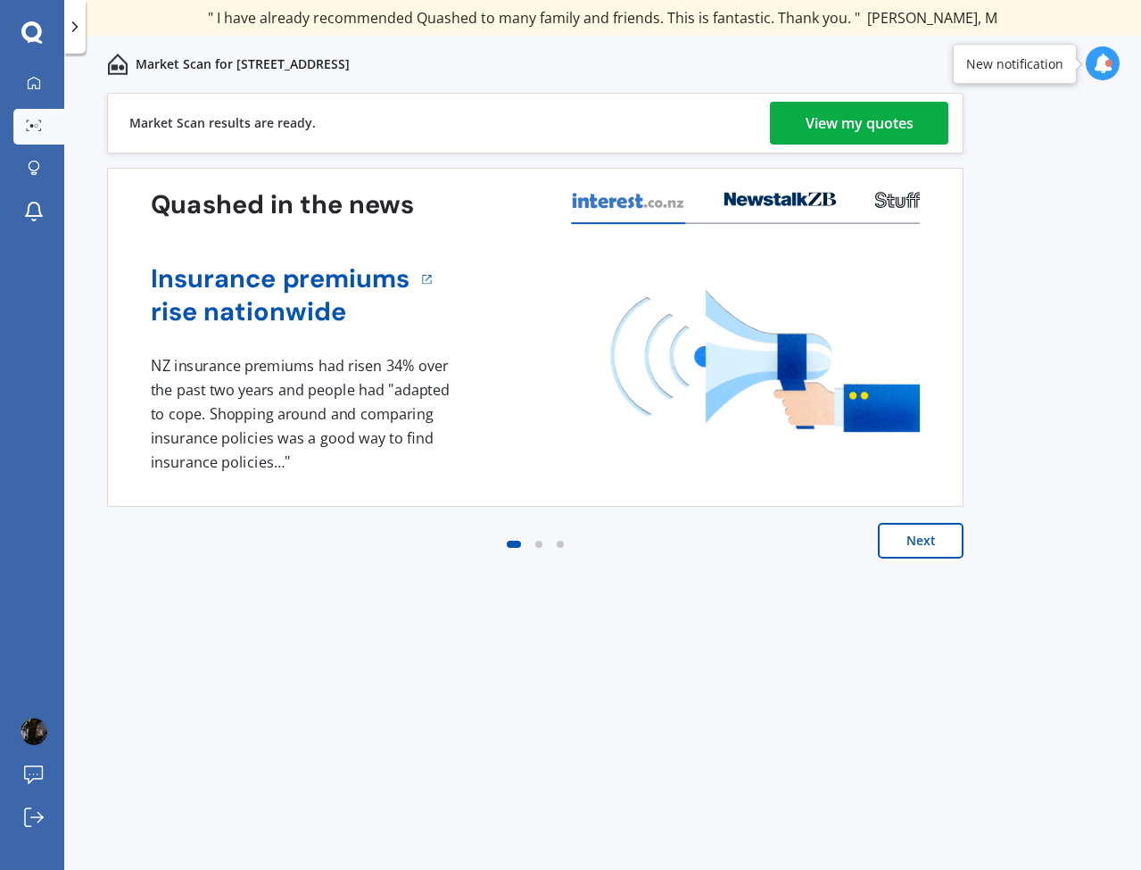
click at [868, 123] on div "View my quotes" at bounding box center [859, 123] width 108 height 43
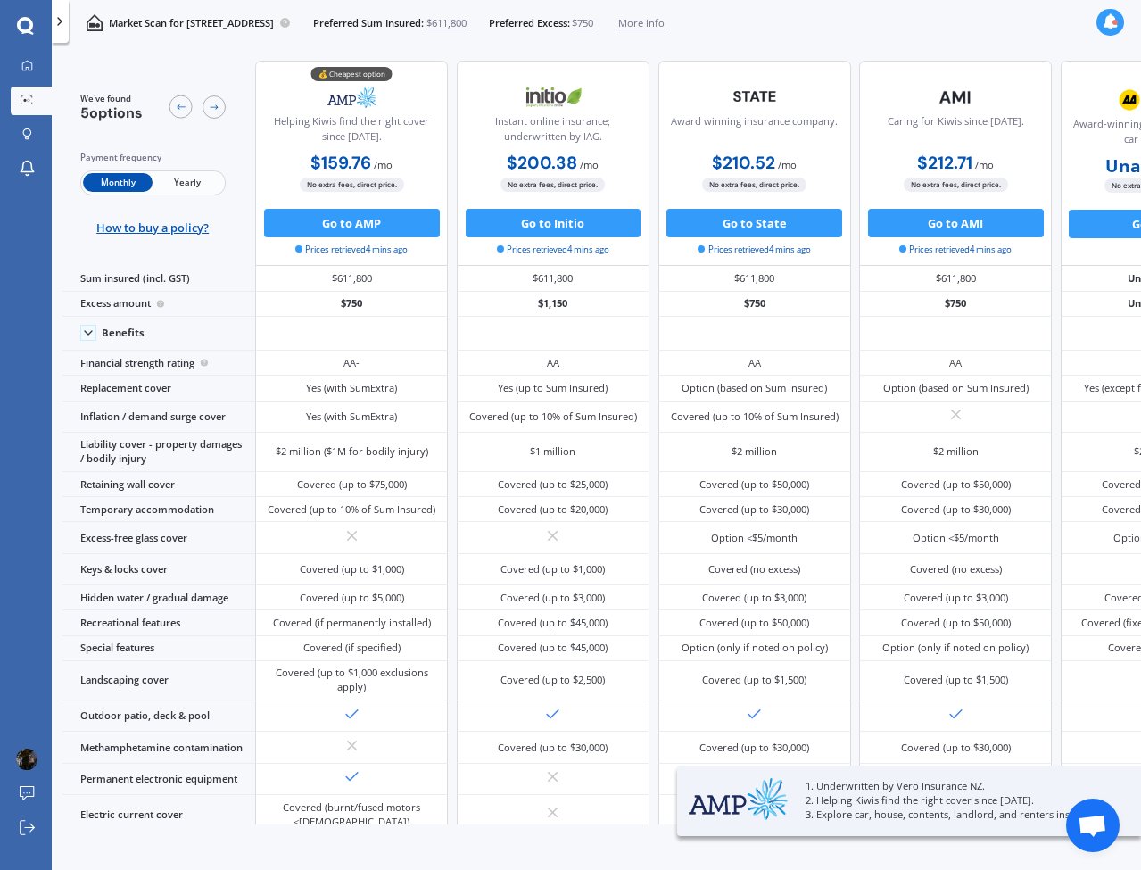
click at [593, 22] on span "$750" at bounding box center [582, 23] width 21 height 14
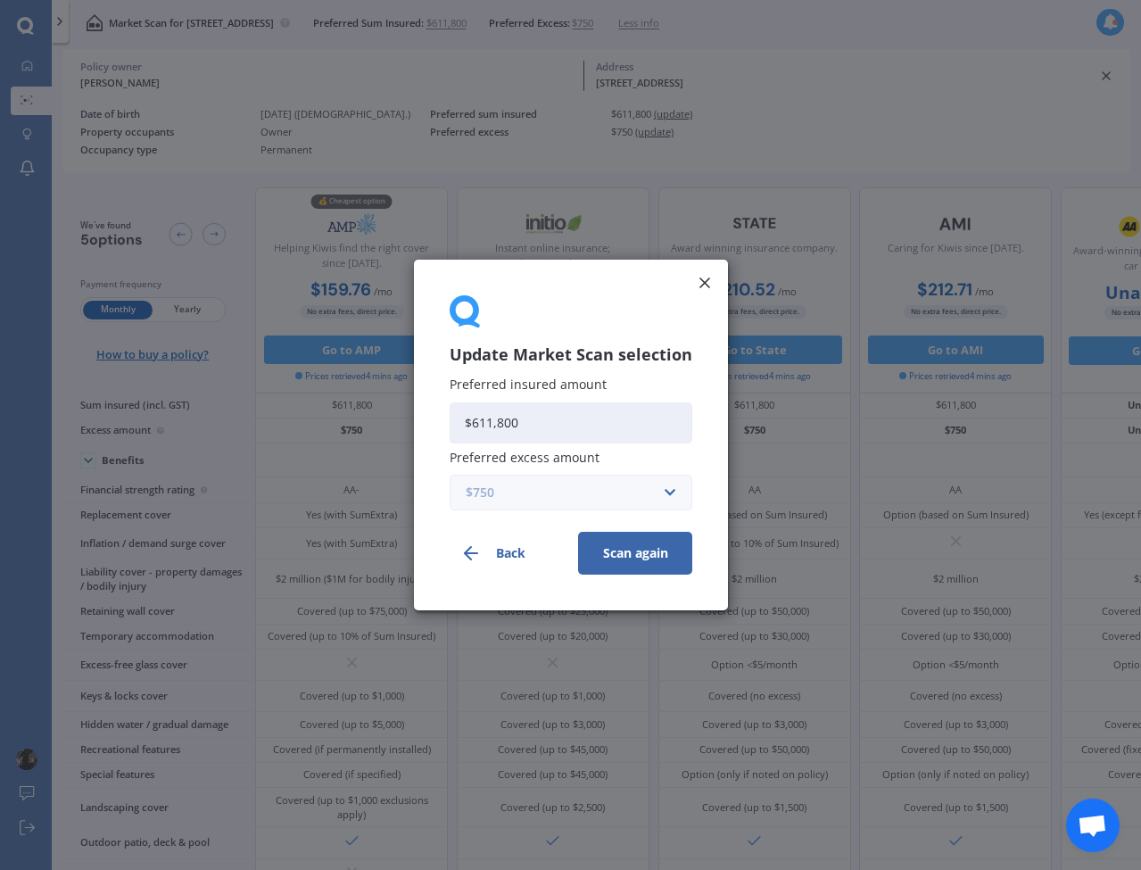
click at [670, 493] on input "text" at bounding box center [564, 492] width 227 height 34
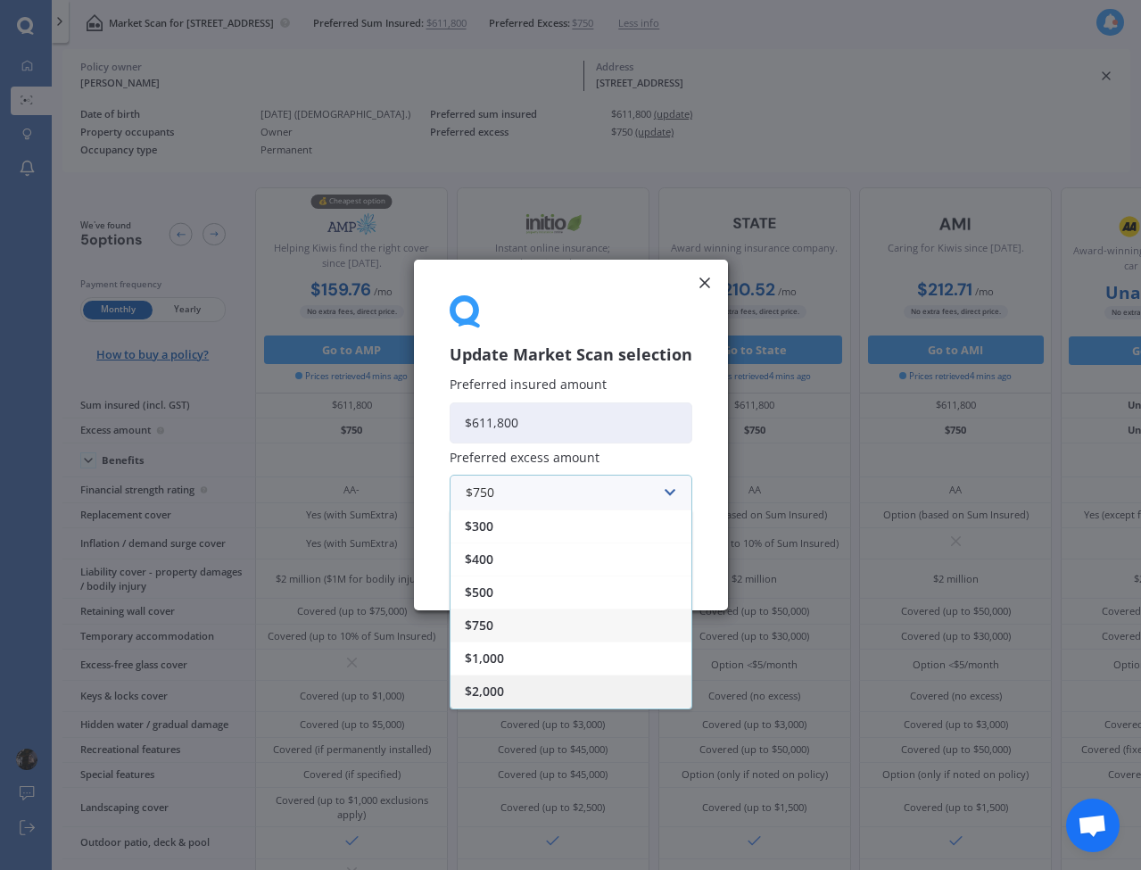
click at [500, 690] on span "$2,000" at bounding box center [484, 691] width 39 height 12
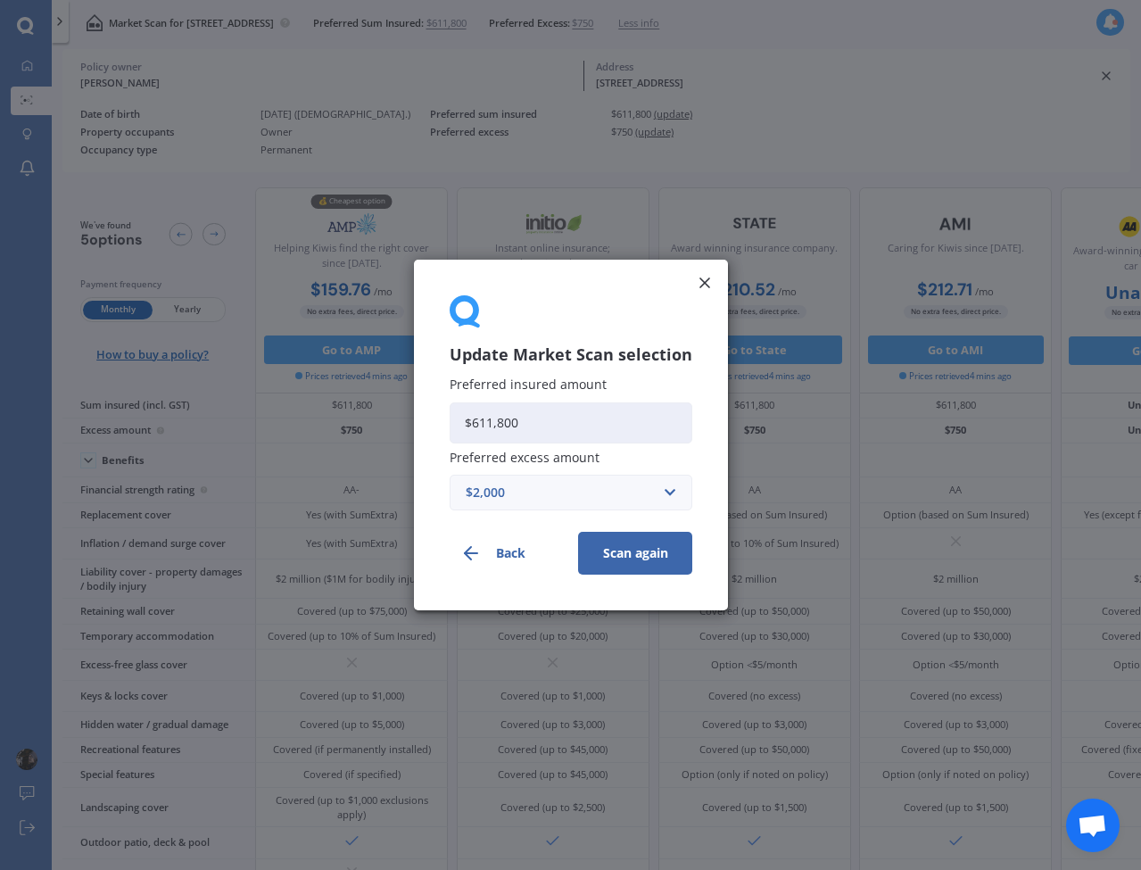
click at [639, 558] on button "Scan again" at bounding box center [635, 553] width 114 height 43
